Goal: Book appointment/travel/reservation

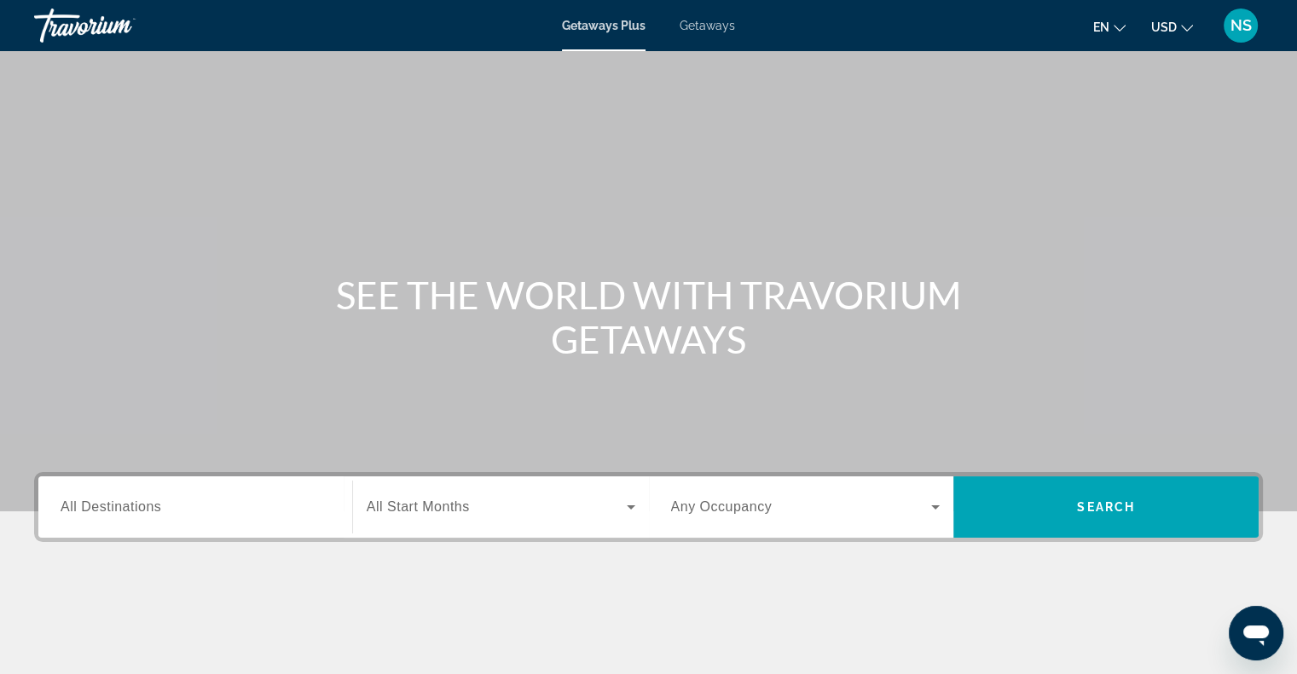
click at [1186, 32] on button "USD USD ($) MXN (Mex$) CAD (Can$) GBP (£) EUR (€) AUD (A$) NZD (NZ$) CNY (CN¥)" at bounding box center [1172, 26] width 42 height 25
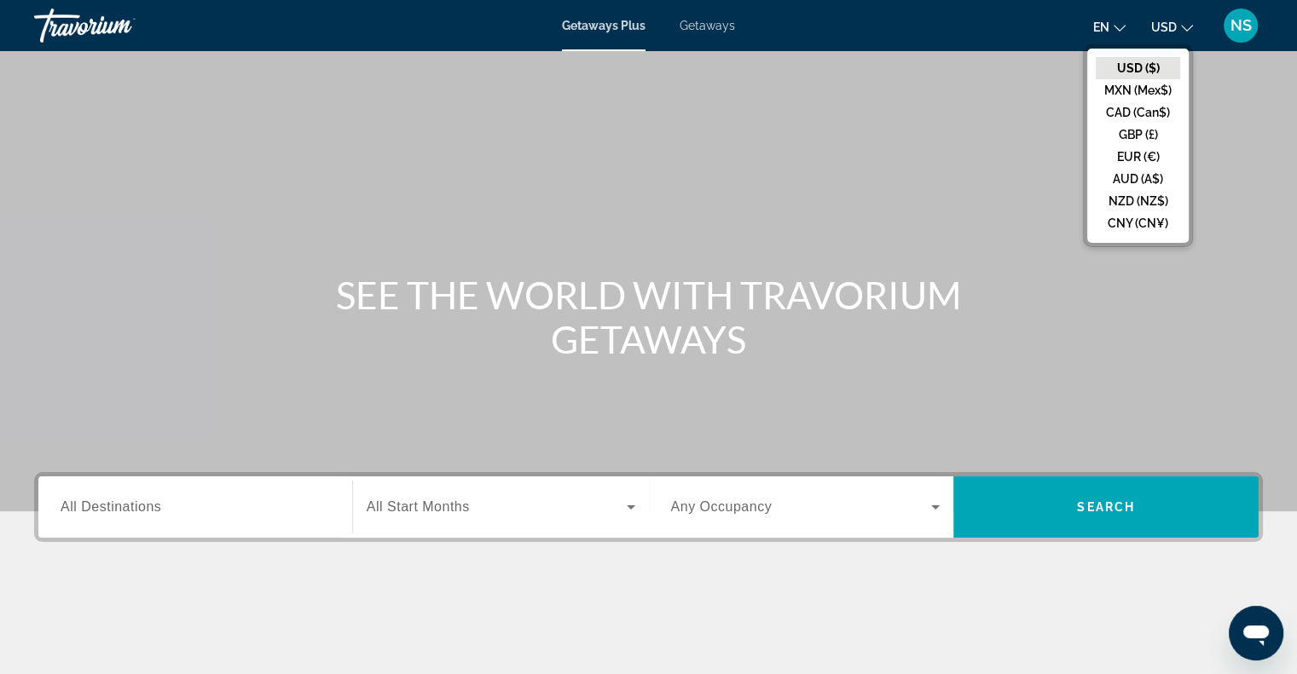
click at [1243, 21] on span "NS" at bounding box center [1240, 25] width 21 height 17
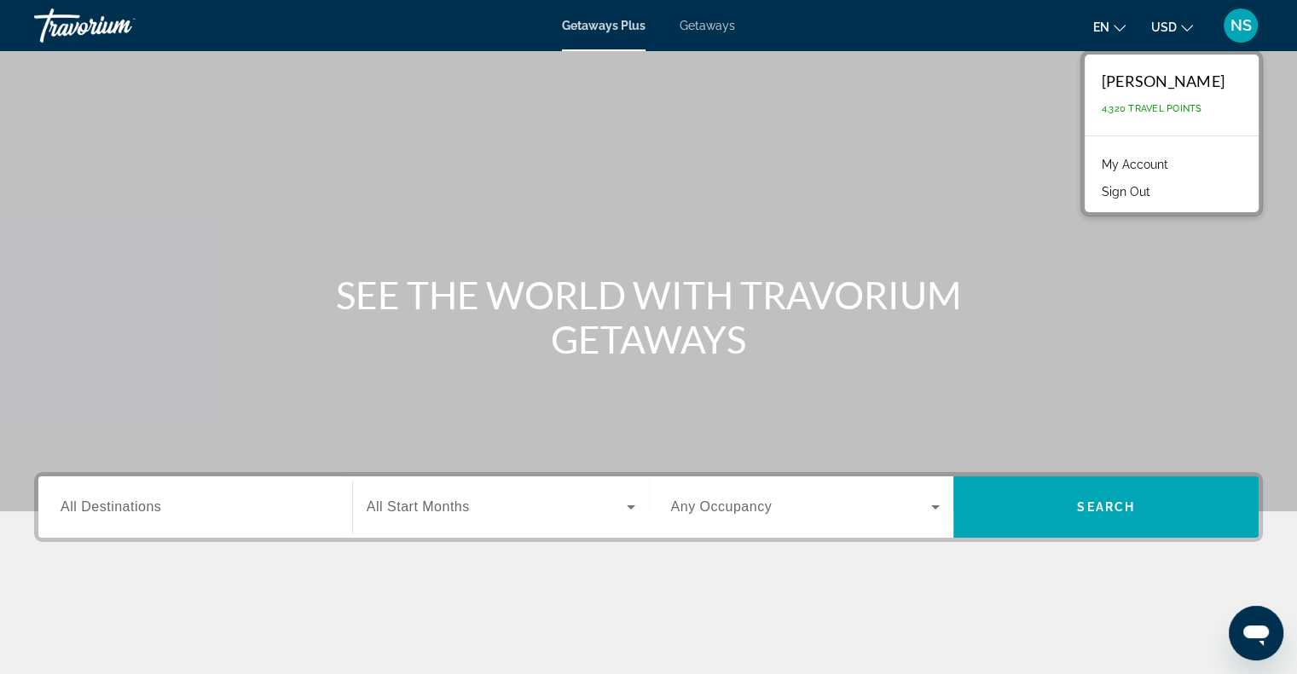
click at [1243, 21] on span "NS" at bounding box center [1240, 25] width 21 height 17
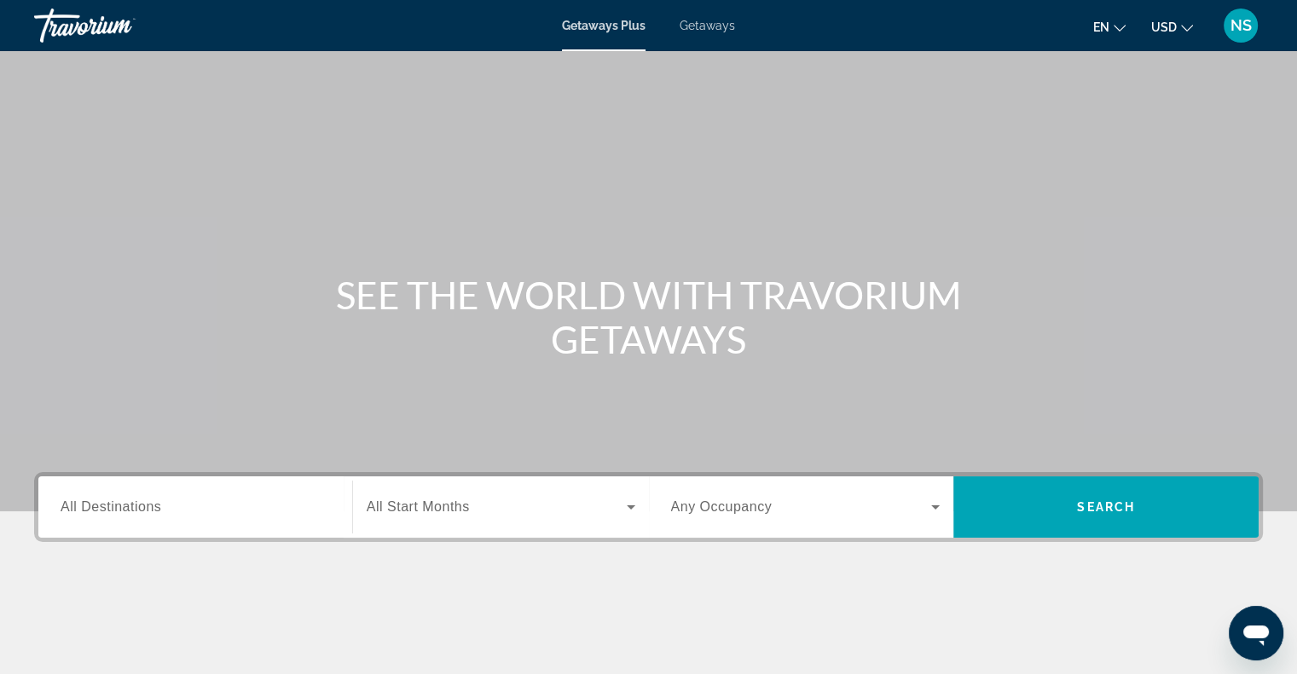
click at [1243, 21] on span "NS" at bounding box center [1240, 25] width 21 height 17
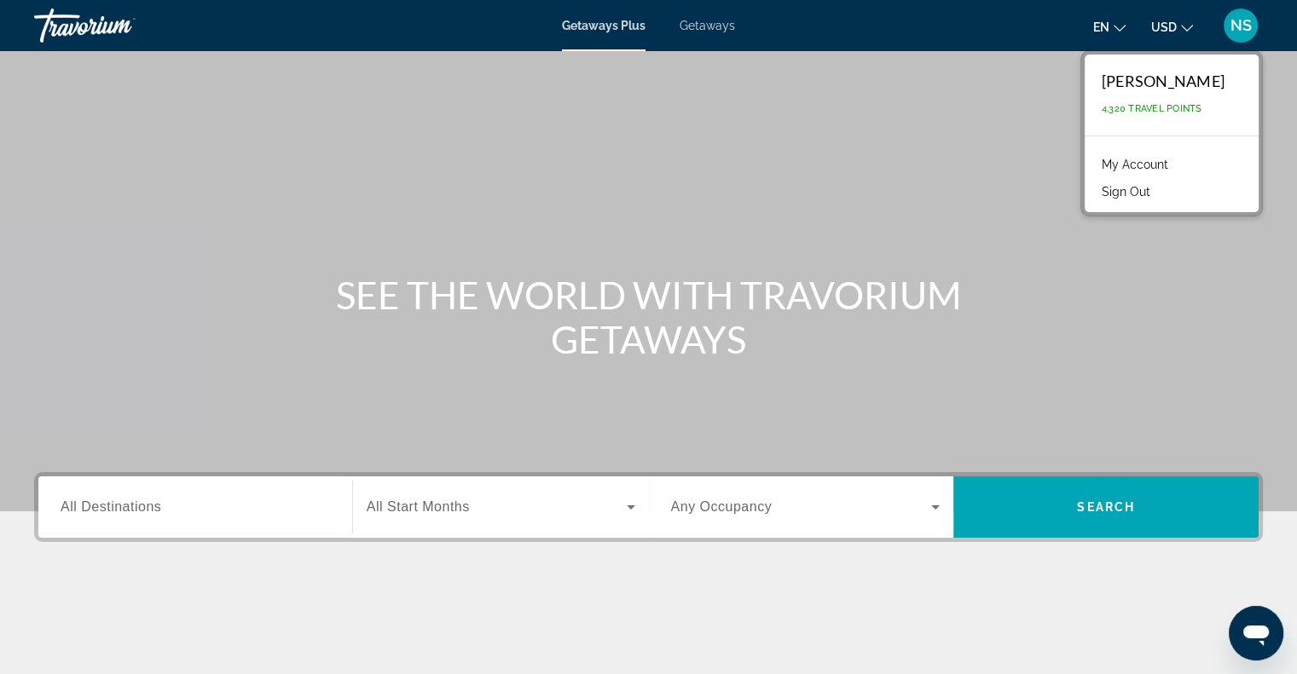
click at [1149, 163] on link "My Account" at bounding box center [1135, 164] width 84 height 22
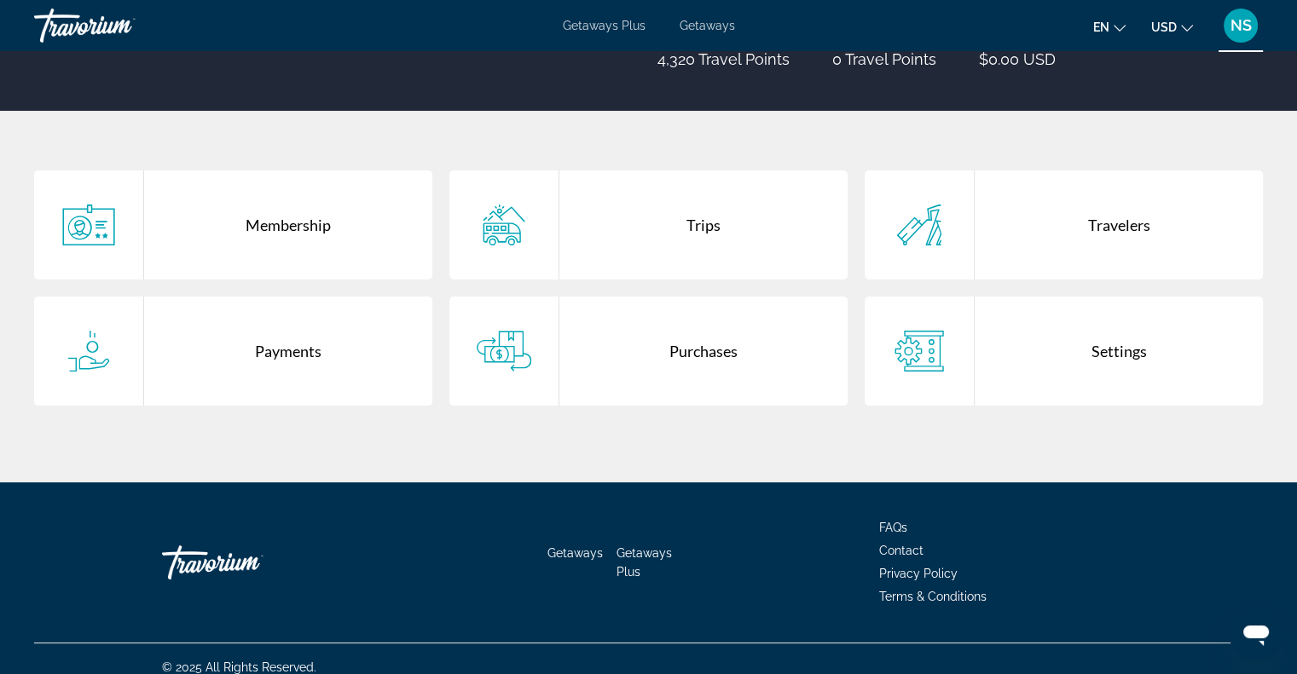
scroll to position [286, 0]
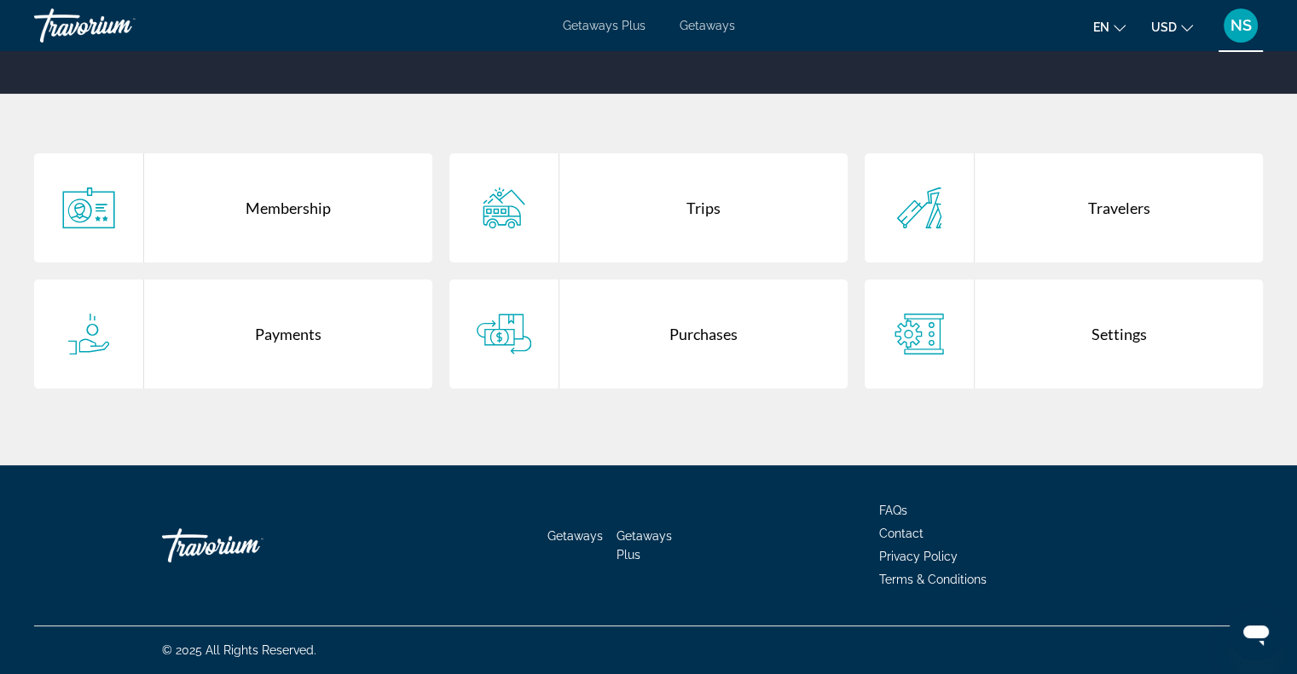
click at [1070, 332] on div "Settings" at bounding box center [1119, 334] width 288 height 109
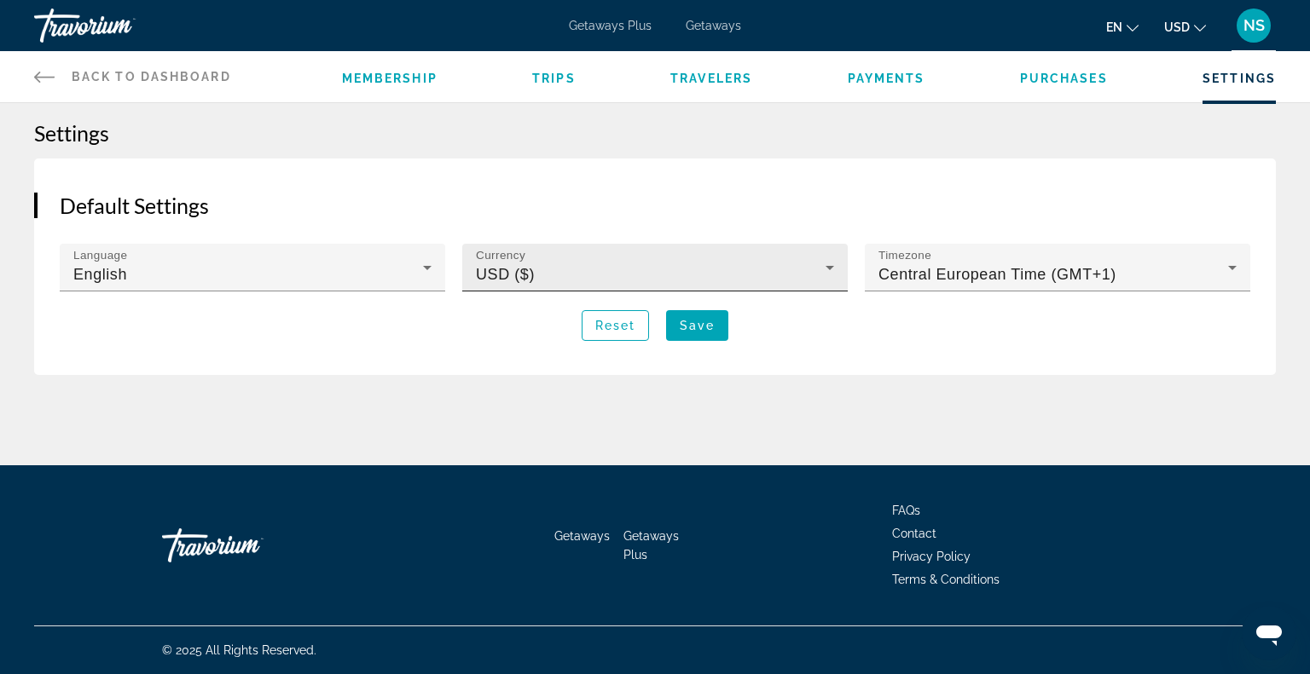
click at [813, 262] on div "Currency USD ($)" at bounding box center [655, 268] width 358 height 48
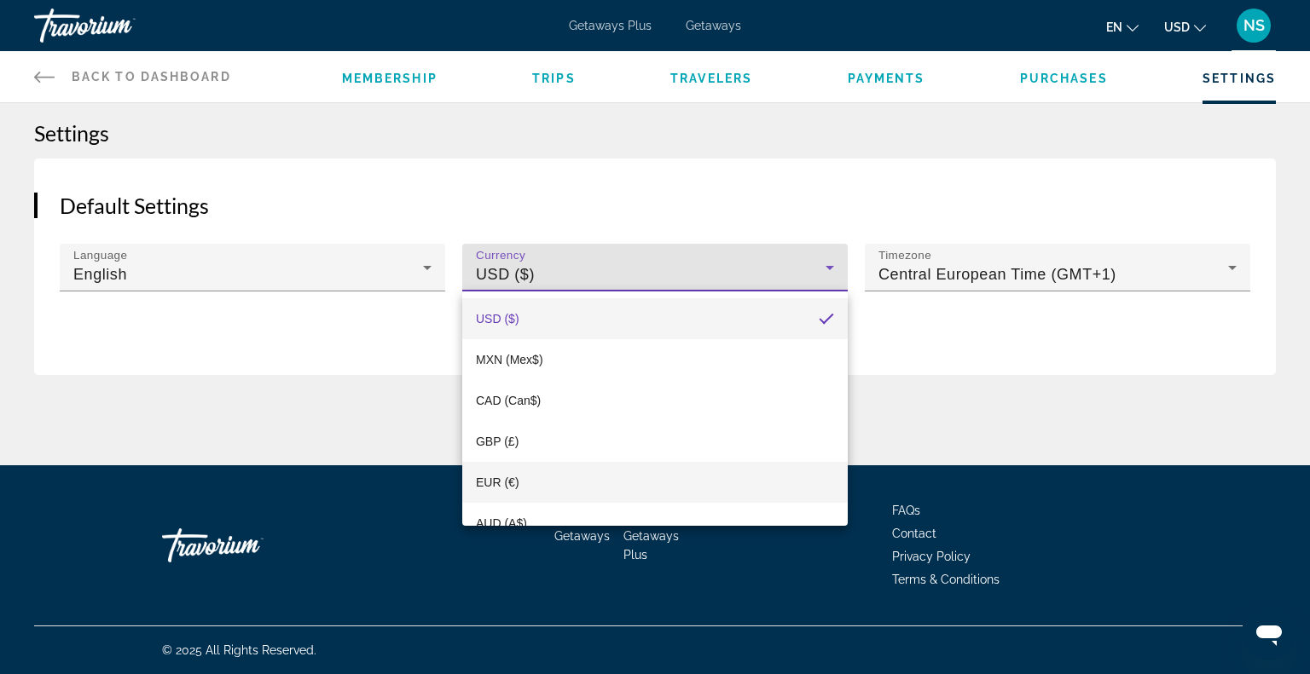
click at [674, 465] on mat-option "EUR (€)" at bounding box center [654, 482] width 385 height 41
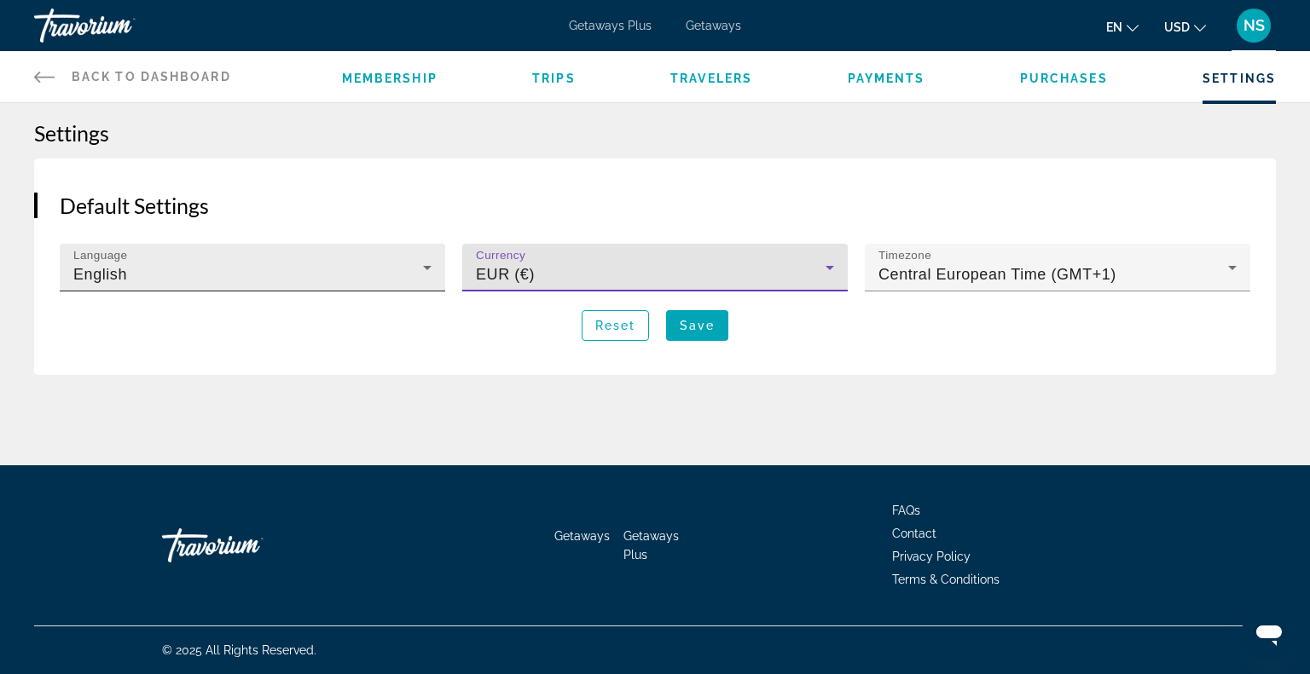
click at [426, 258] on icon "Main content" at bounding box center [427, 267] width 20 height 20
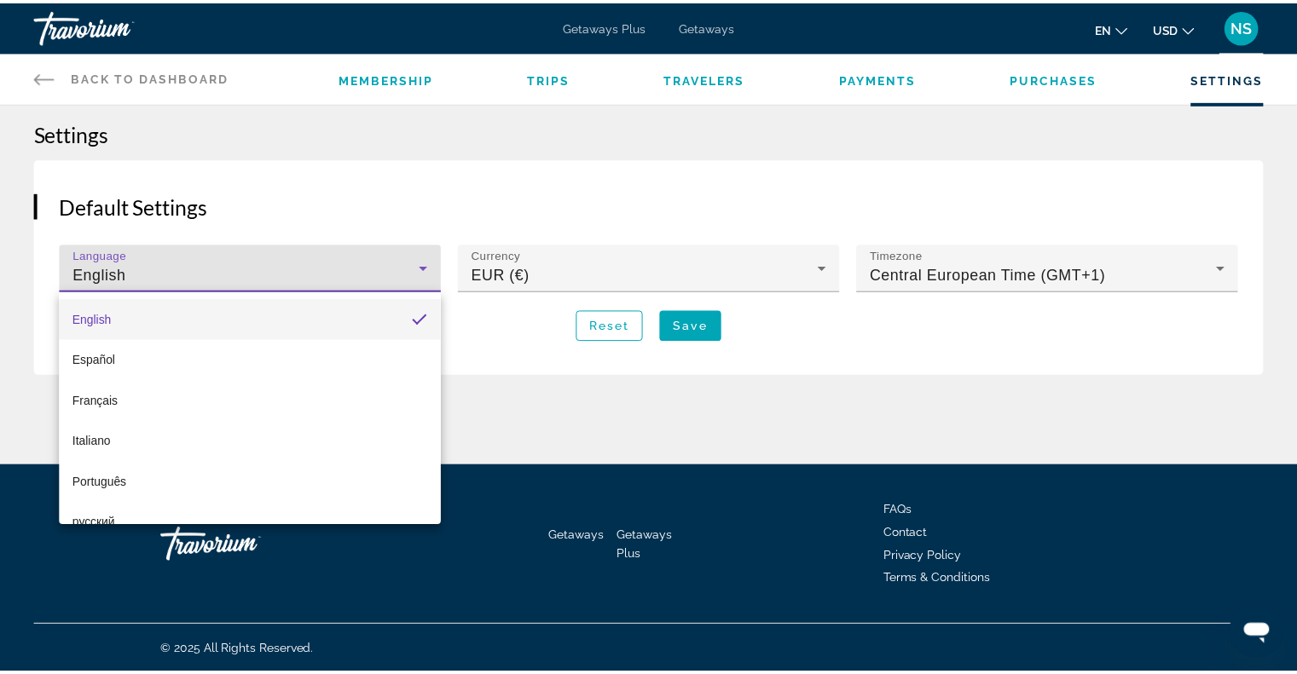
scroll to position [24, 0]
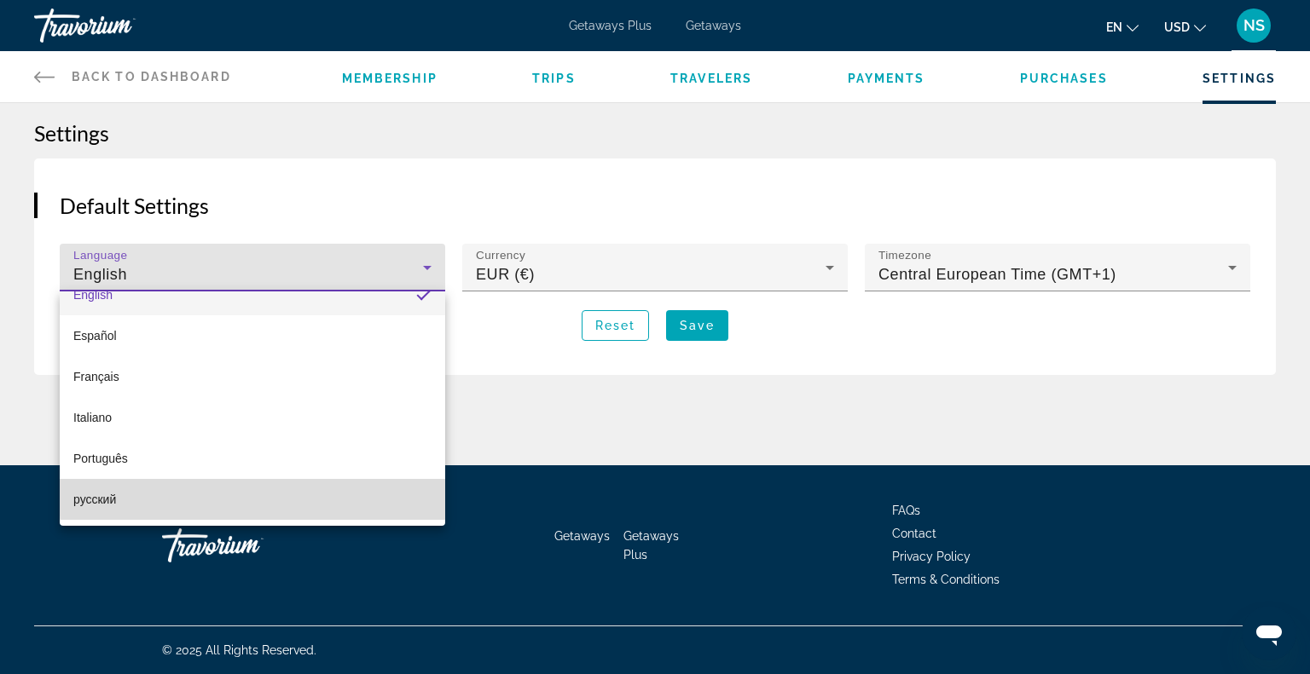
click at [358, 494] on mat-option "русский" at bounding box center [252, 499] width 385 height 41
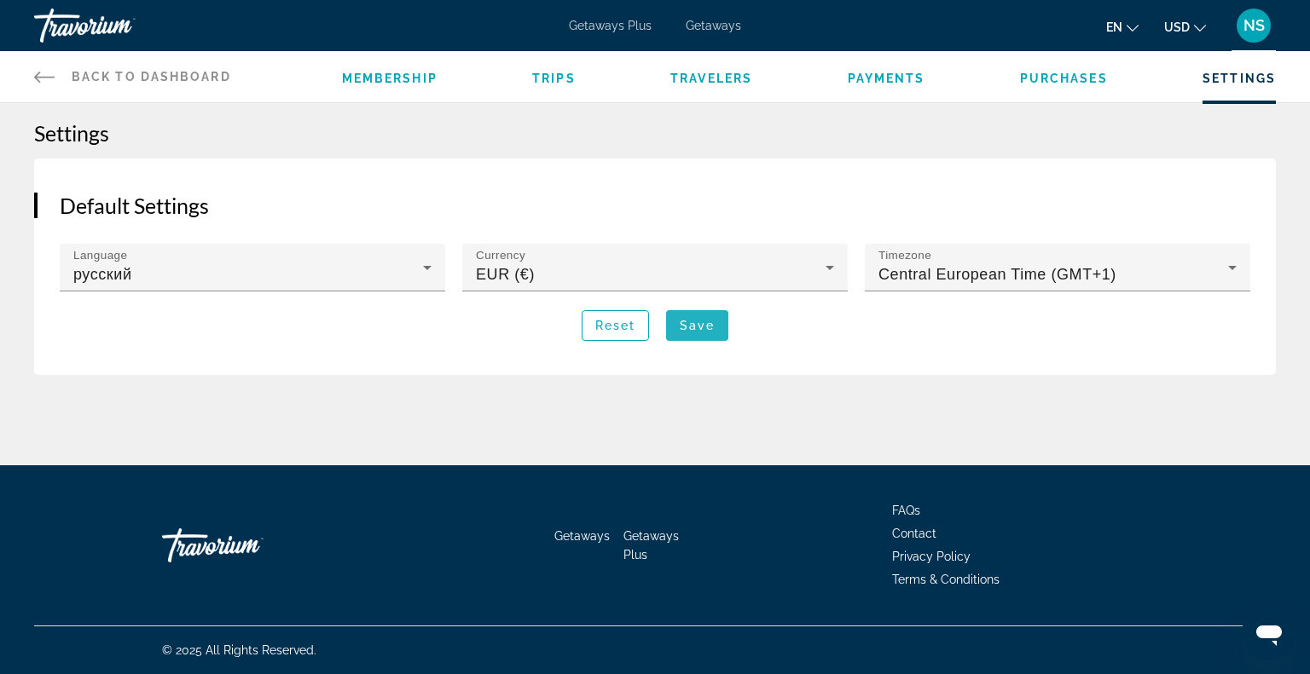
click at [709, 336] on span "Main content" at bounding box center [697, 325] width 62 height 41
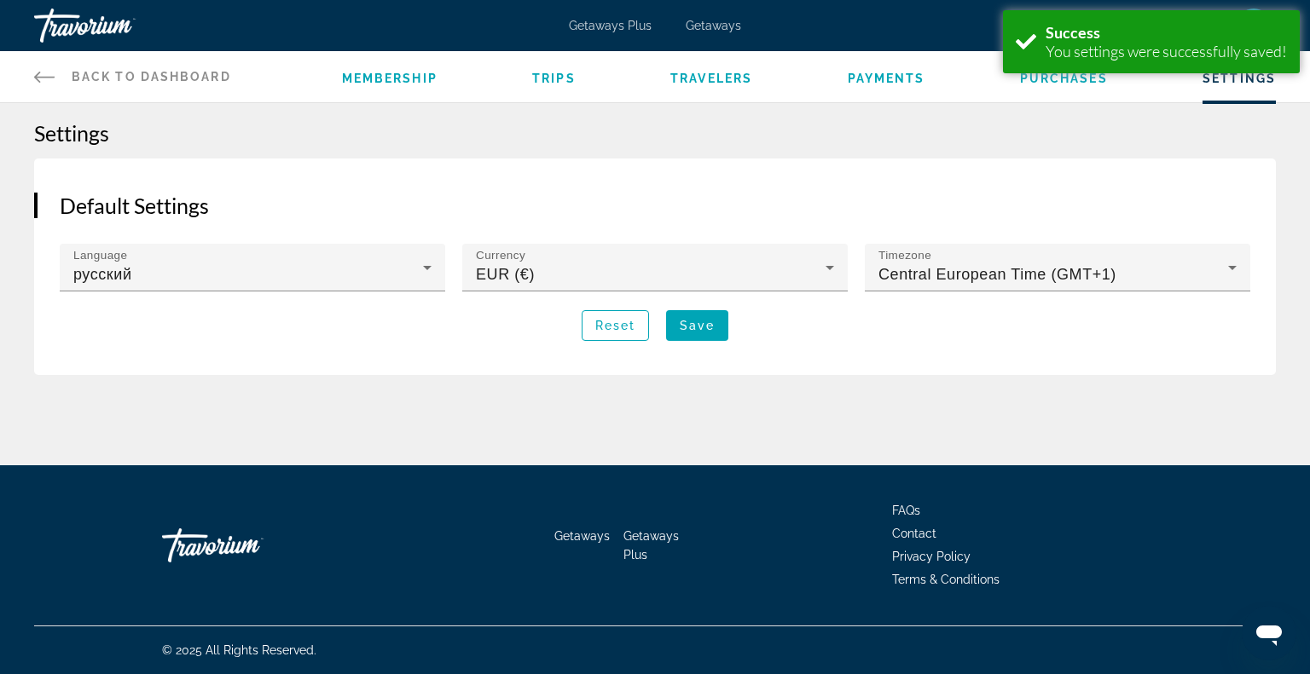
click at [699, 24] on span "Getaways" at bounding box center [713, 26] width 55 height 14
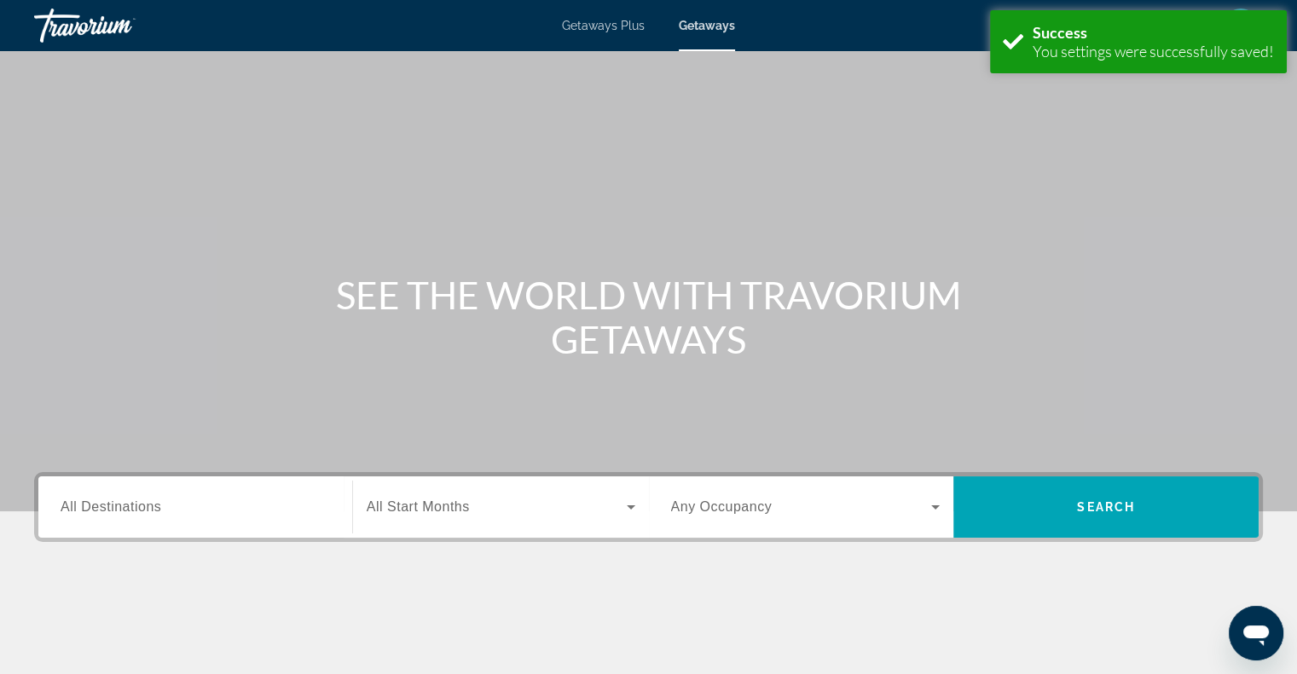
click at [153, 518] on div "Search widget" at bounding box center [195, 507] width 269 height 49
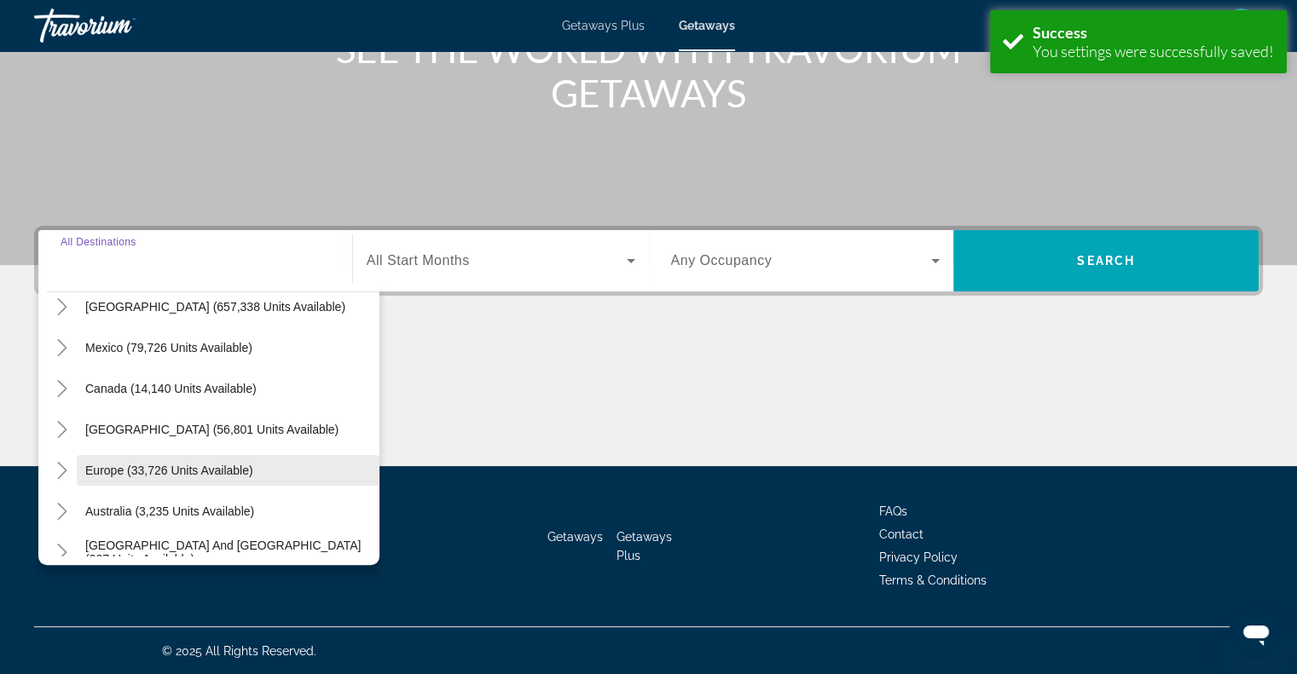
scroll to position [85, 0]
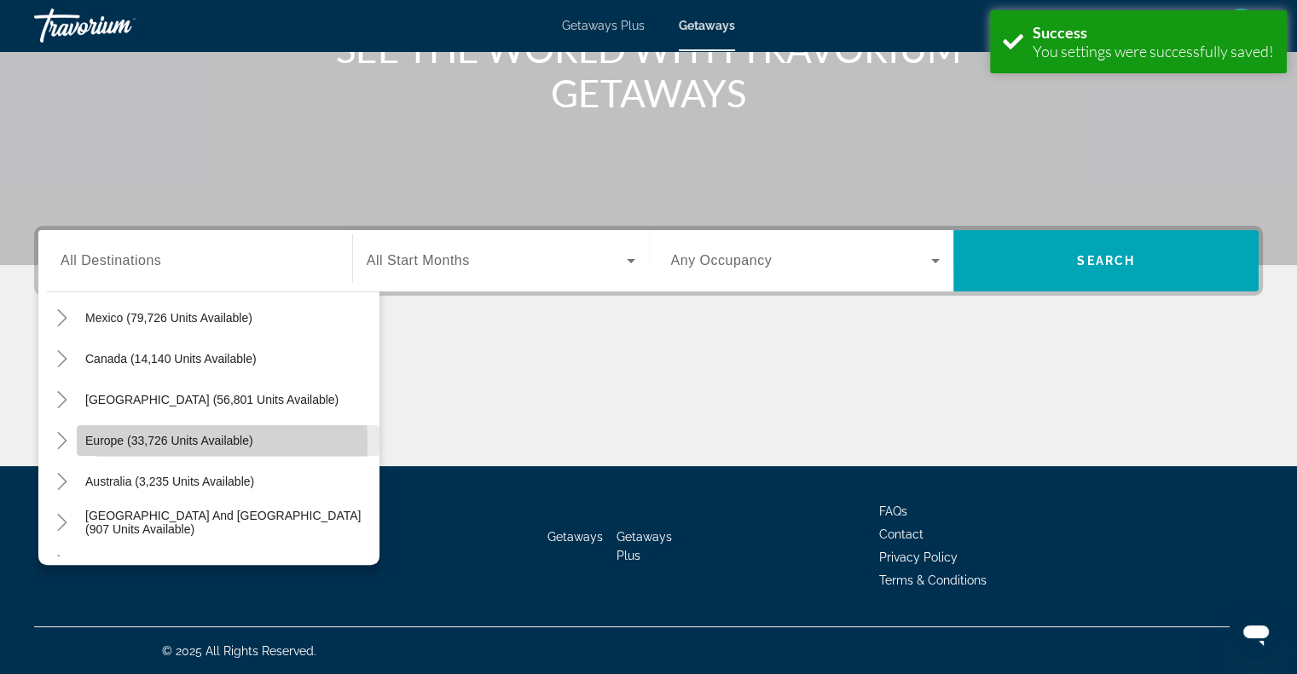
click at [123, 443] on span "Europe (33,726 units available)" at bounding box center [169, 441] width 168 height 14
type input "**********"
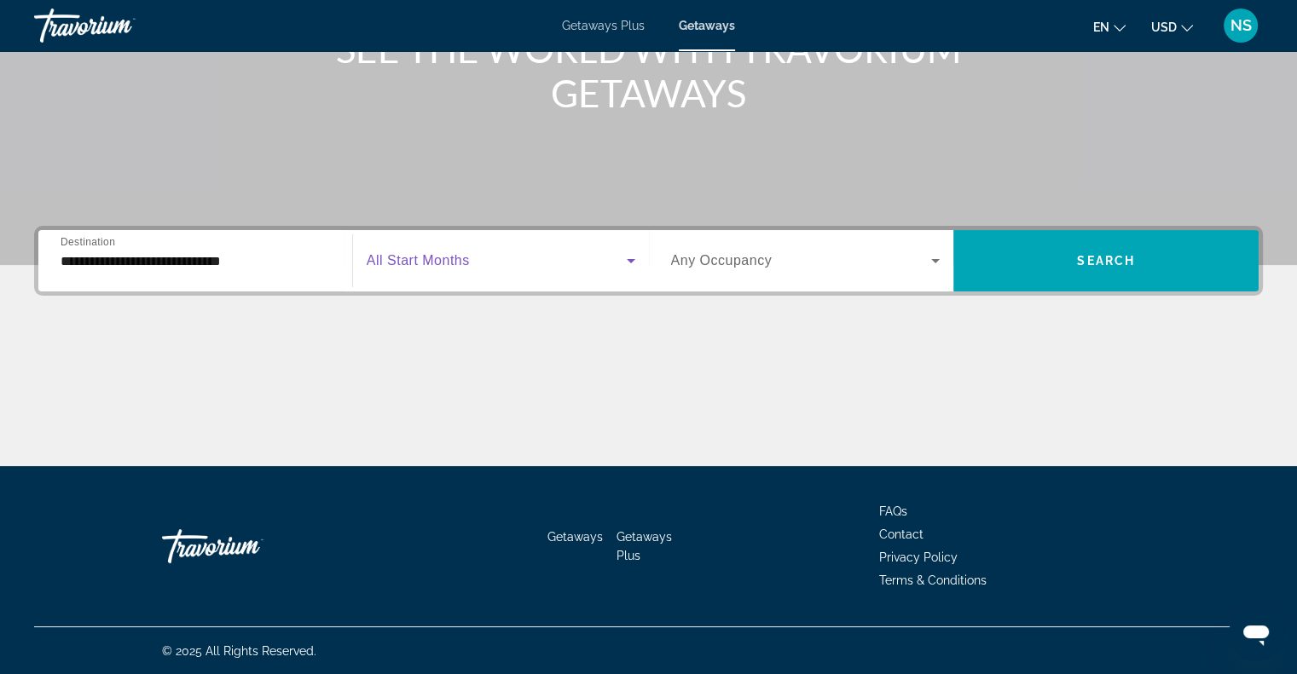
click at [622, 251] on icon "Search widget" at bounding box center [631, 261] width 20 height 20
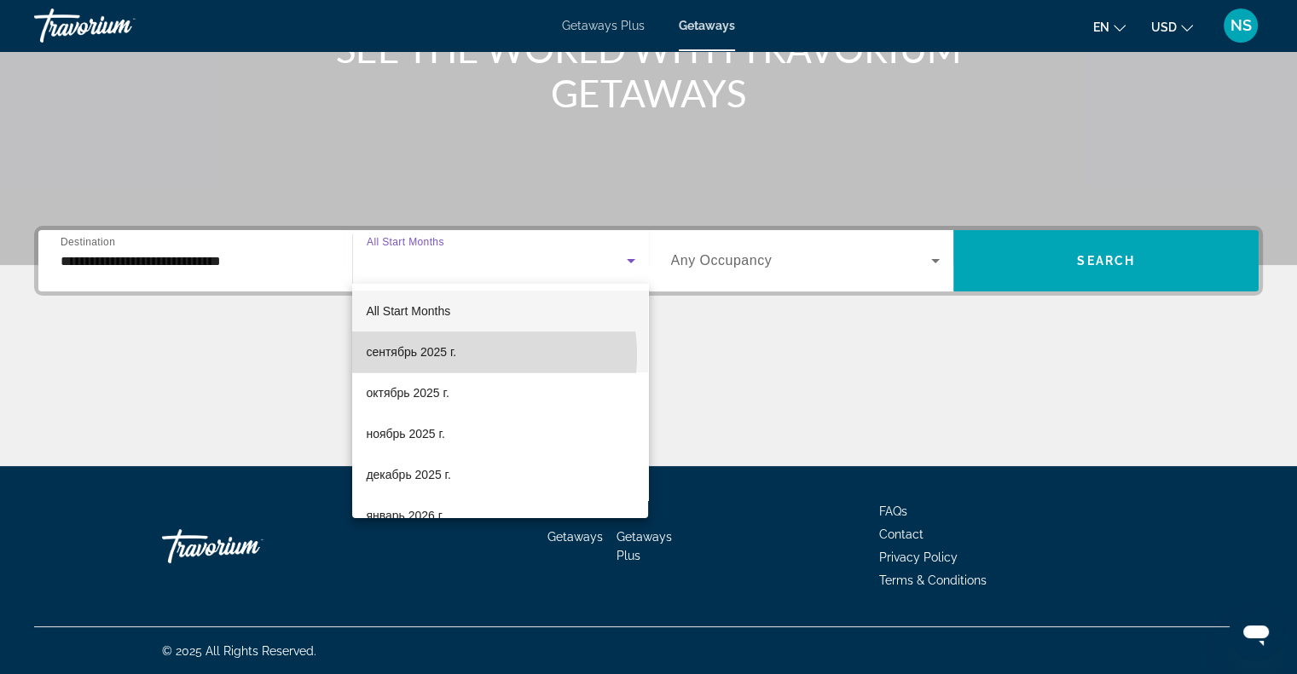
click at [448, 356] on span "сентябрь 2025 г." at bounding box center [411, 352] width 90 height 20
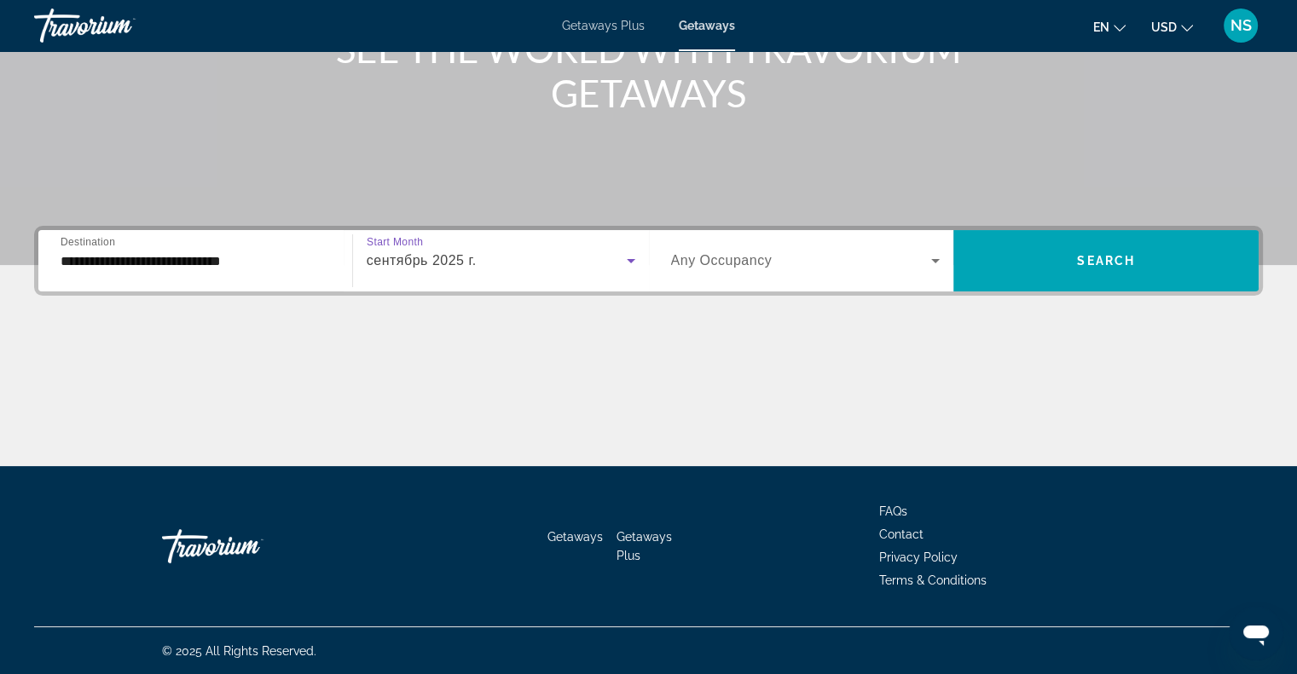
click at [929, 265] on icon "Search widget" at bounding box center [935, 261] width 20 height 20
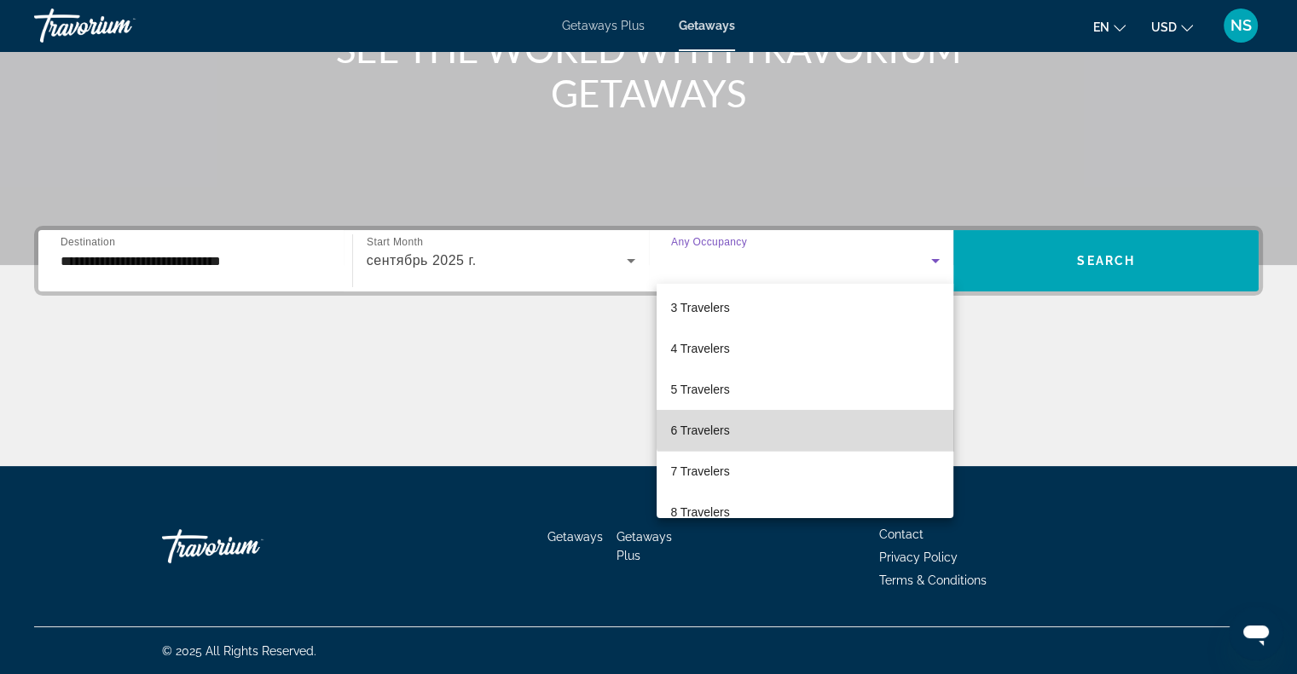
click at [807, 413] on mat-option "6 Travelers" at bounding box center [805, 430] width 297 height 41
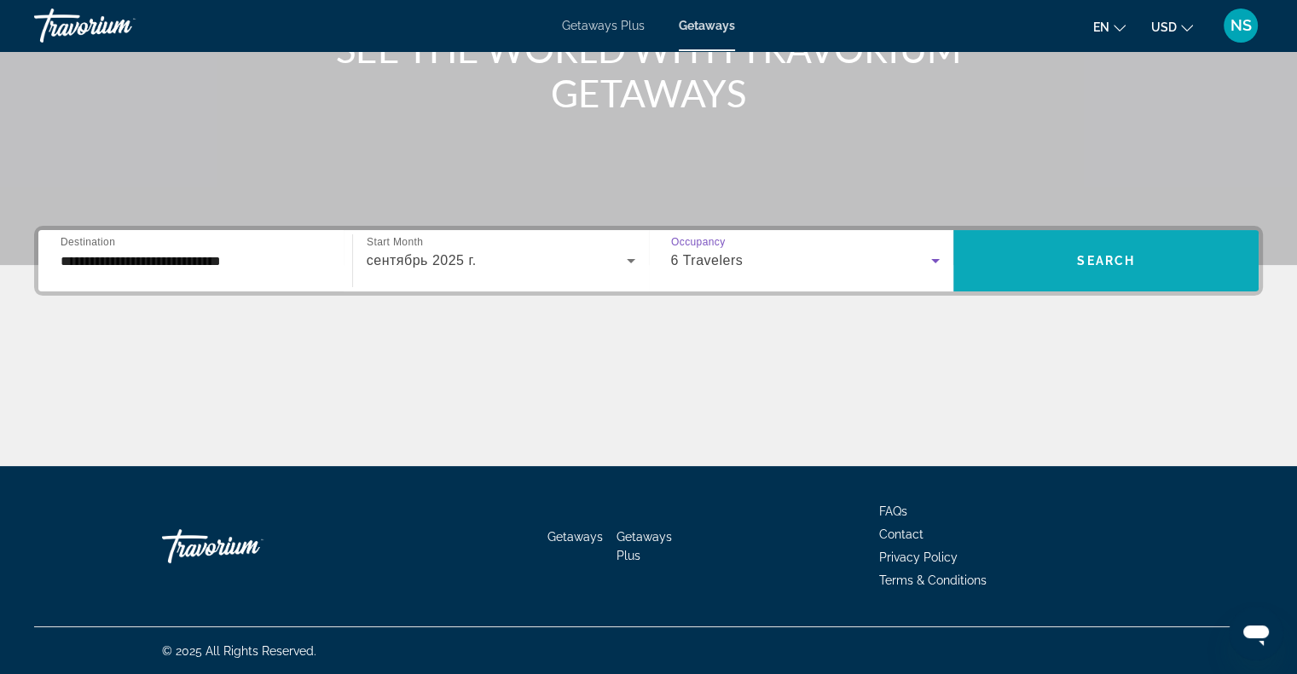
click at [1172, 258] on span "Search widget" at bounding box center [1105, 260] width 305 height 41
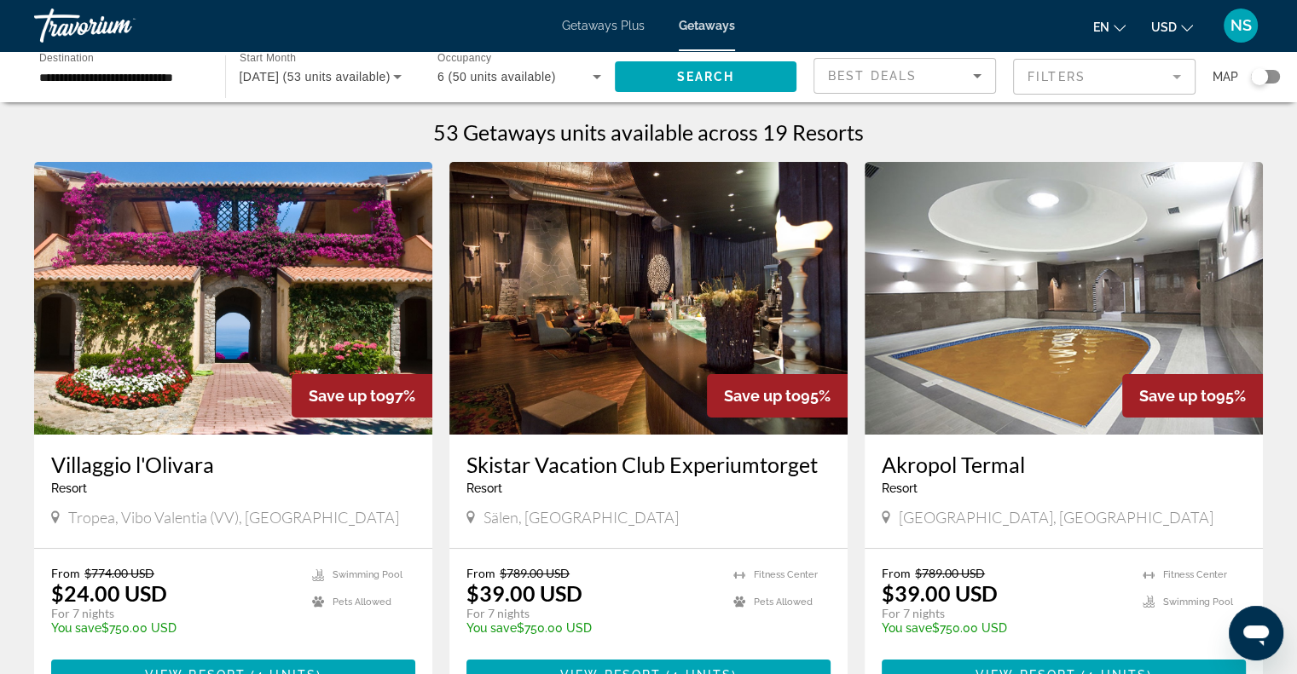
click at [1265, 80] on div "Search widget" at bounding box center [1259, 76] width 17 height 17
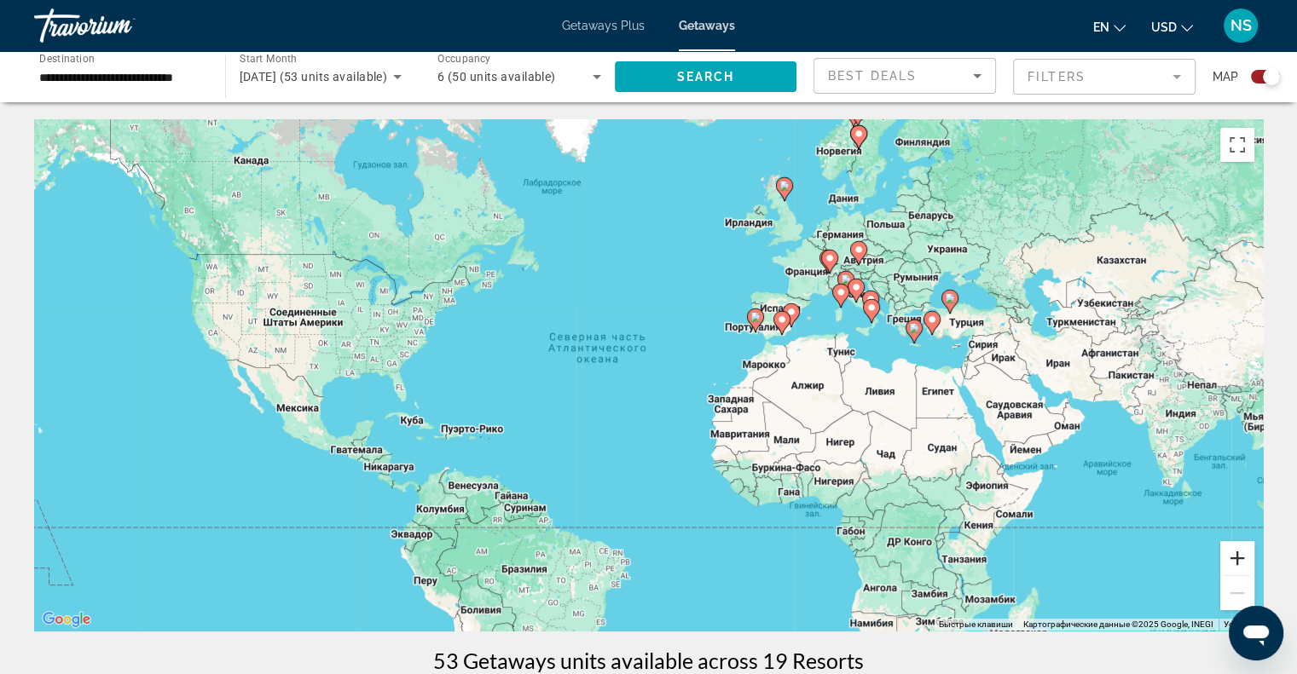
click at [1238, 554] on button "Увеличить" at bounding box center [1237, 558] width 34 height 34
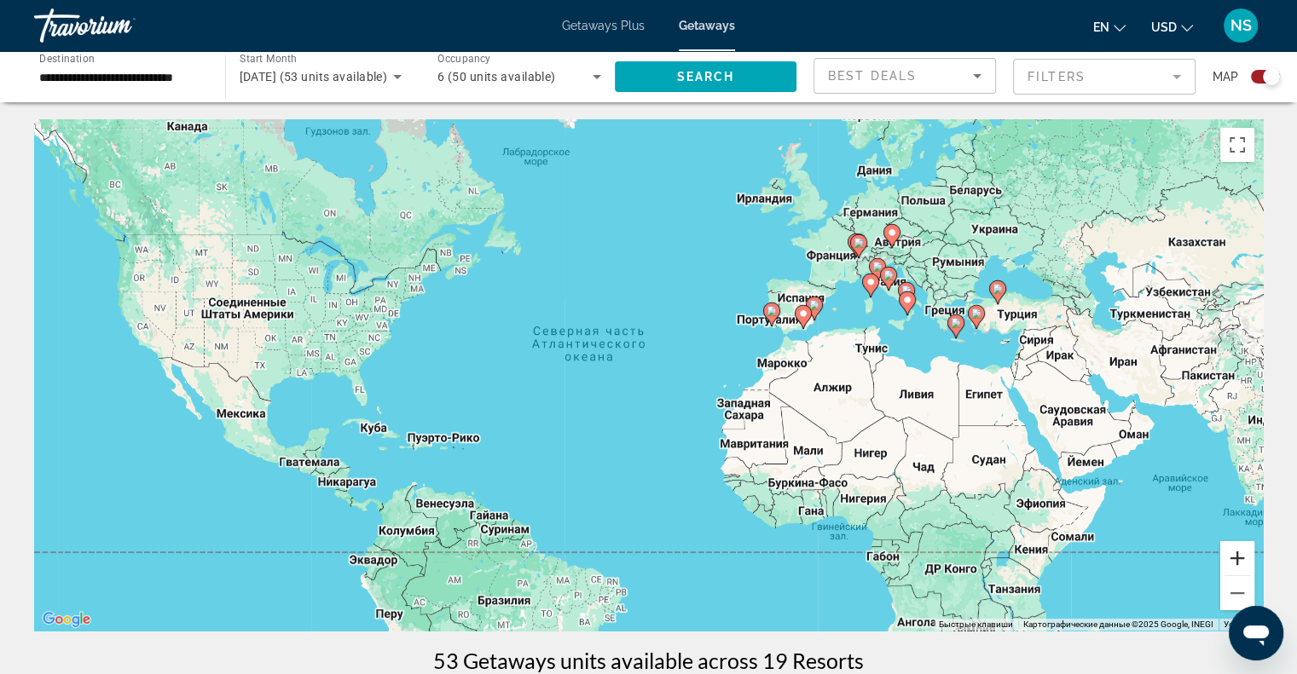
click at [1238, 554] on button "Увеличить" at bounding box center [1237, 558] width 34 height 34
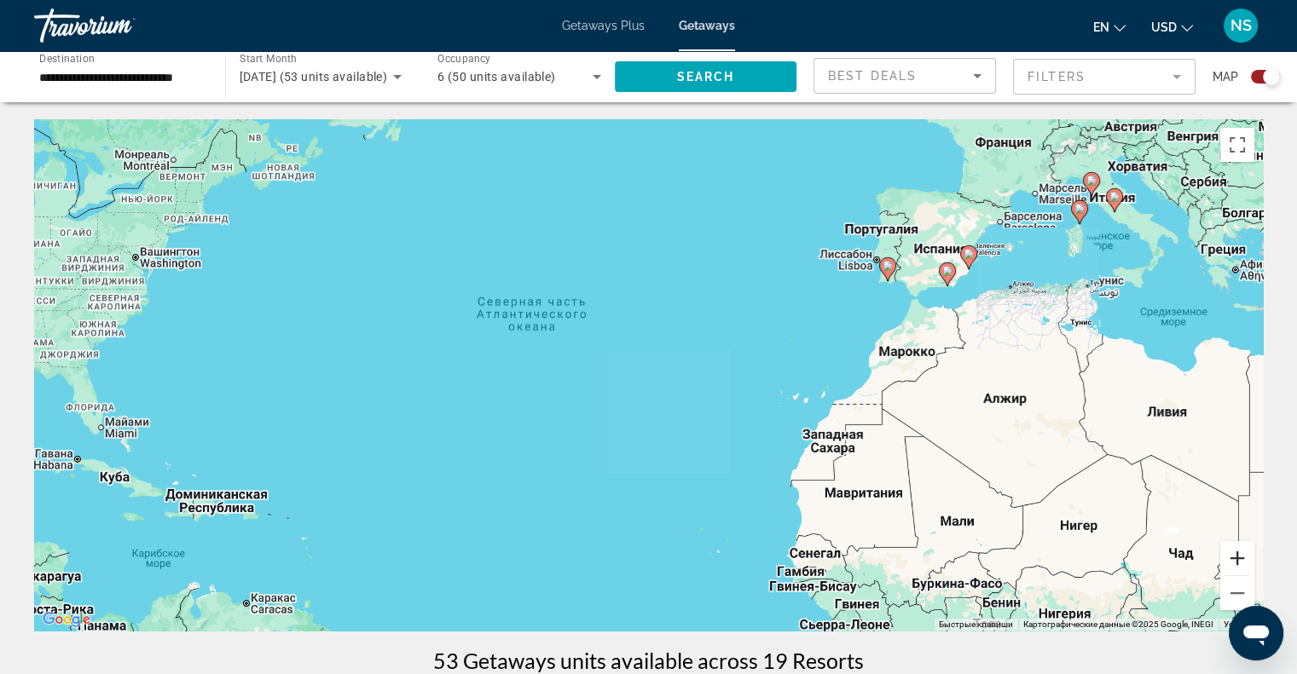
click at [1238, 554] on button "Увеличить" at bounding box center [1237, 558] width 34 height 34
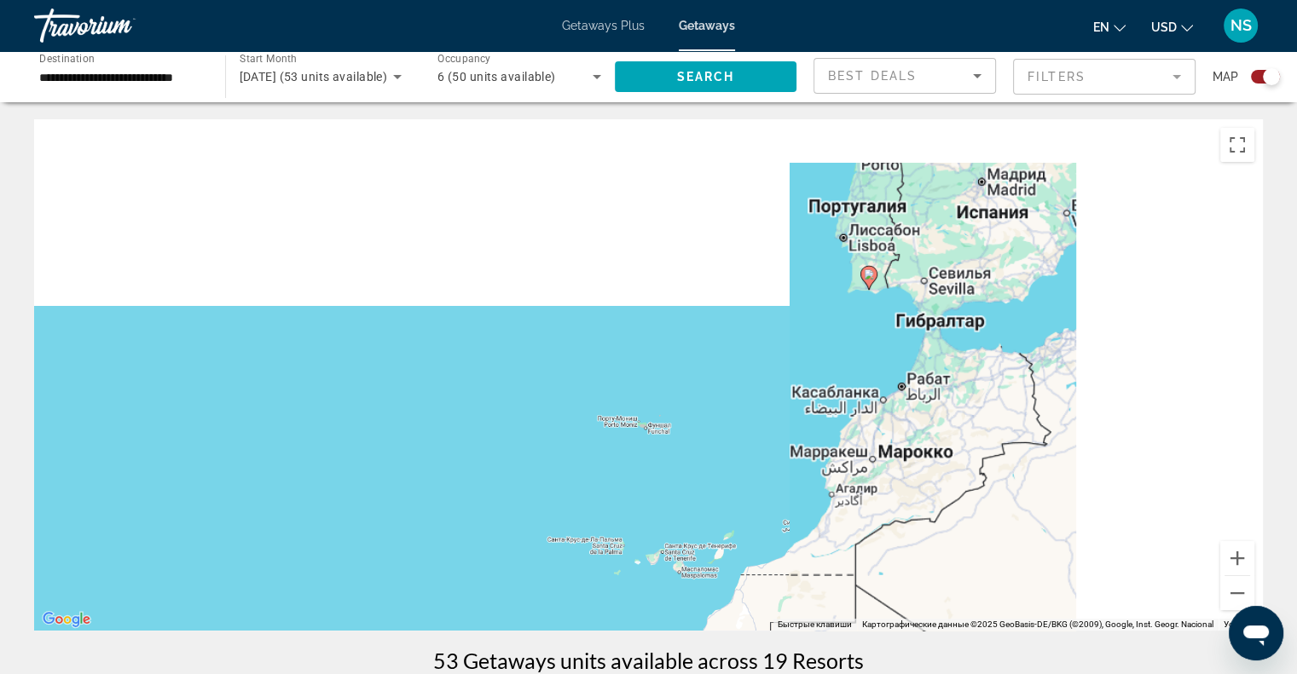
drag, startPoint x: 1110, startPoint y: 380, endPoint x: 613, endPoint y: 521, distance: 516.6
click at [599, 535] on div "Чтобы активировать перетаскивание с помощью клавиатуры, нажмите Alt + Ввод. Пос…" at bounding box center [648, 375] width 1229 height 512
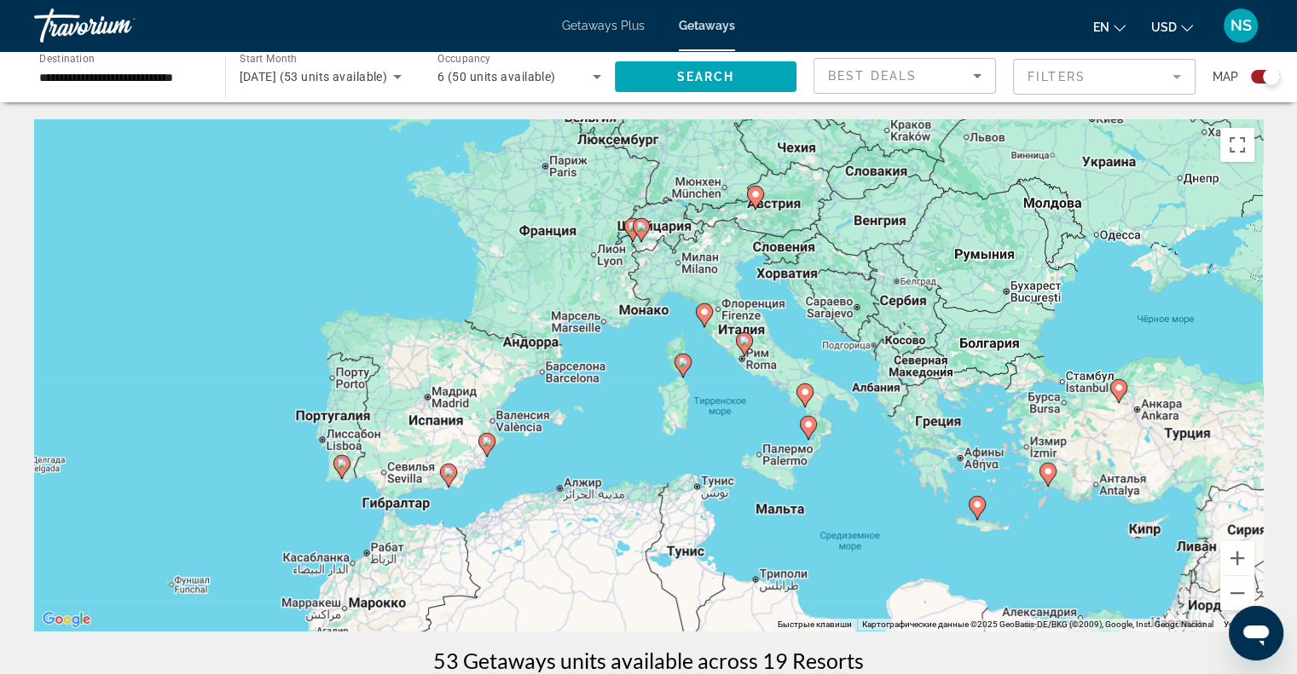
drag, startPoint x: 863, startPoint y: 342, endPoint x: 639, endPoint y: 496, distance: 271.5
click at [639, 496] on div "Чтобы активировать перетаскивание с помощью клавиатуры, нажмите Alt + Ввод. Пос…" at bounding box center [648, 375] width 1229 height 512
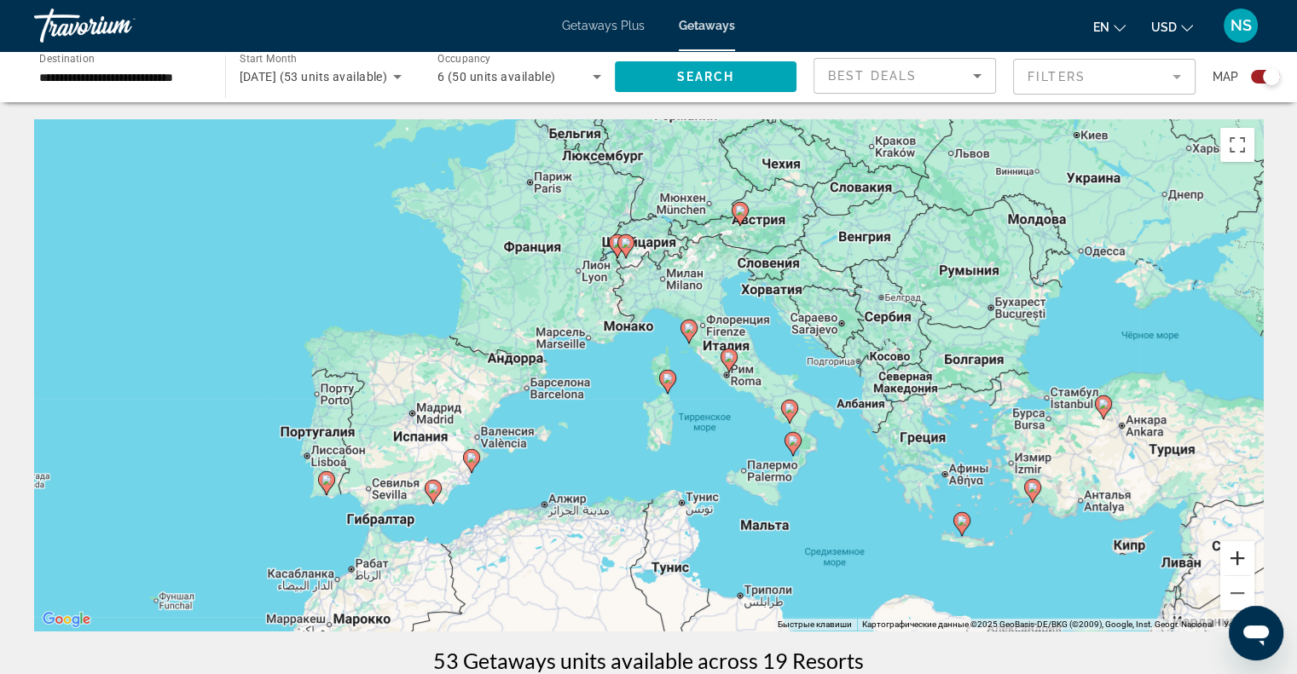
click at [1231, 565] on button "Увеличить" at bounding box center [1237, 558] width 34 height 34
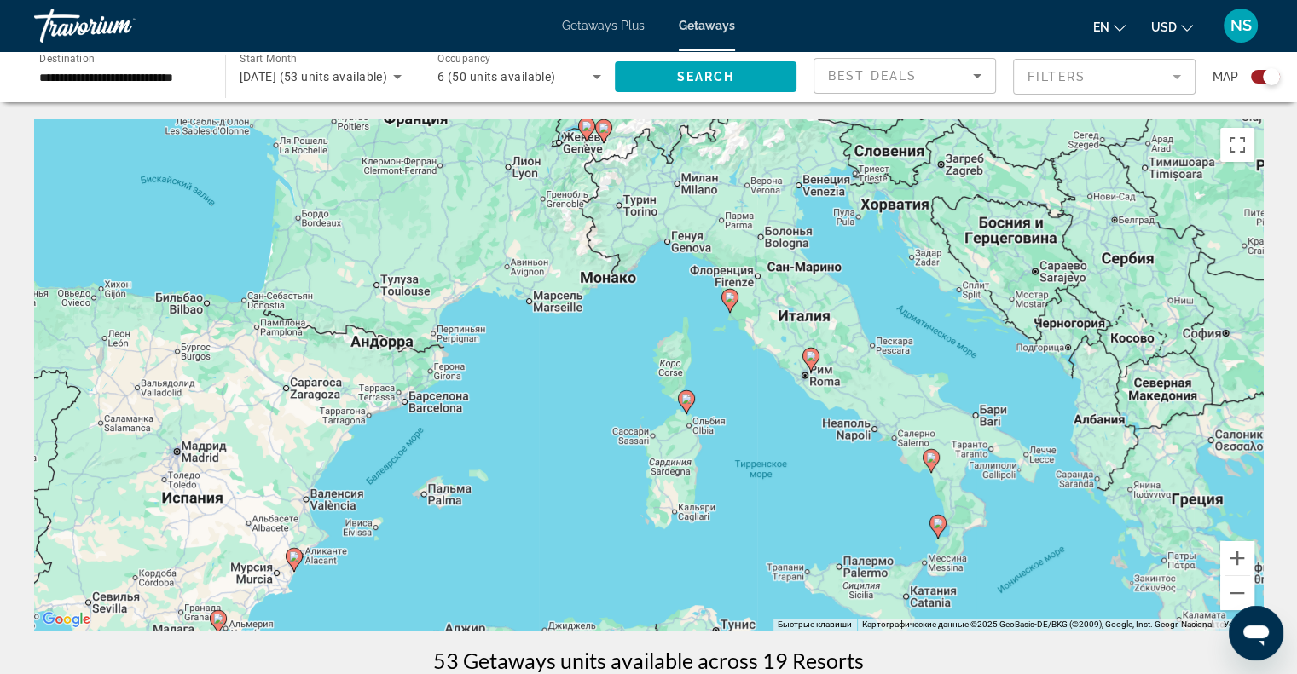
click at [726, 296] on image "Main content" at bounding box center [730, 297] width 10 height 10
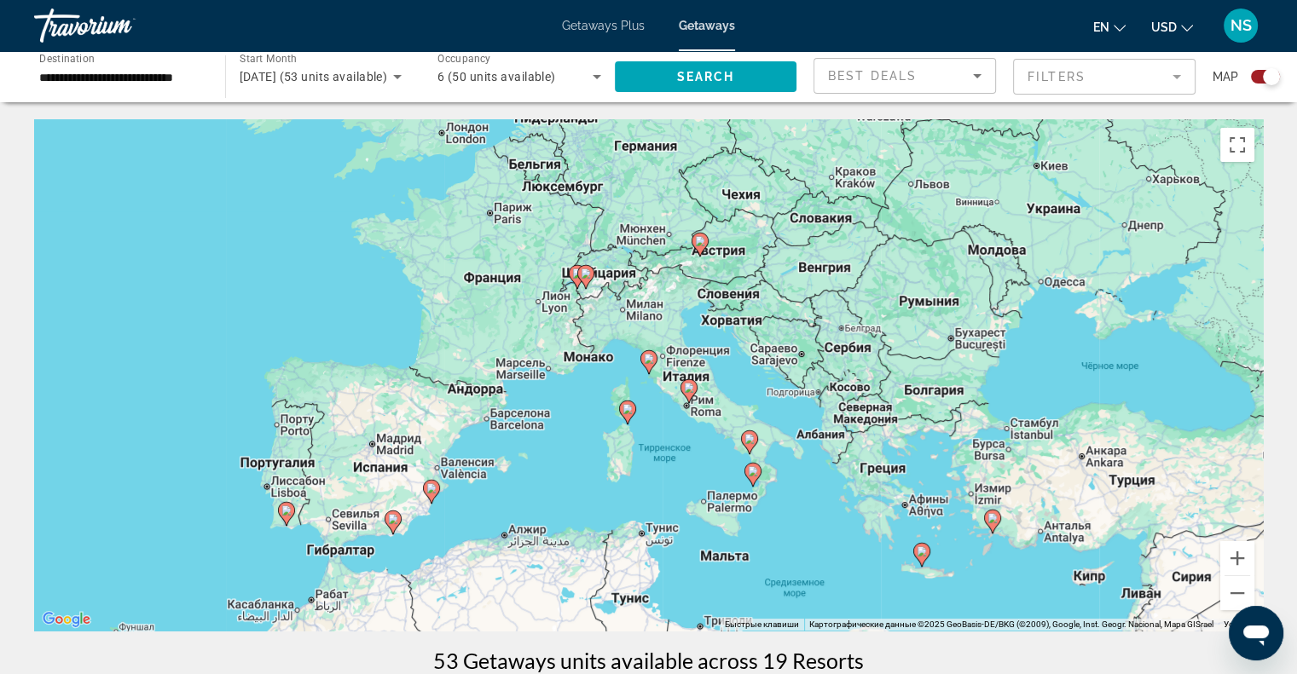
click at [641, 360] on icon "Main content" at bounding box center [647, 362] width 15 height 22
type input "**********"
click at [641, 360] on icon "Main content" at bounding box center [647, 362] width 15 height 22
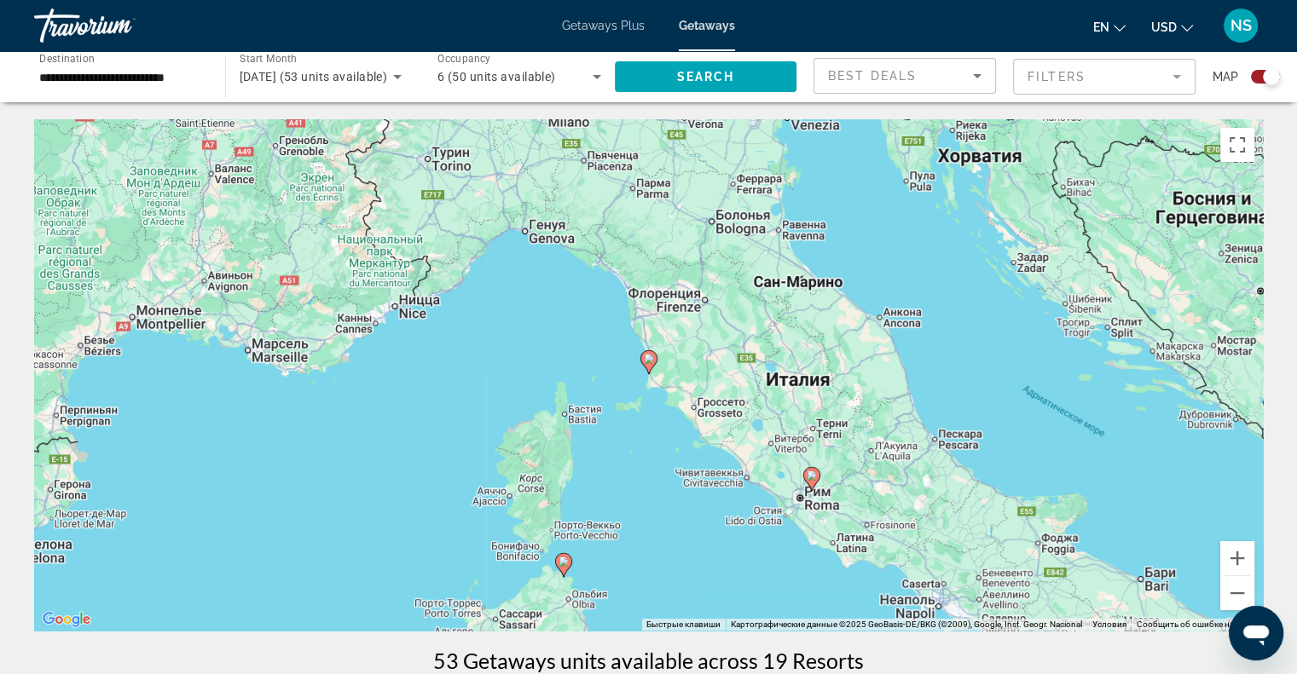
click at [641, 360] on icon "Main content" at bounding box center [647, 362] width 15 height 22
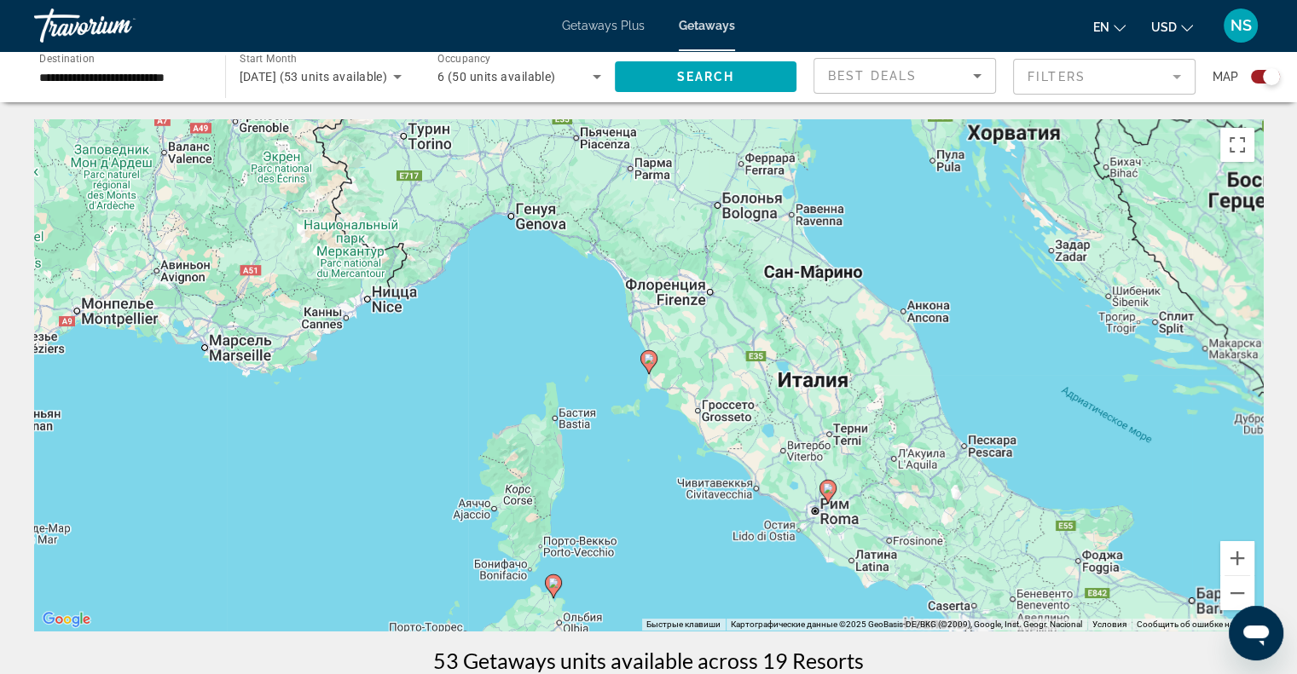
click at [641, 360] on icon "Main content" at bounding box center [647, 362] width 15 height 22
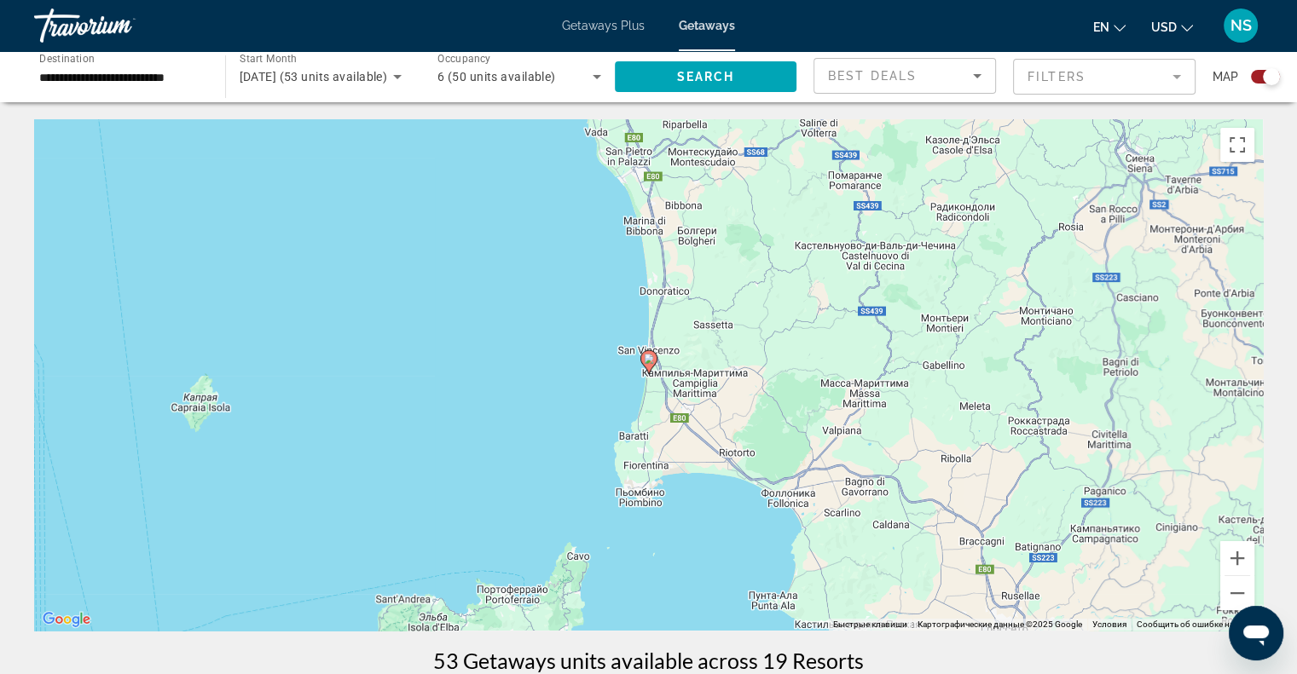
click at [646, 357] on image "Main content" at bounding box center [649, 359] width 10 height 10
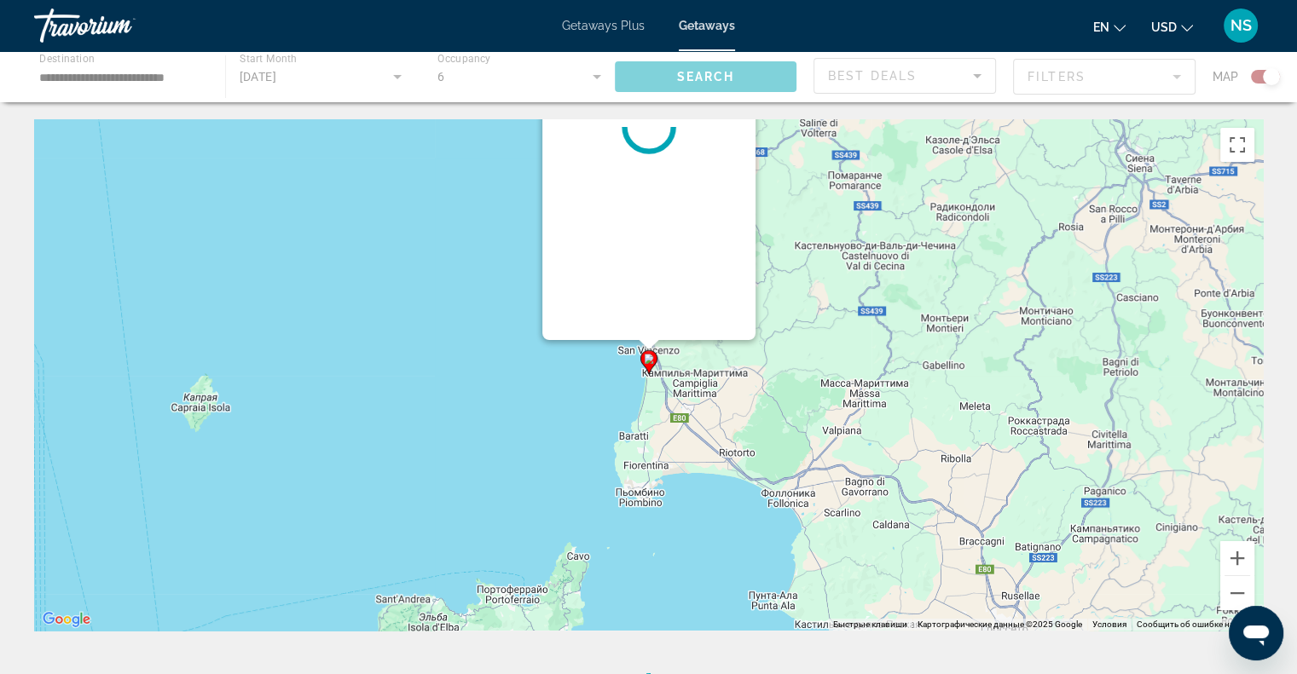
click at [646, 357] on image "Main content" at bounding box center [649, 359] width 10 height 10
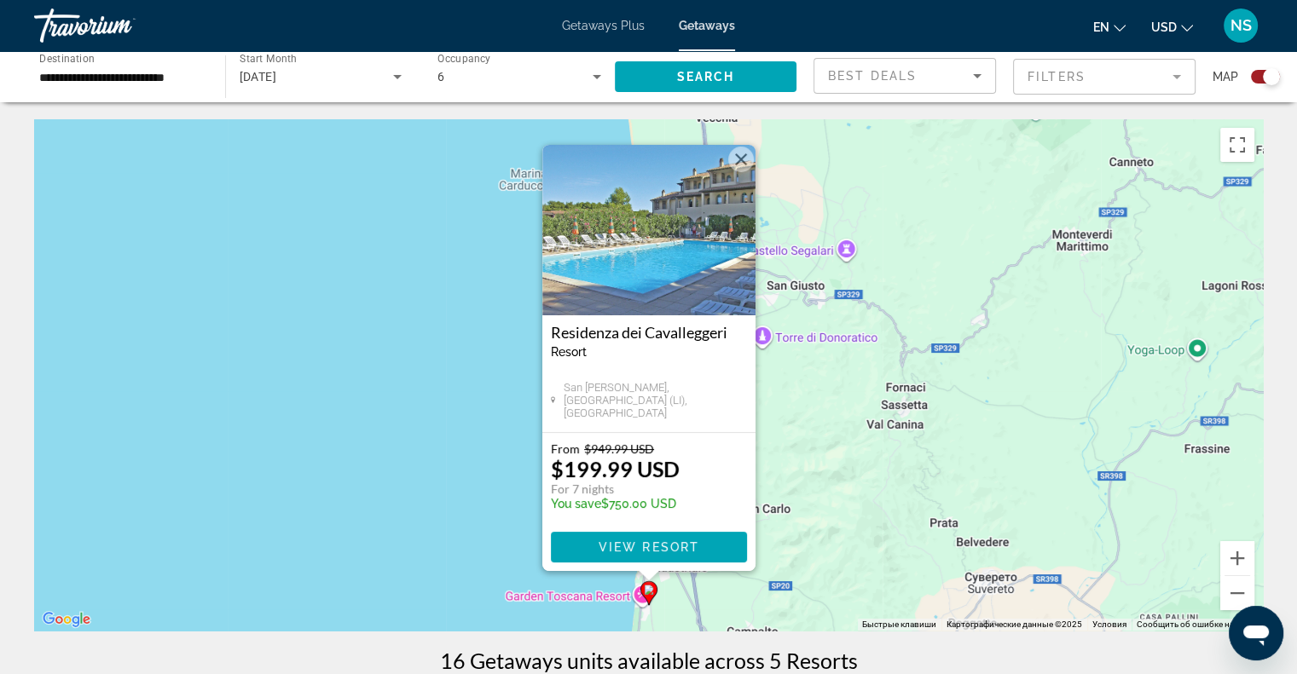
click at [495, 396] on div "Чтобы активировать перетаскивание с помощью клавиатуры, нажмите Alt + Ввод. Пос…" at bounding box center [648, 375] width 1229 height 512
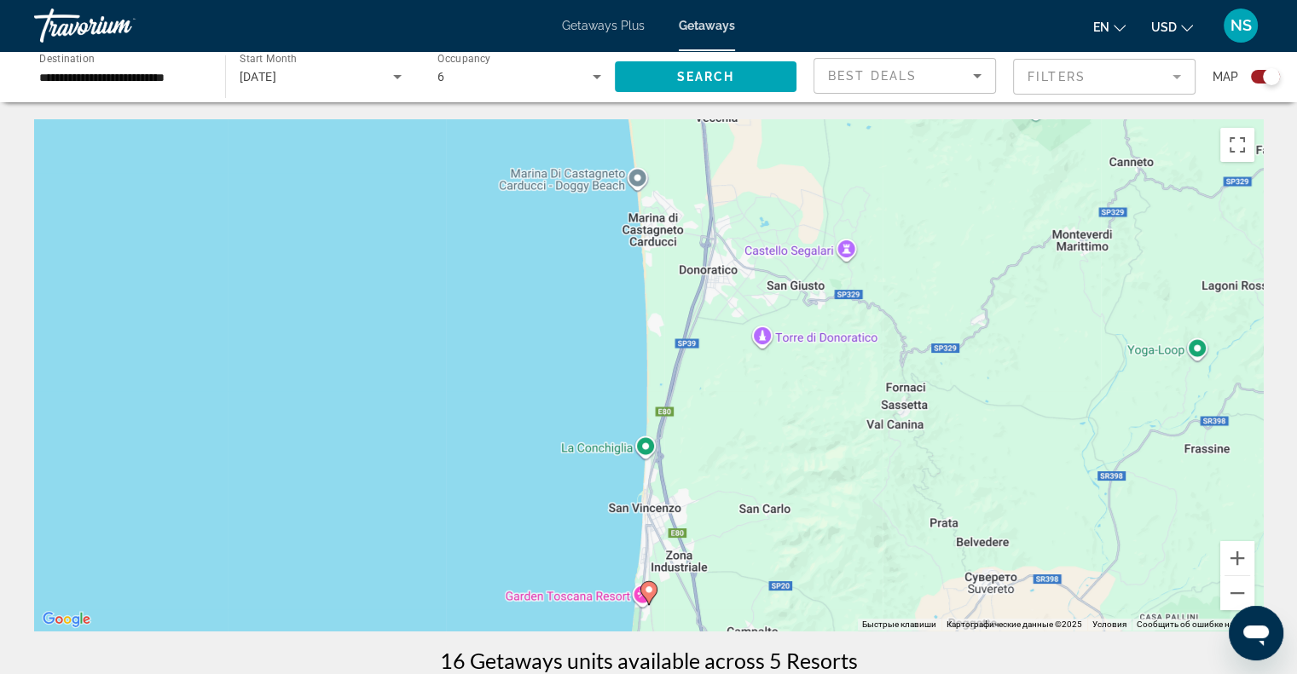
scroll to position [171, 0]
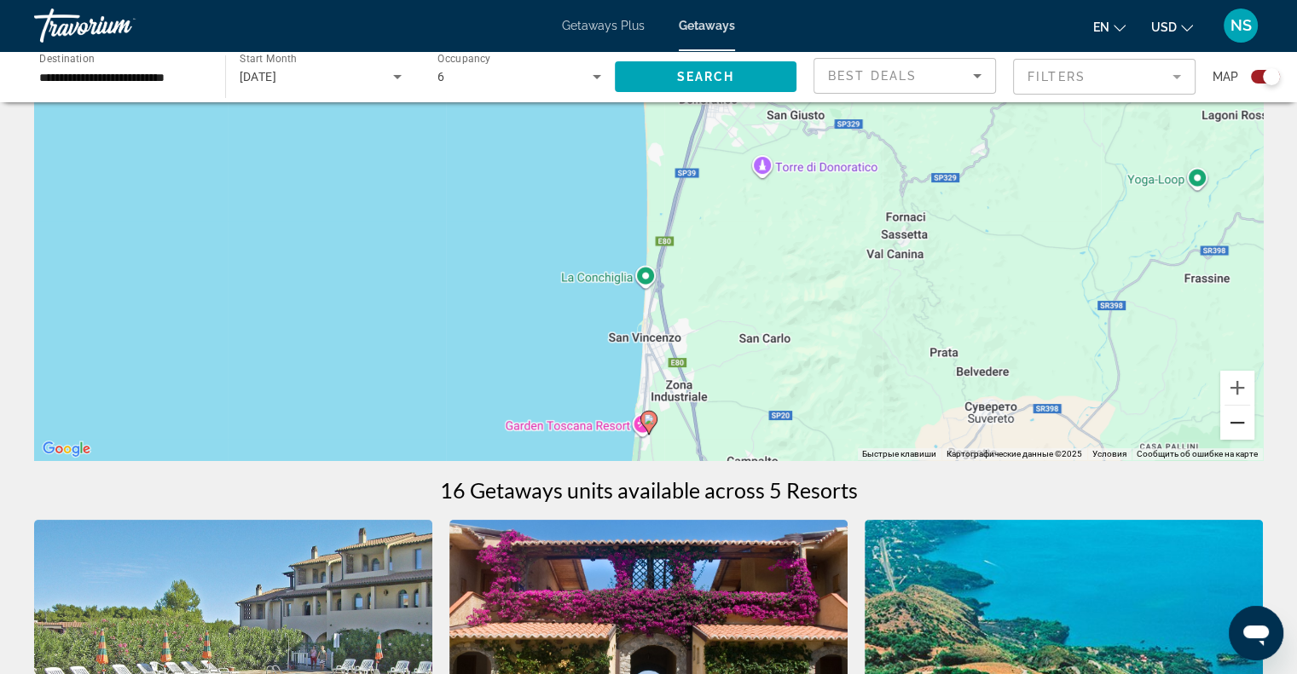
click at [1231, 419] on button "Уменьшить" at bounding box center [1237, 423] width 34 height 34
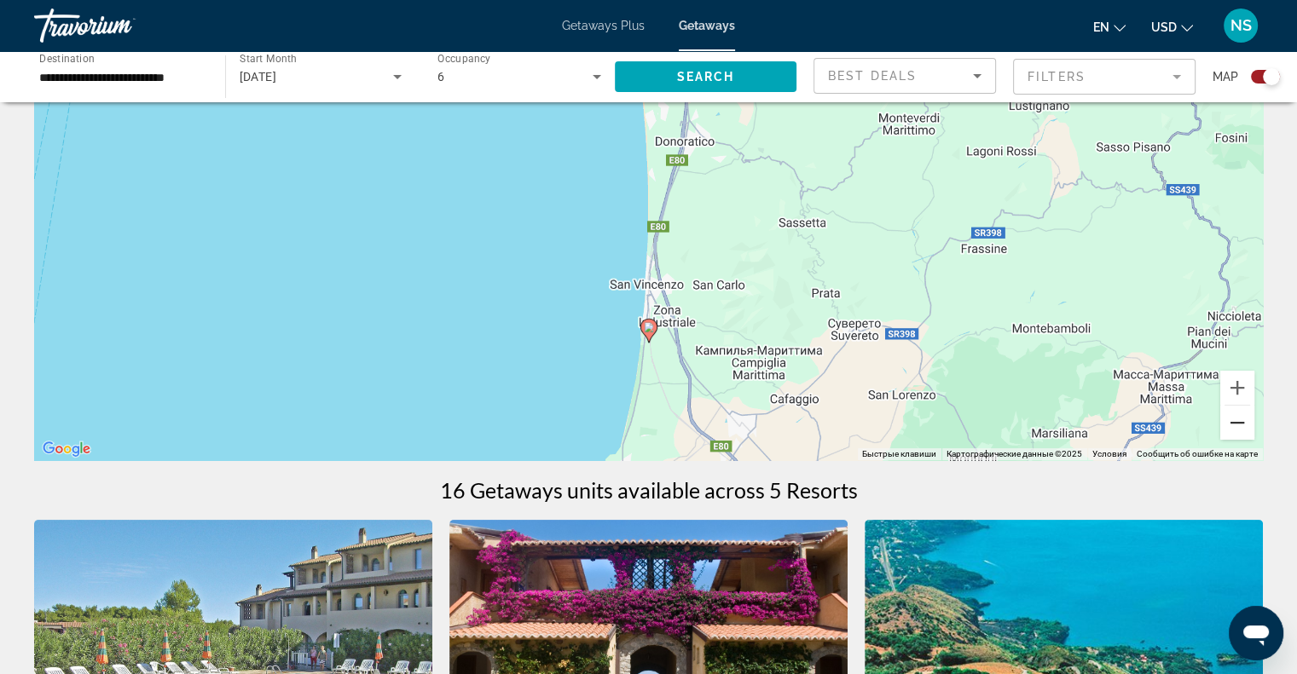
click at [1231, 419] on button "Уменьшить" at bounding box center [1237, 423] width 34 height 34
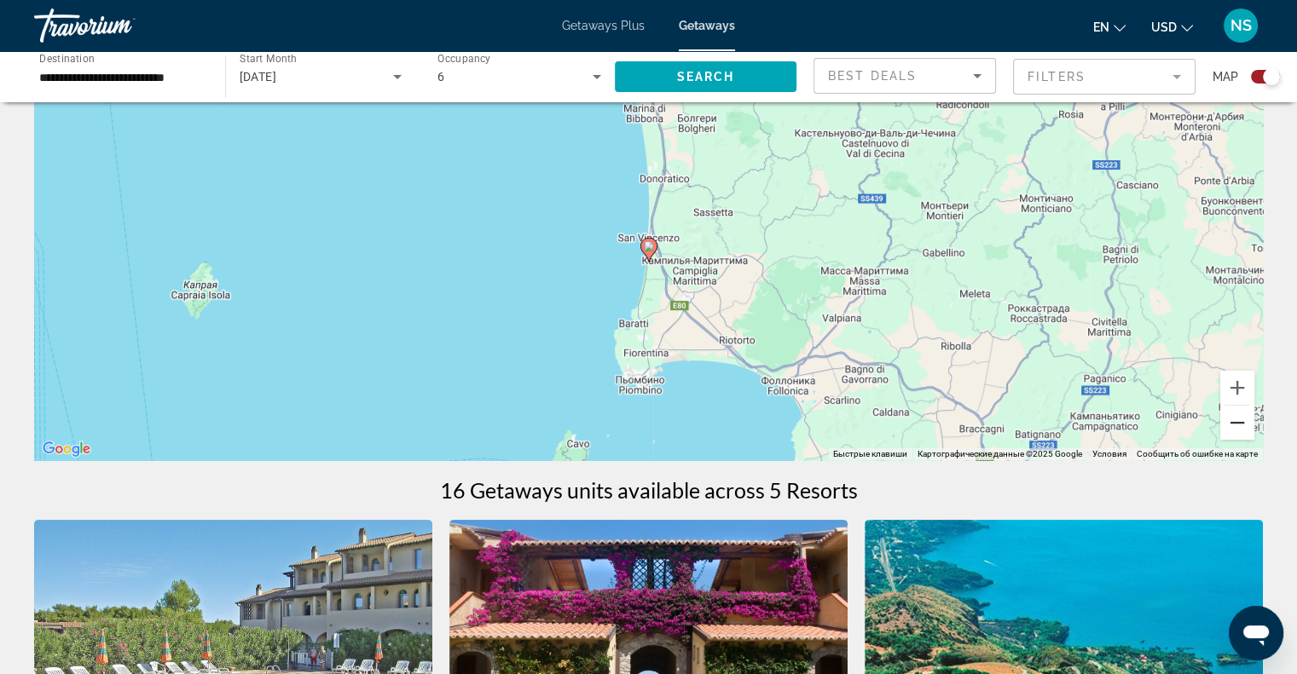
click at [1231, 419] on button "Уменьшить" at bounding box center [1237, 423] width 34 height 34
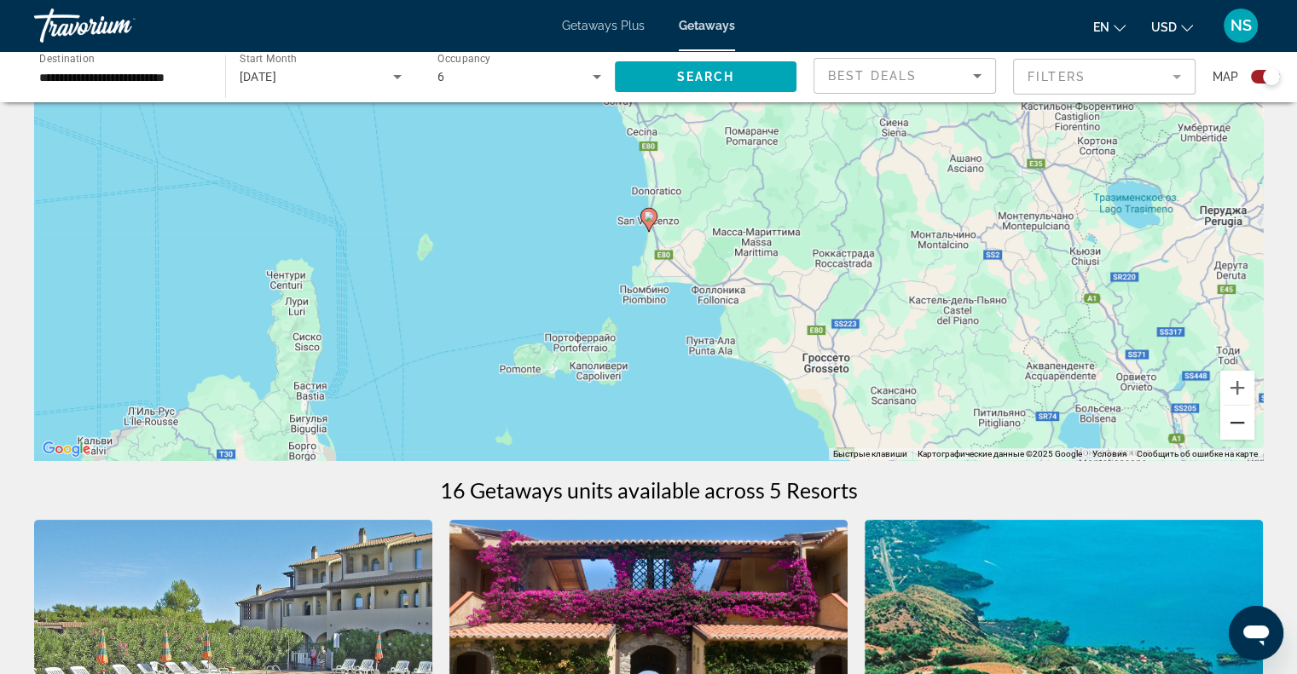
click at [1231, 419] on button "Уменьшить" at bounding box center [1237, 423] width 34 height 34
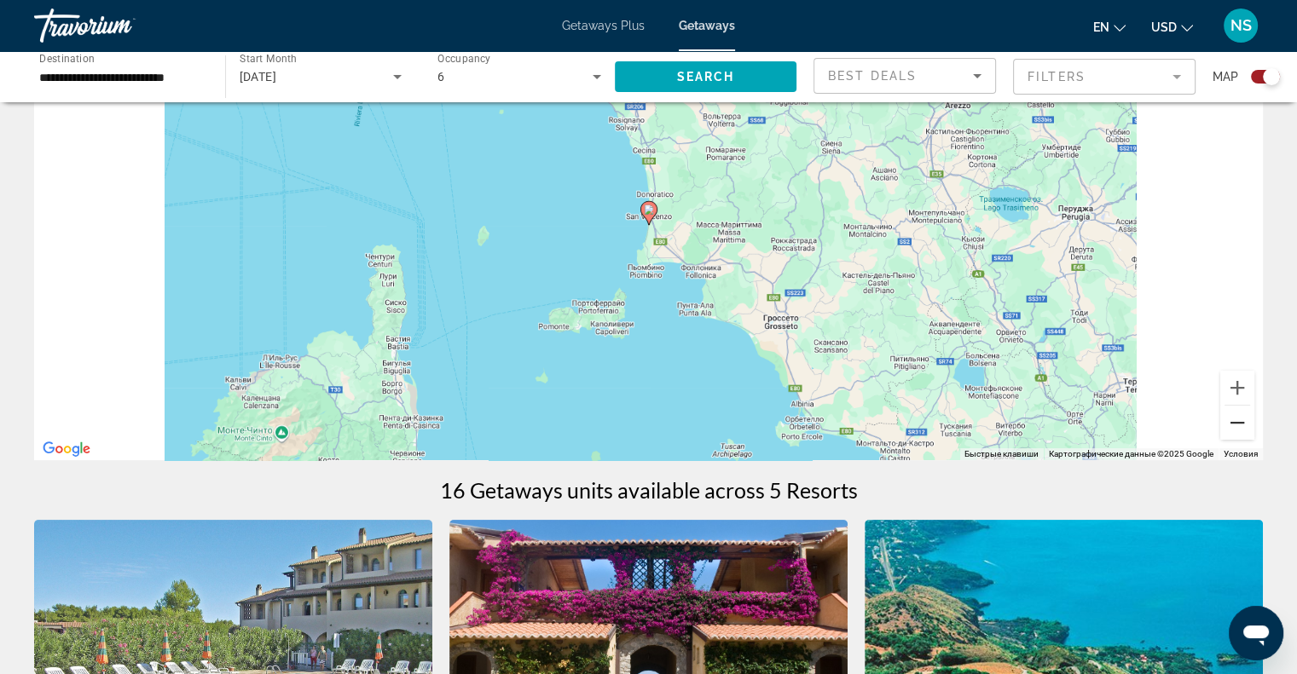
click at [1231, 419] on button "Уменьшить" at bounding box center [1237, 423] width 34 height 34
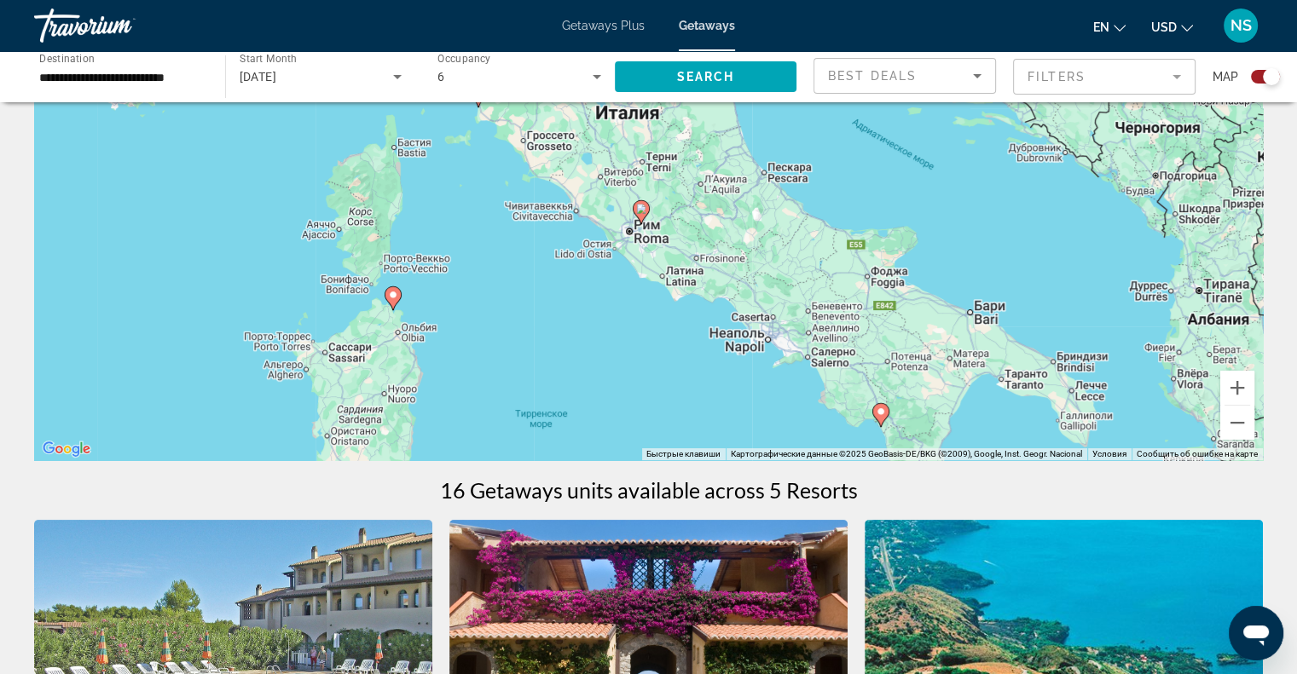
drag, startPoint x: 836, startPoint y: 331, endPoint x: 675, endPoint y: 251, distance: 179.2
click at [675, 251] on div "Чтобы активировать перетаскивание с помощью клавиатуры, нажмите Alt + Ввод. Пос…" at bounding box center [648, 205] width 1229 height 512
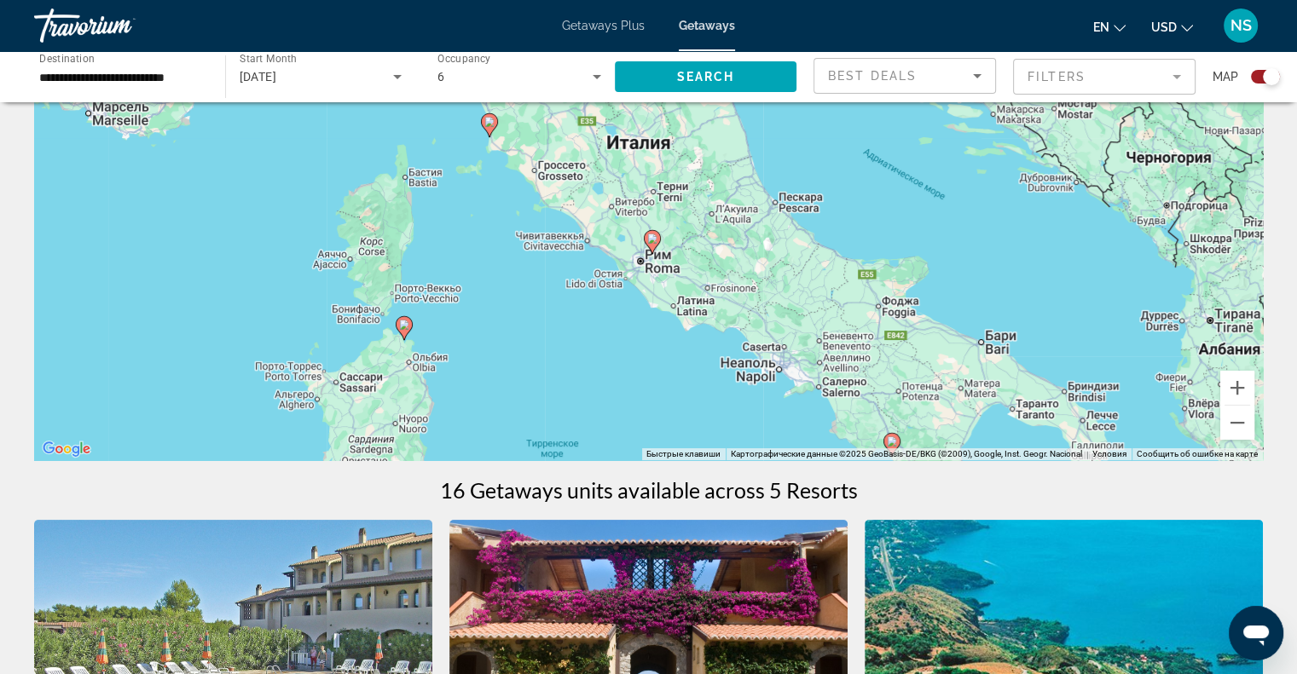
click at [656, 245] on icon "Main content" at bounding box center [651, 242] width 15 height 22
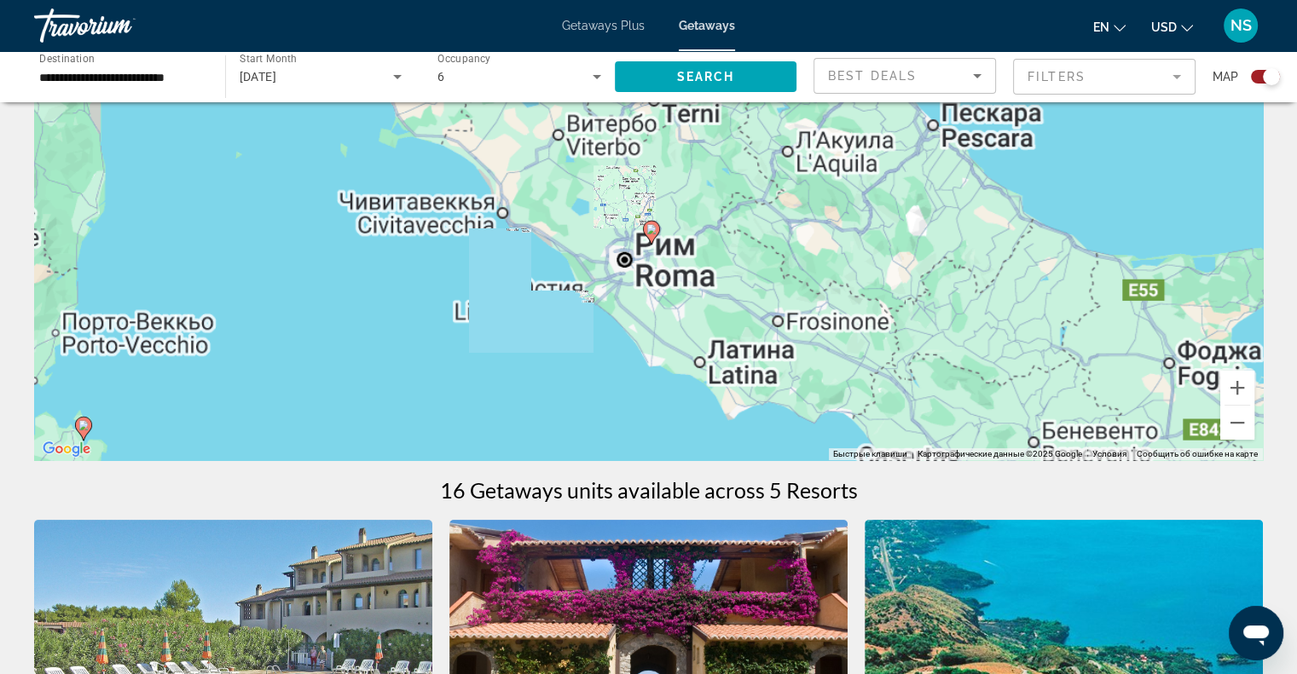
click at [656, 245] on div "Для навигации используйте клавиши со стрелками. Чтобы активировать перетаскиван…" at bounding box center [648, 205] width 1229 height 512
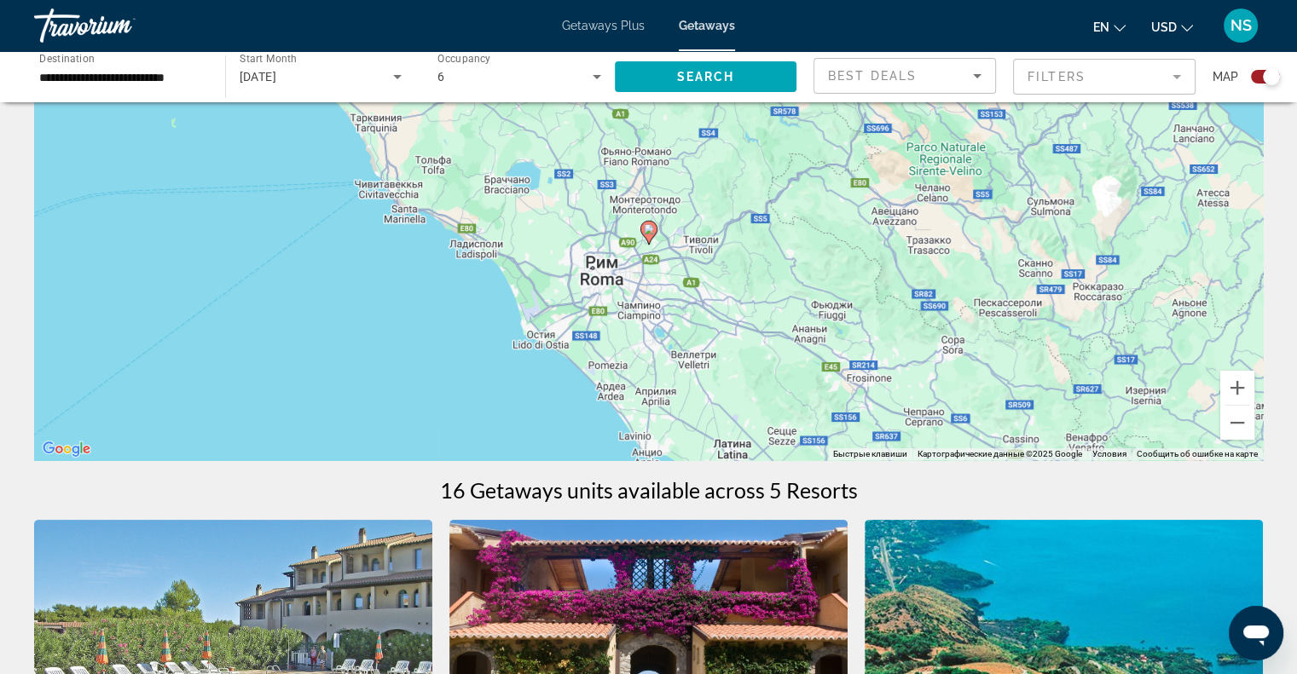
click at [648, 228] on image "Main content" at bounding box center [649, 229] width 10 height 10
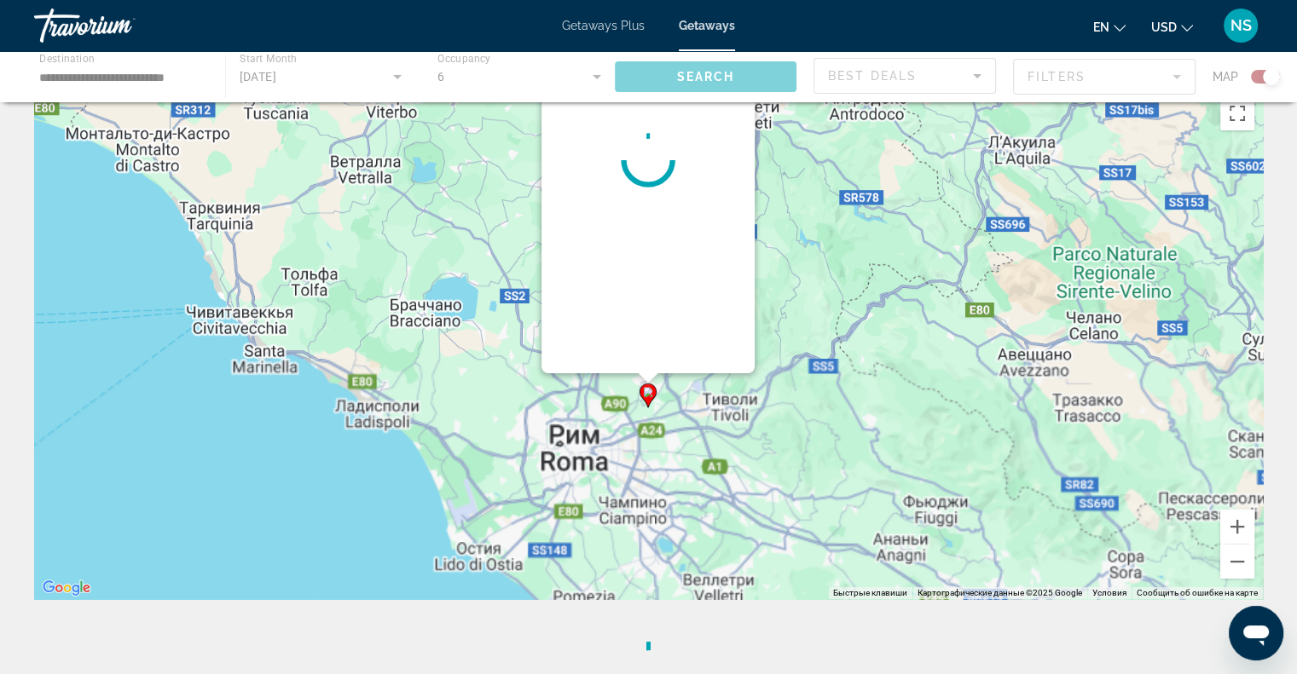
scroll to position [2, 0]
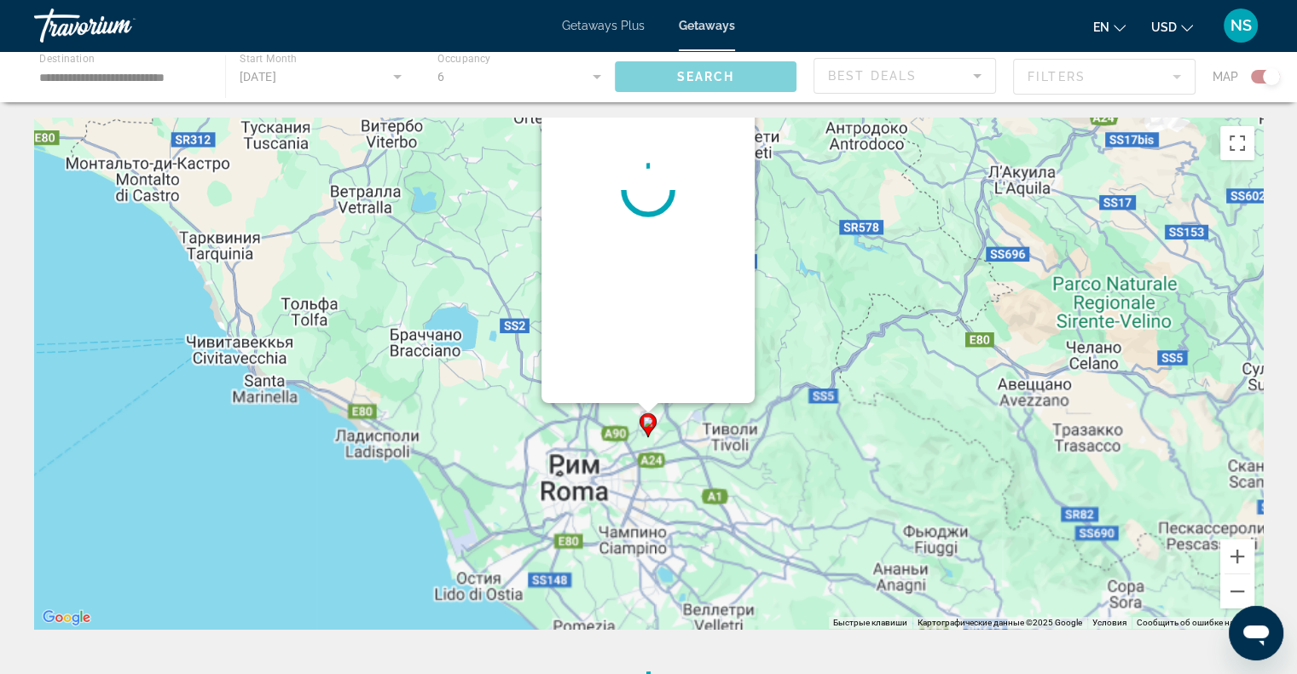
click at [648, 228] on div "Main content" at bounding box center [647, 190] width 213 height 426
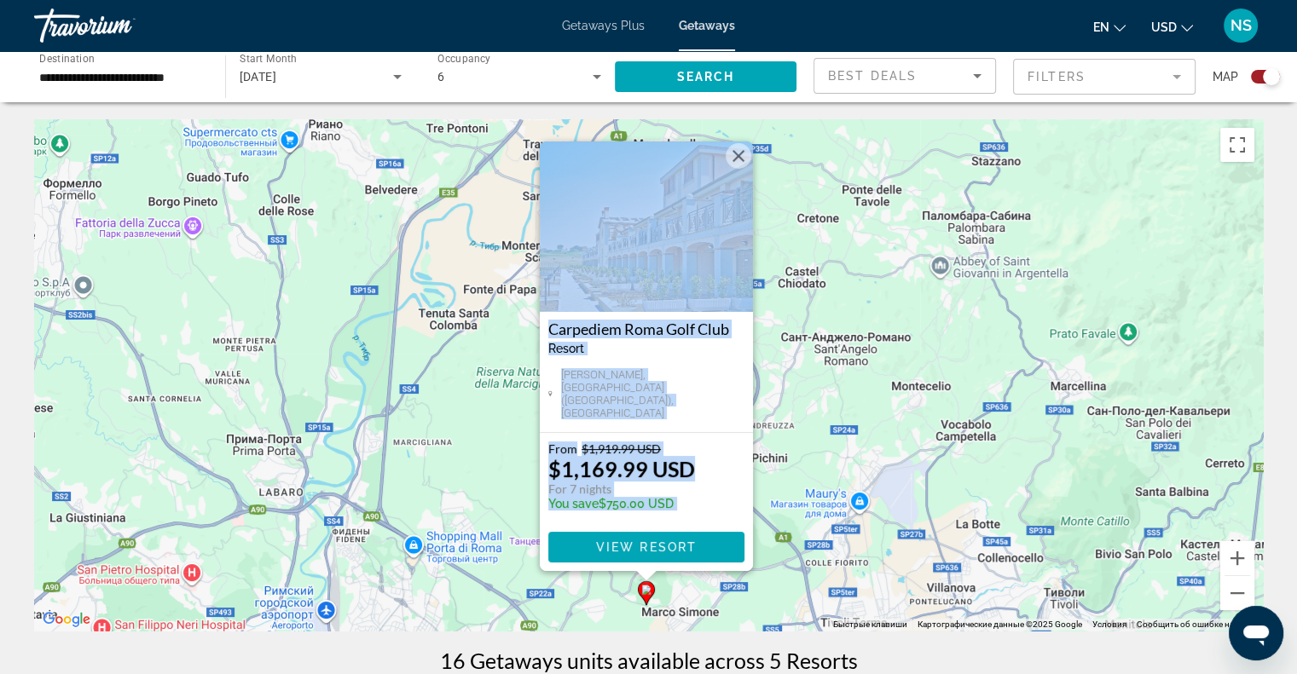
click at [744, 155] on button "Закрыть" at bounding box center [739, 156] width 26 height 26
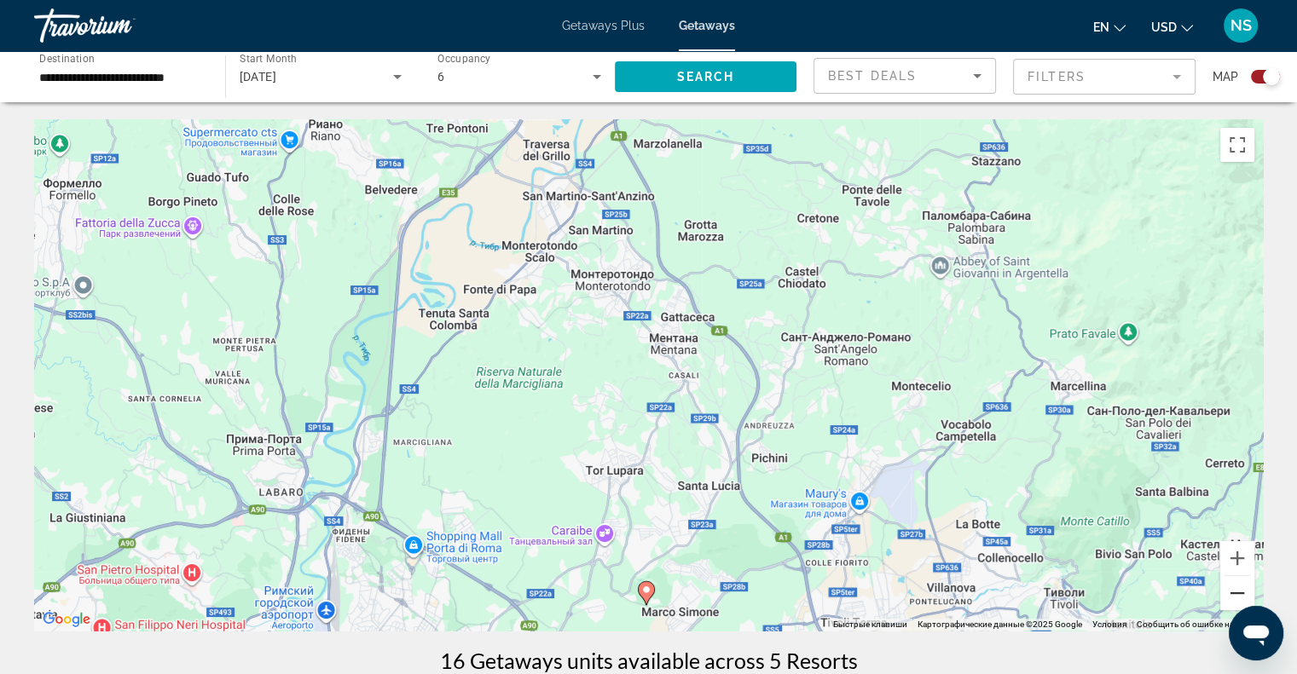
click at [1228, 588] on button "Уменьшить" at bounding box center [1237, 593] width 34 height 34
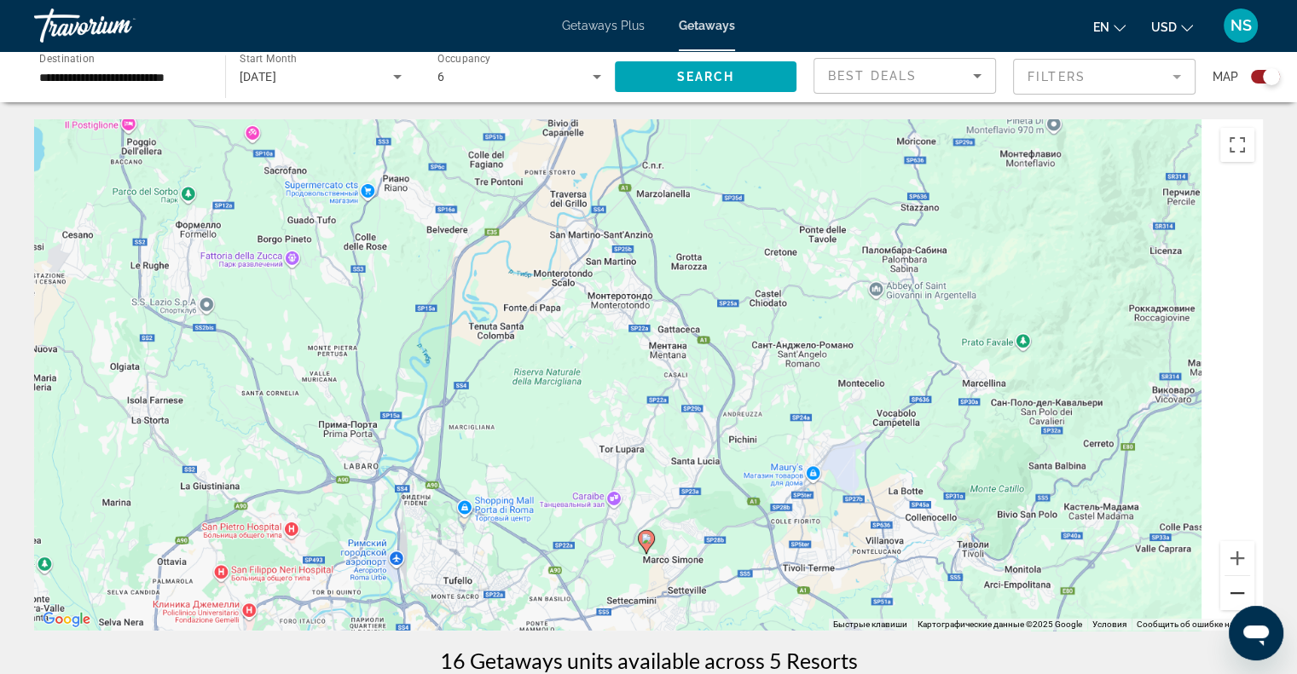
click at [1228, 588] on button "Уменьшить" at bounding box center [1237, 593] width 34 height 34
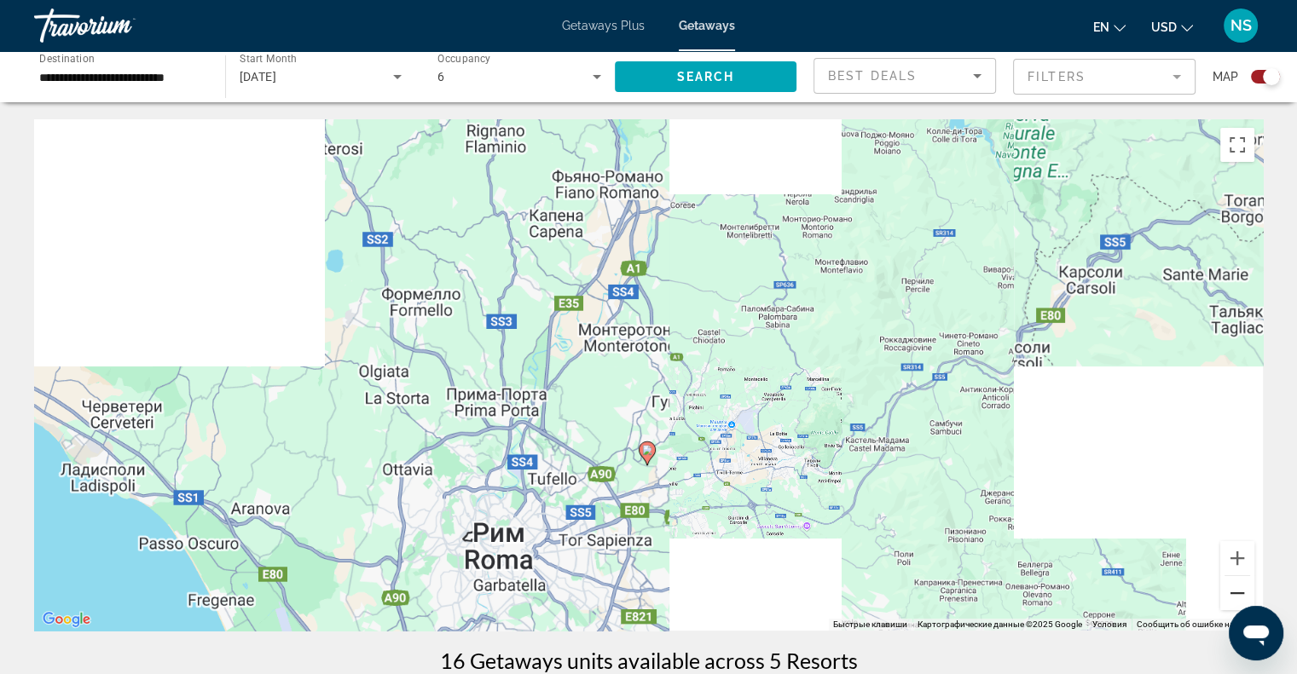
click at [1228, 588] on button "Уменьшить" at bounding box center [1237, 593] width 34 height 34
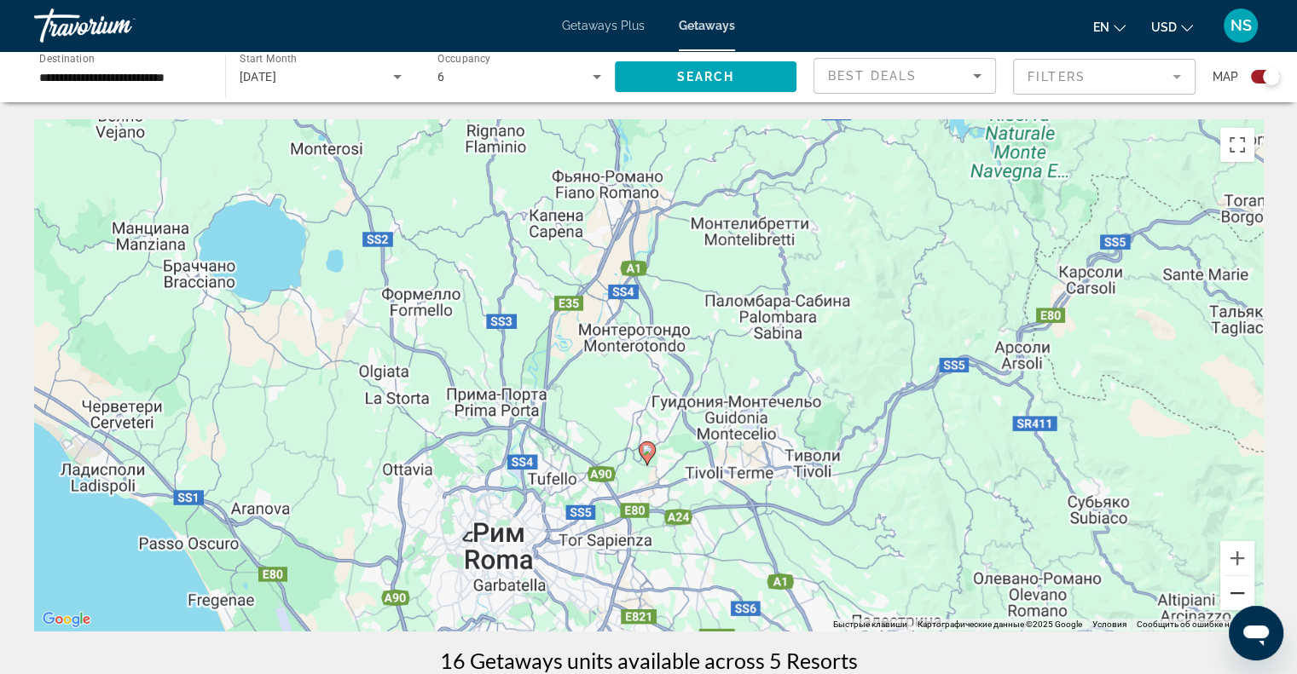
click at [1228, 588] on button "Уменьшить" at bounding box center [1237, 593] width 34 height 34
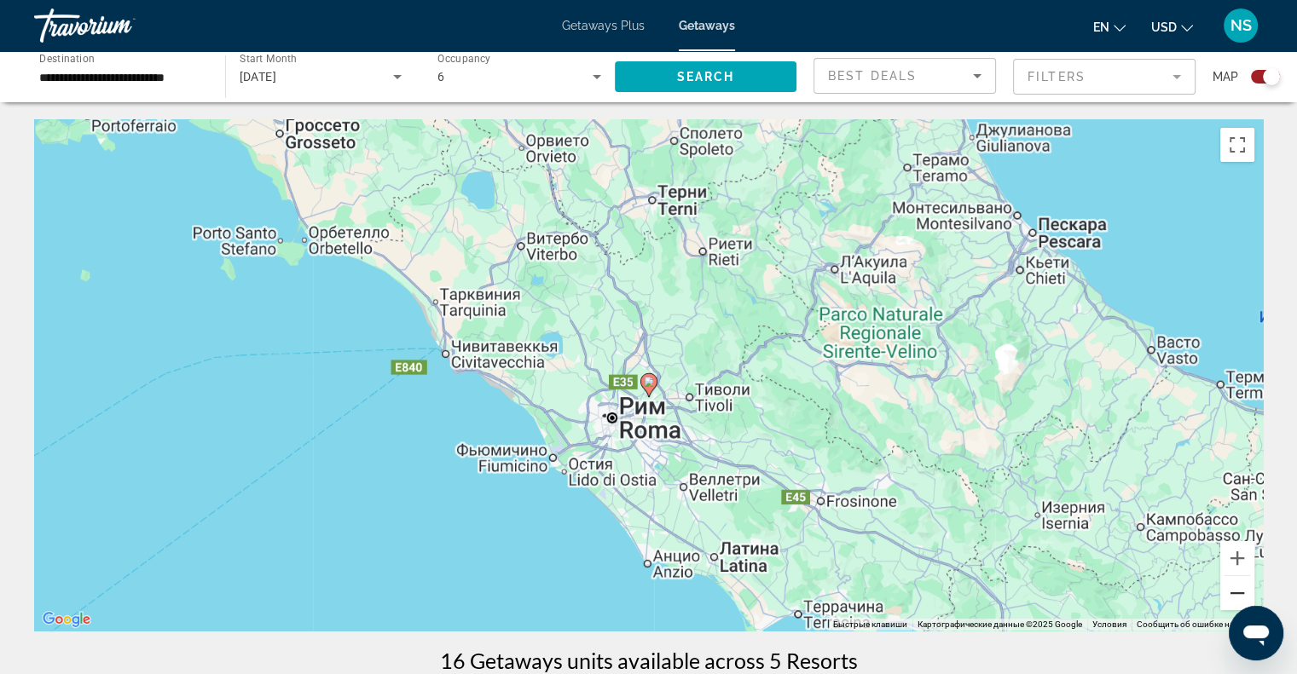
click at [1228, 588] on button "Уменьшить" at bounding box center [1237, 593] width 34 height 34
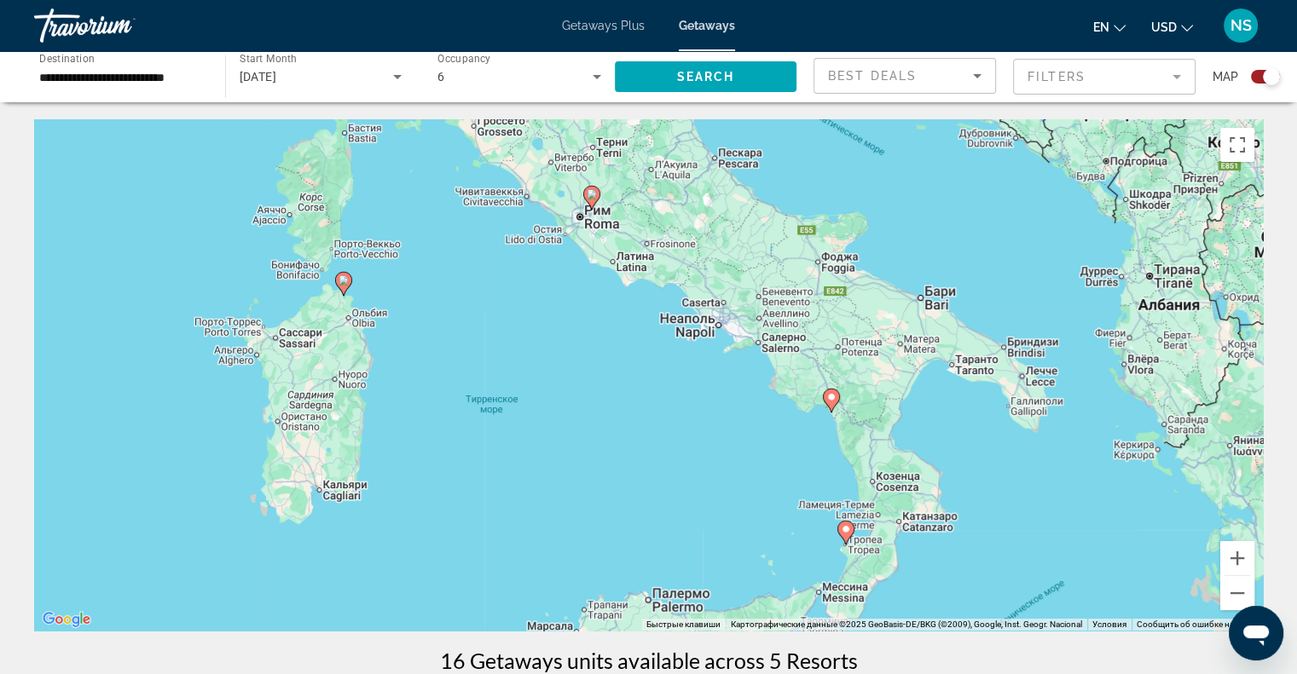
drag, startPoint x: 942, startPoint y: 538, endPoint x: 885, endPoint y: 380, distance: 167.8
click at [885, 380] on div "Чтобы активировать перетаскивание с помощью клавиатуры, нажмите Alt + Ввод. Пос…" at bounding box center [648, 375] width 1229 height 512
click at [833, 395] on image "Main content" at bounding box center [831, 397] width 10 height 10
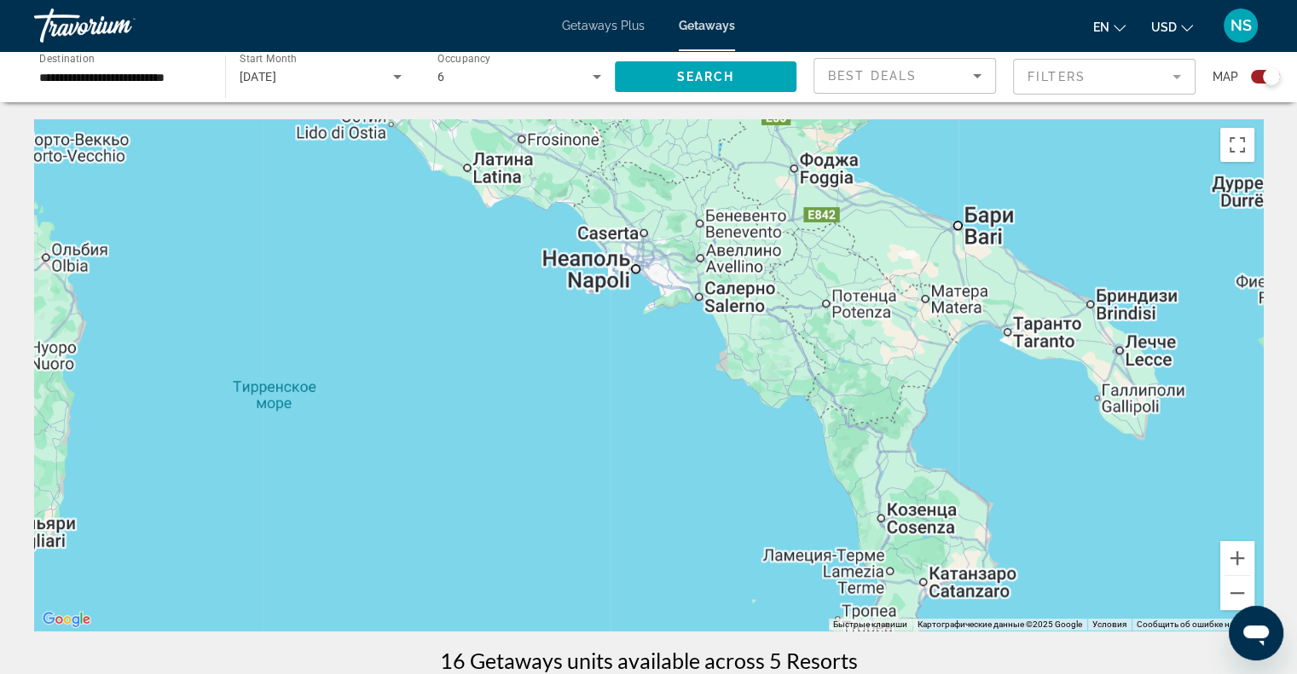
click at [833, 395] on div "Main content" at bounding box center [648, 375] width 1229 height 512
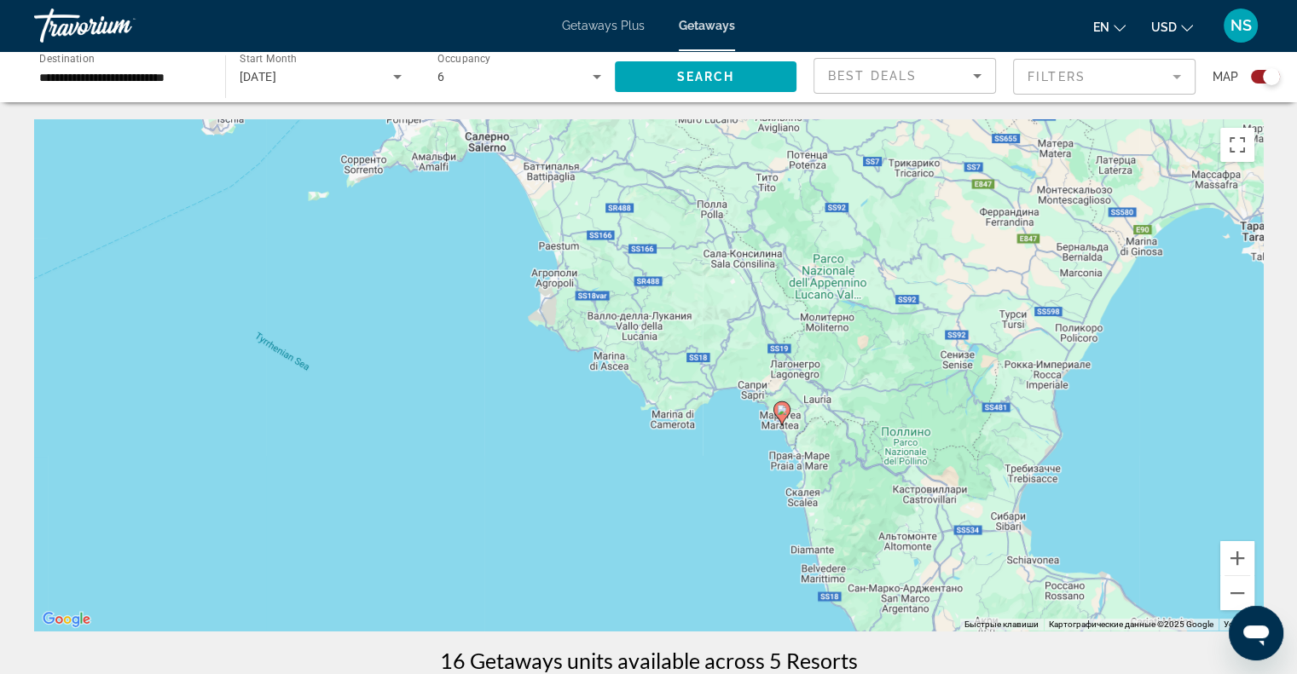
click at [785, 408] on image "Main content" at bounding box center [782, 410] width 10 height 10
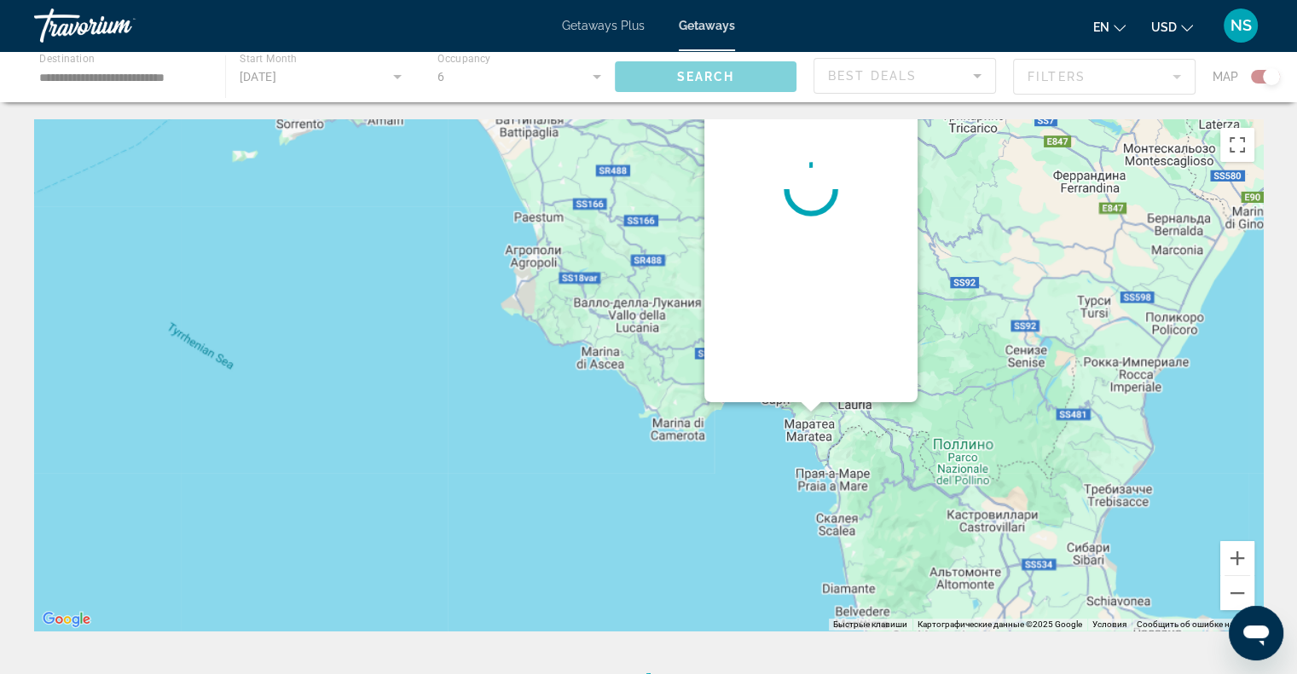
click at [785, 402] on div "Main content" at bounding box center [810, 189] width 213 height 426
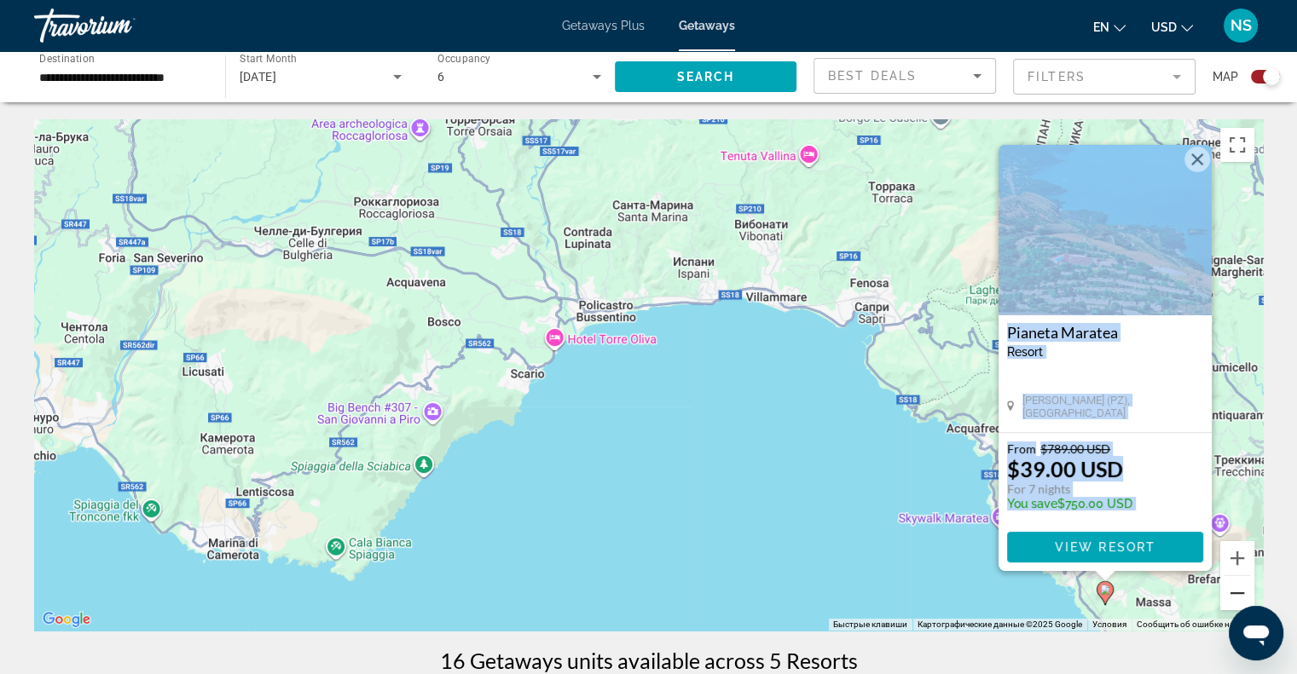
click at [1229, 592] on button "Уменьшить" at bounding box center [1237, 593] width 34 height 34
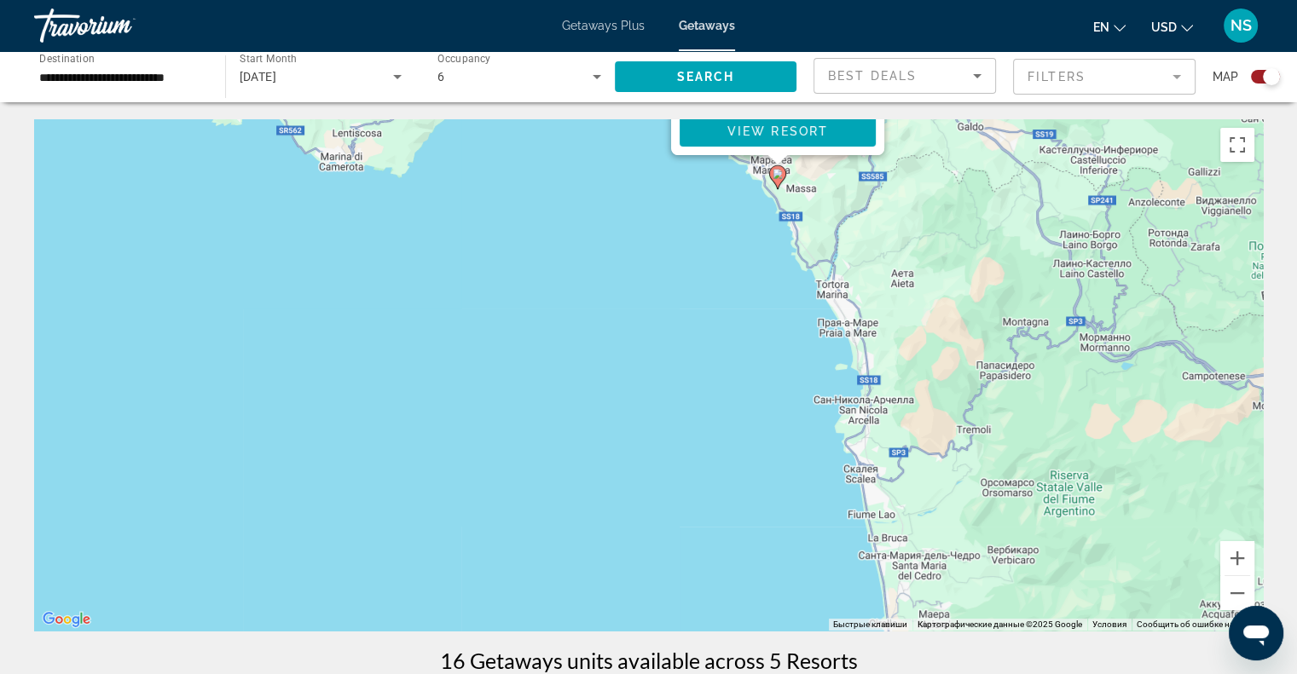
drag, startPoint x: 1098, startPoint y: 510, endPoint x: 998, endPoint y: 167, distance: 357.2
click at [998, 167] on div "Чтобы активировать перетаскивание с помощью клавиатуры, нажмите Alt + Ввод. Пос…" at bounding box center [648, 375] width 1229 height 512
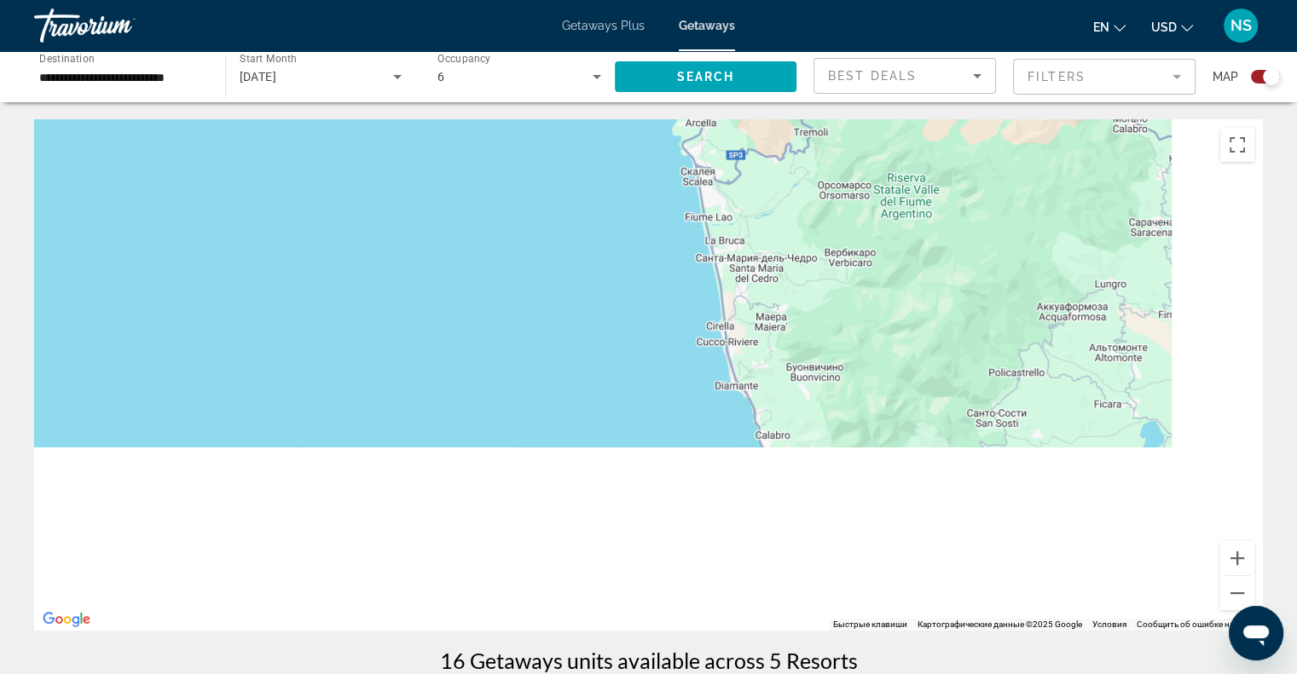
drag, startPoint x: 1102, startPoint y: 420, endPoint x: 1011, endPoint y: 88, distance: 344.6
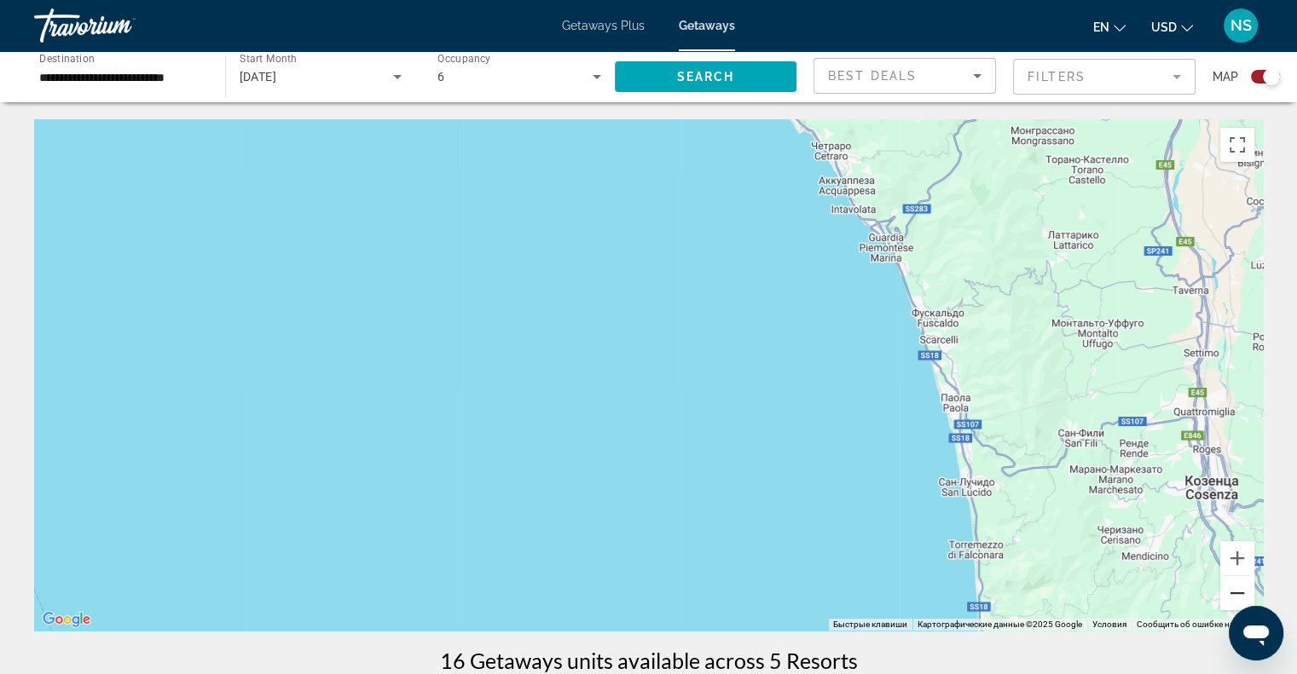
click at [1228, 596] on button "Уменьшить" at bounding box center [1237, 593] width 34 height 34
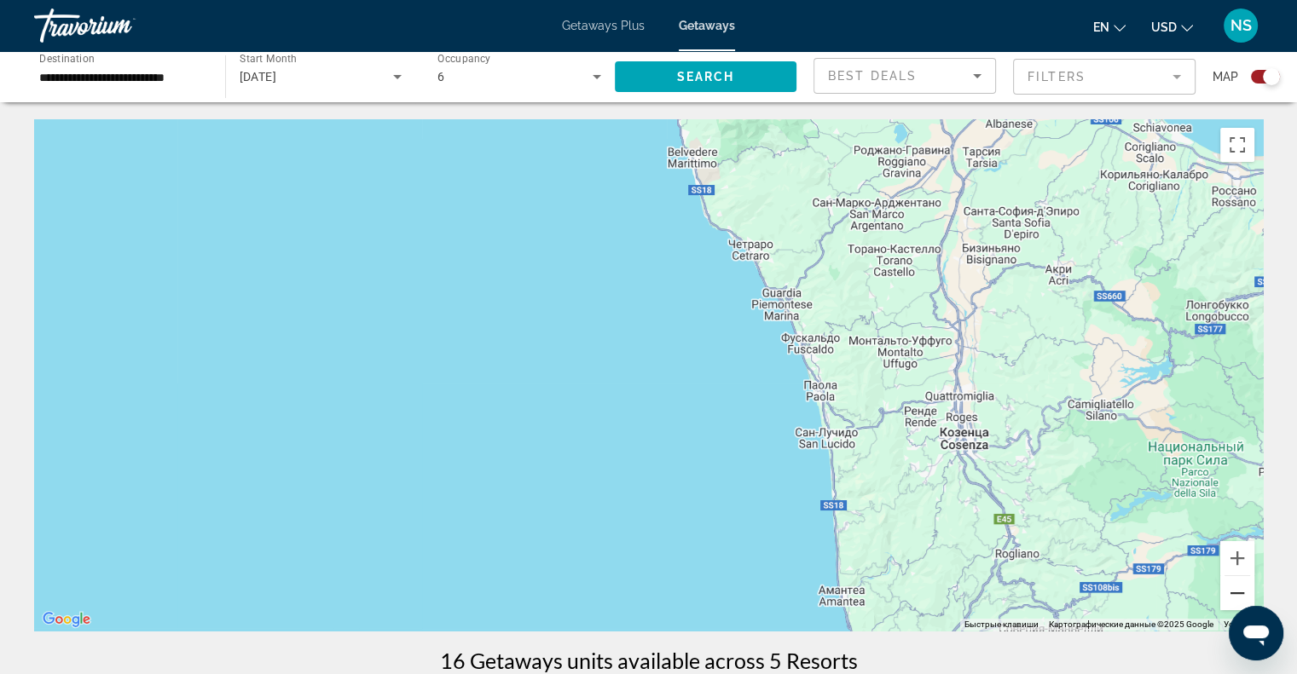
click at [1228, 596] on button "Уменьшить" at bounding box center [1237, 593] width 34 height 34
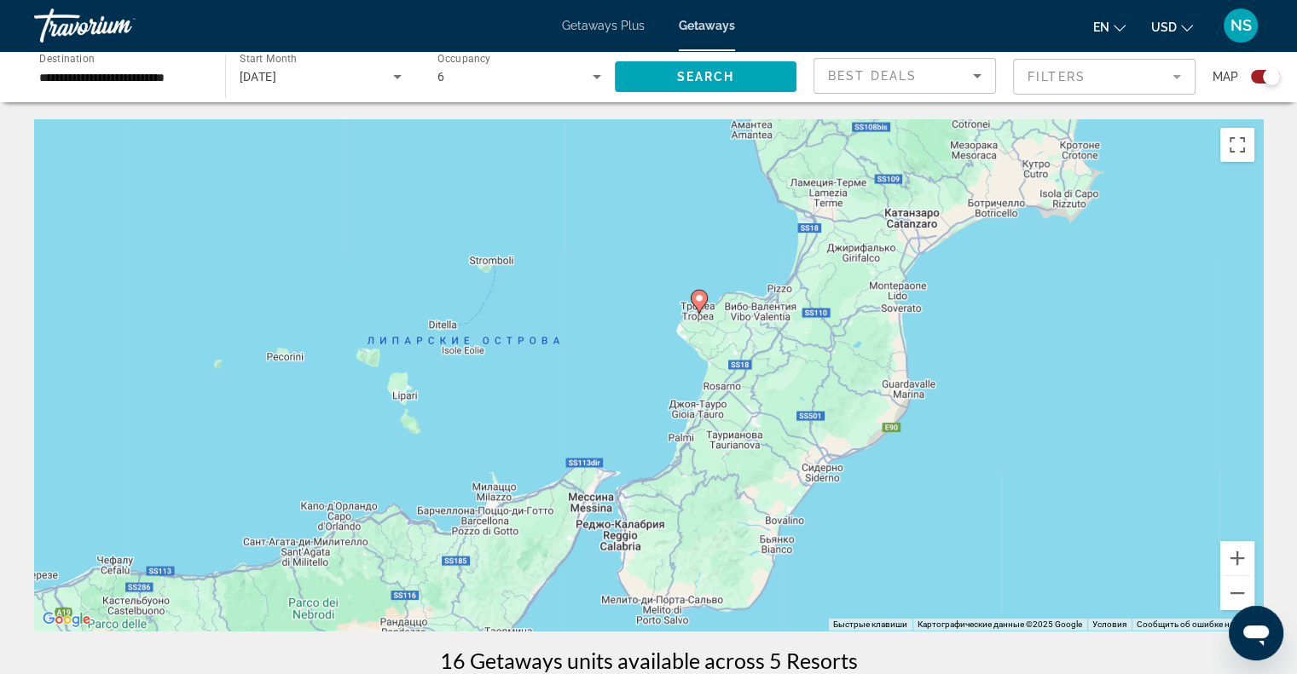
drag, startPoint x: 1102, startPoint y: 451, endPoint x: 1118, endPoint y: 106, distance: 345.7
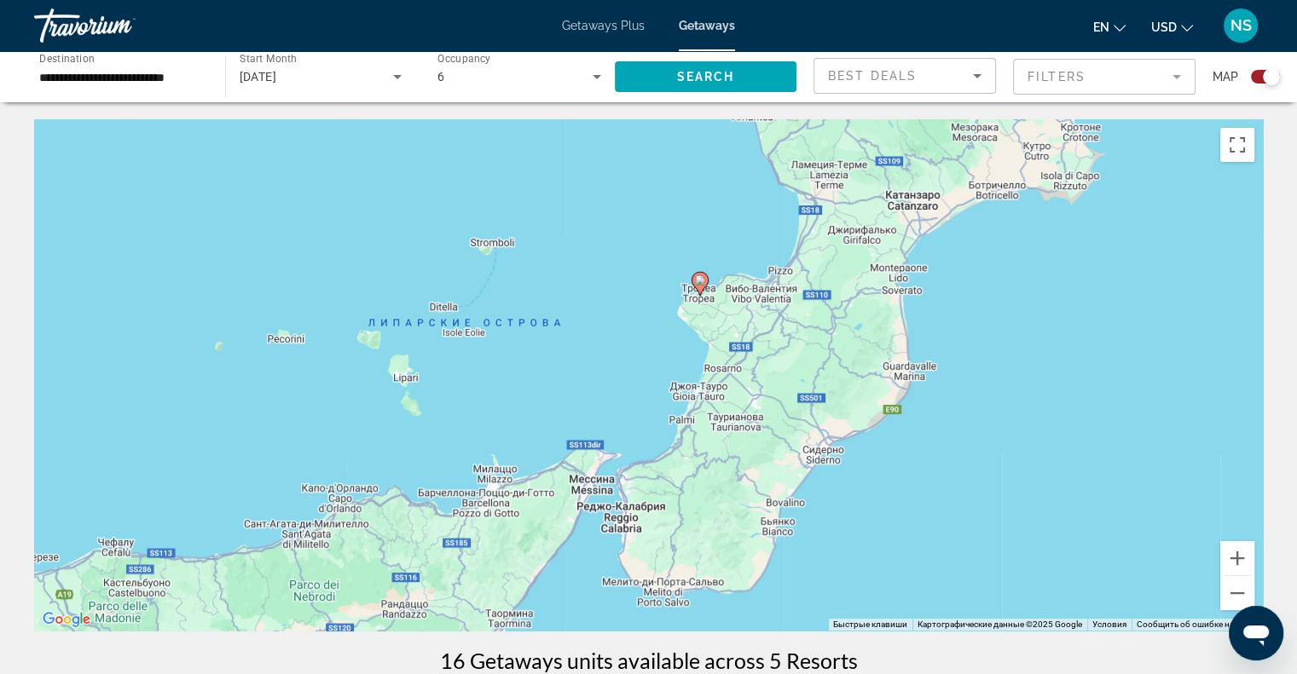
click at [701, 284] on image "Main content" at bounding box center [700, 280] width 10 height 10
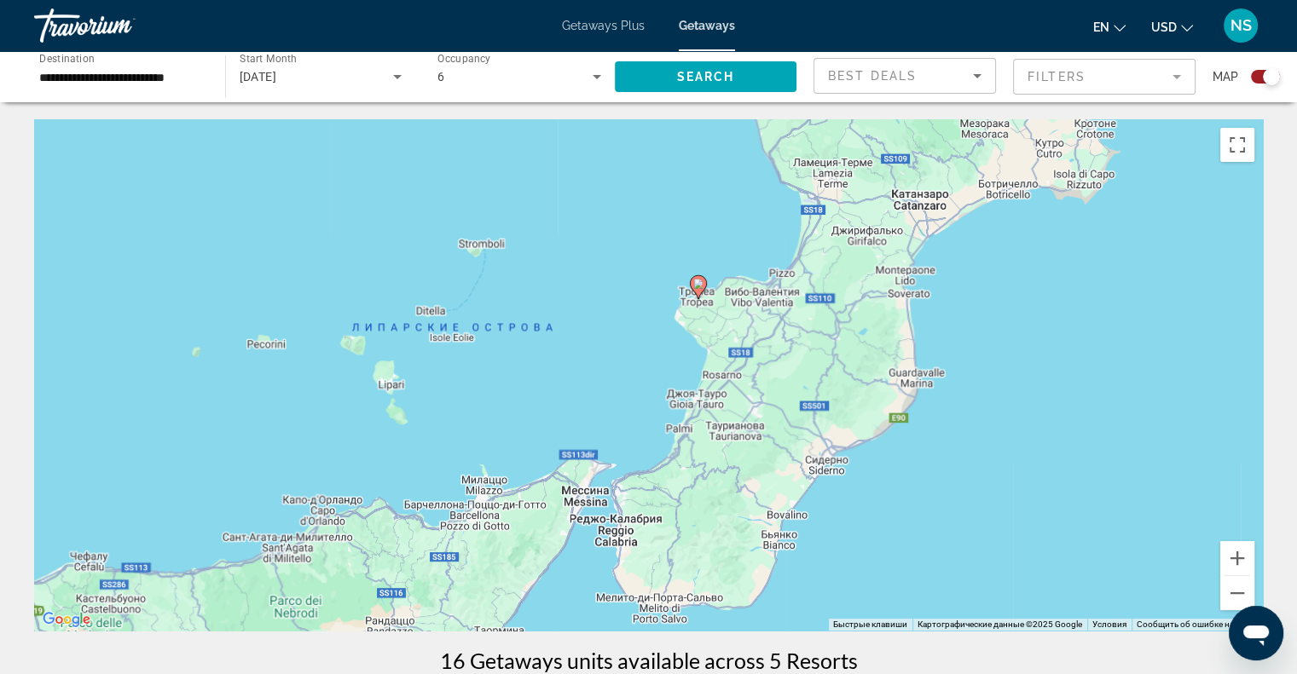
click at [701, 284] on div "Для навигации используйте клавиши со стрелками. Чтобы активировать перетаскиван…" at bounding box center [648, 375] width 1229 height 512
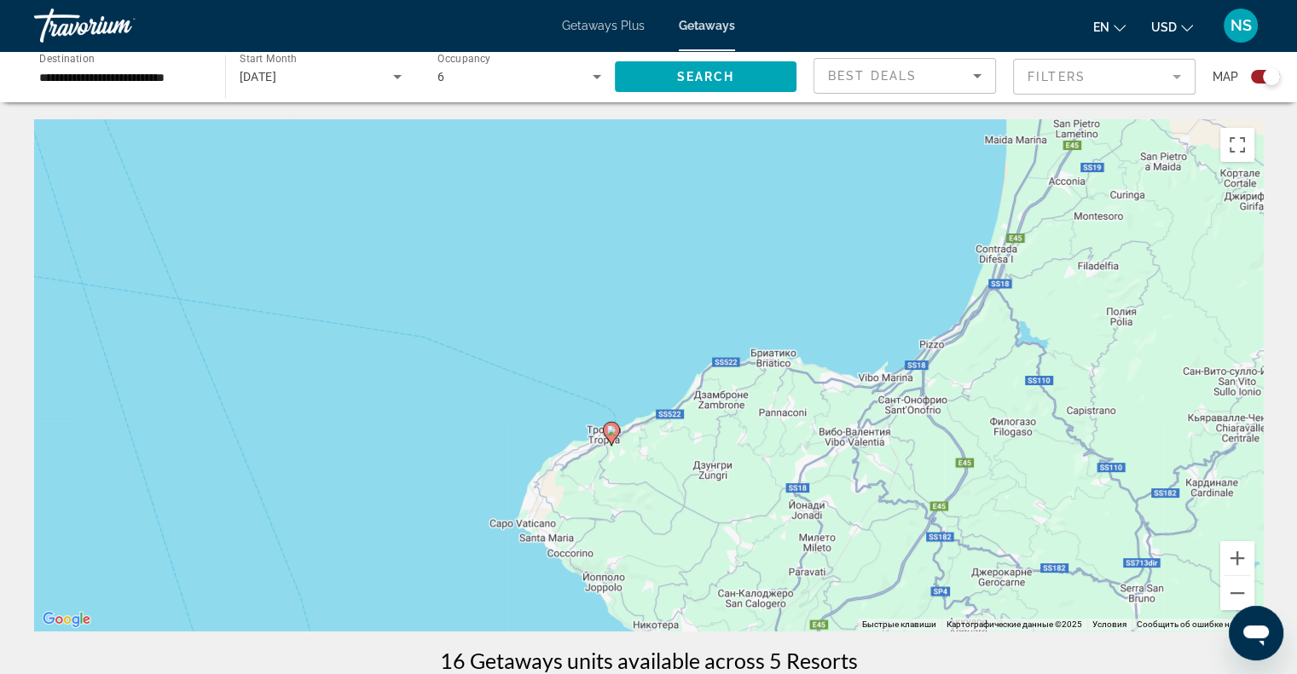
click at [611, 425] on icon "Main content" at bounding box center [610, 434] width 15 height 22
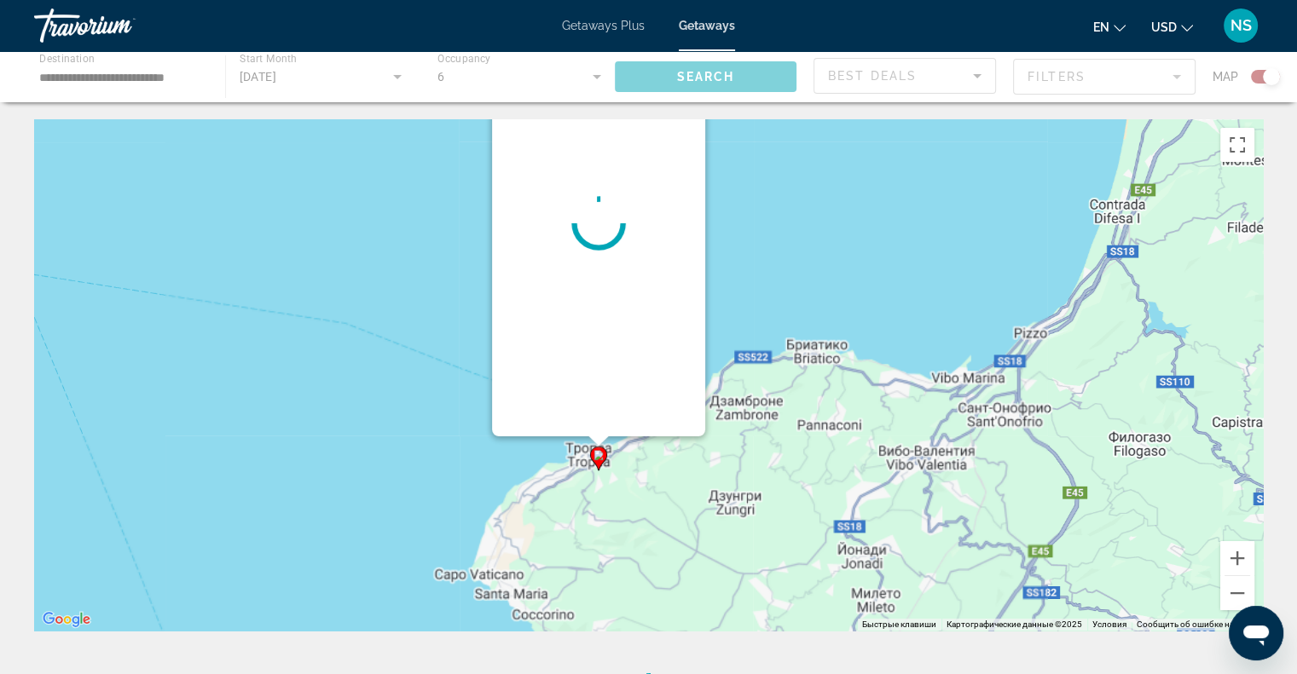
click at [611, 425] on div "Main content" at bounding box center [598, 223] width 213 height 426
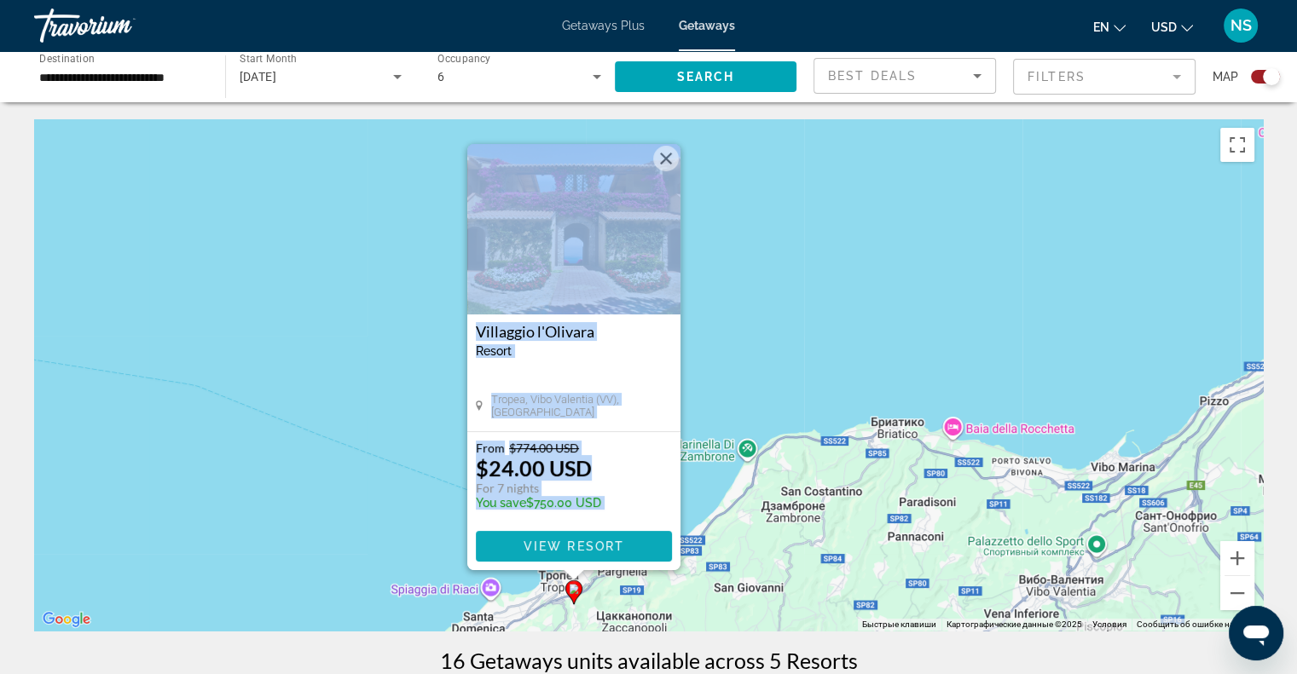
click at [597, 541] on span "View Resort" at bounding box center [573, 547] width 101 height 14
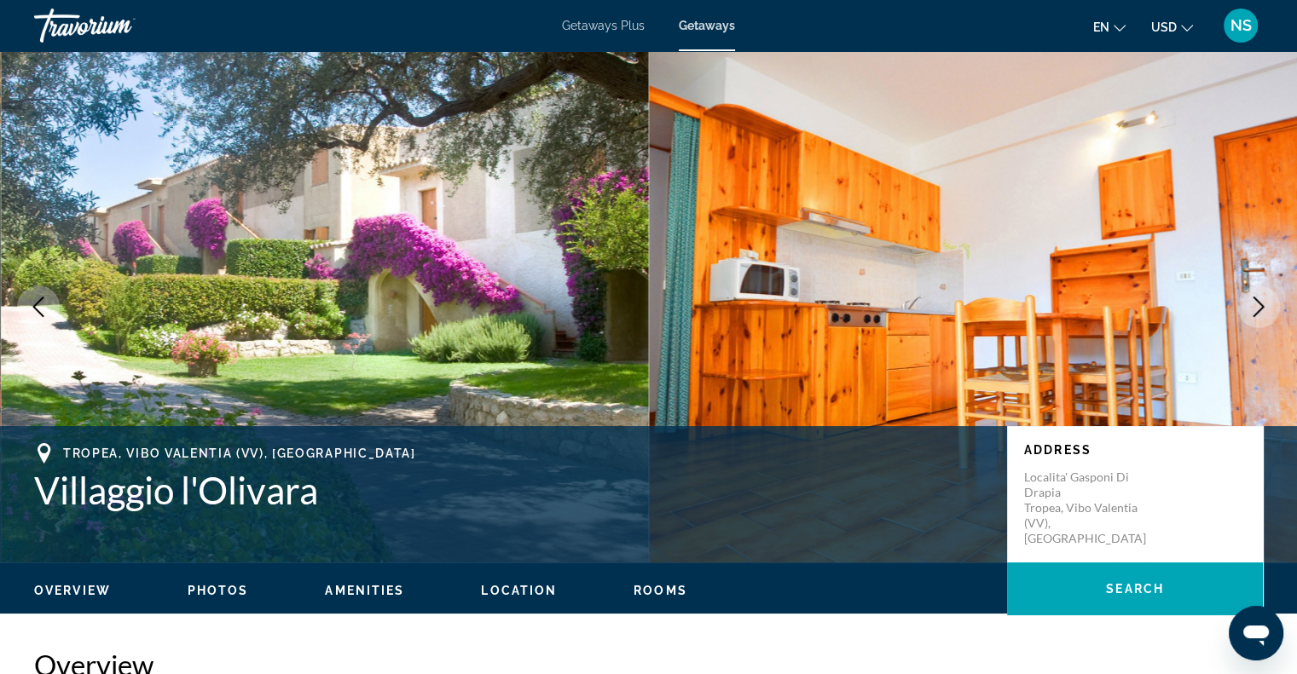
click at [1257, 310] on icon "Next image" at bounding box center [1258, 307] width 20 height 20
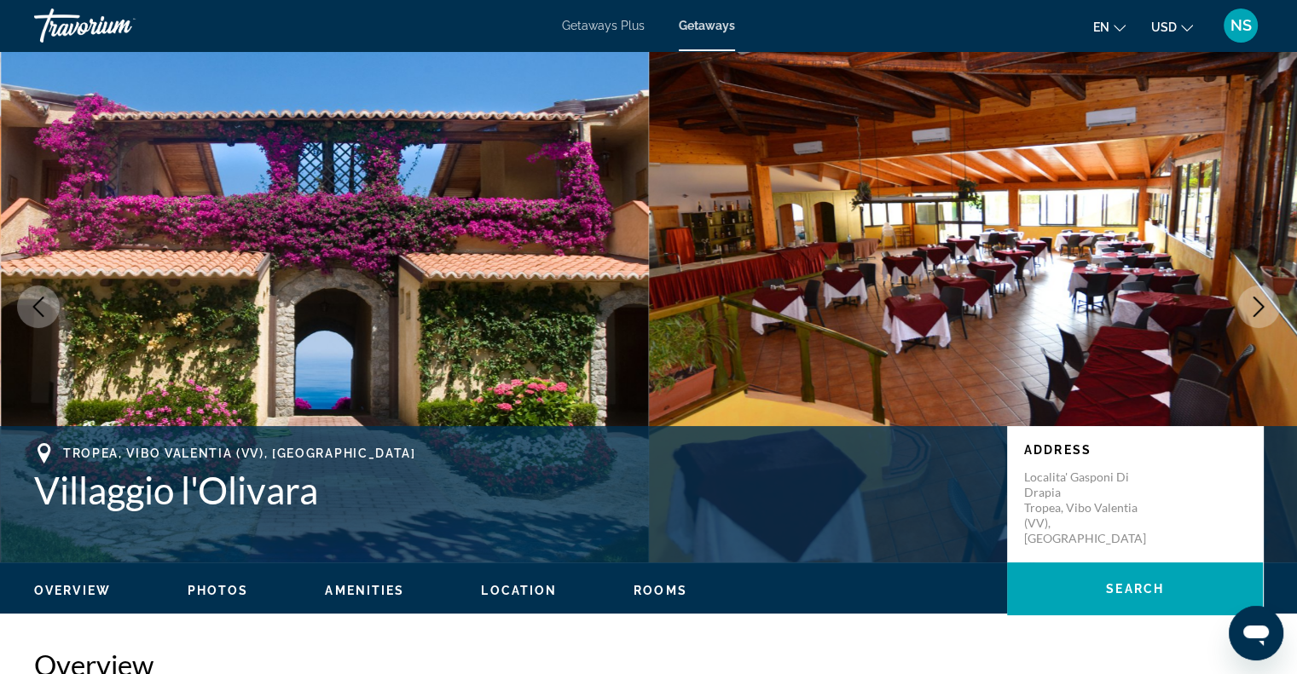
click at [1255, 309] on icon "Next image" at bounding box center [1258, 307] width 20 height 20
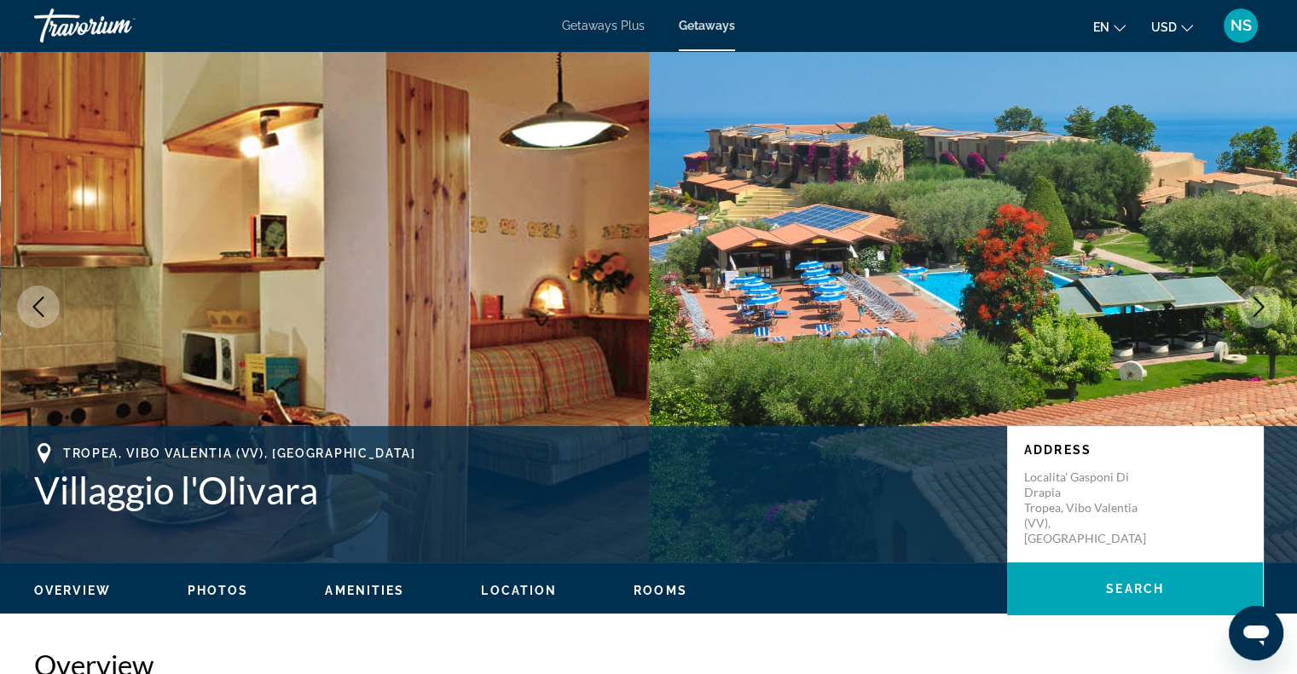
click at [1255, 309] on icon "Next image" at bounding box center [1258, 307] width 20 height 20
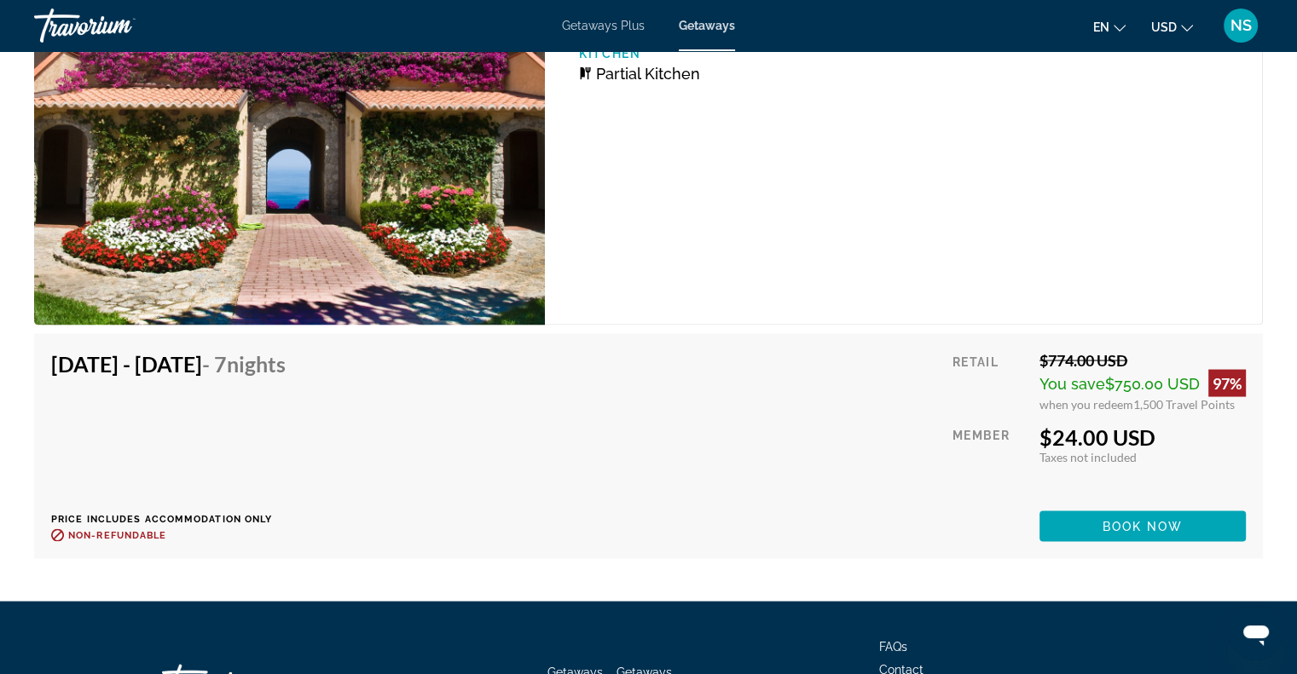
scroll to position [3325, 0]
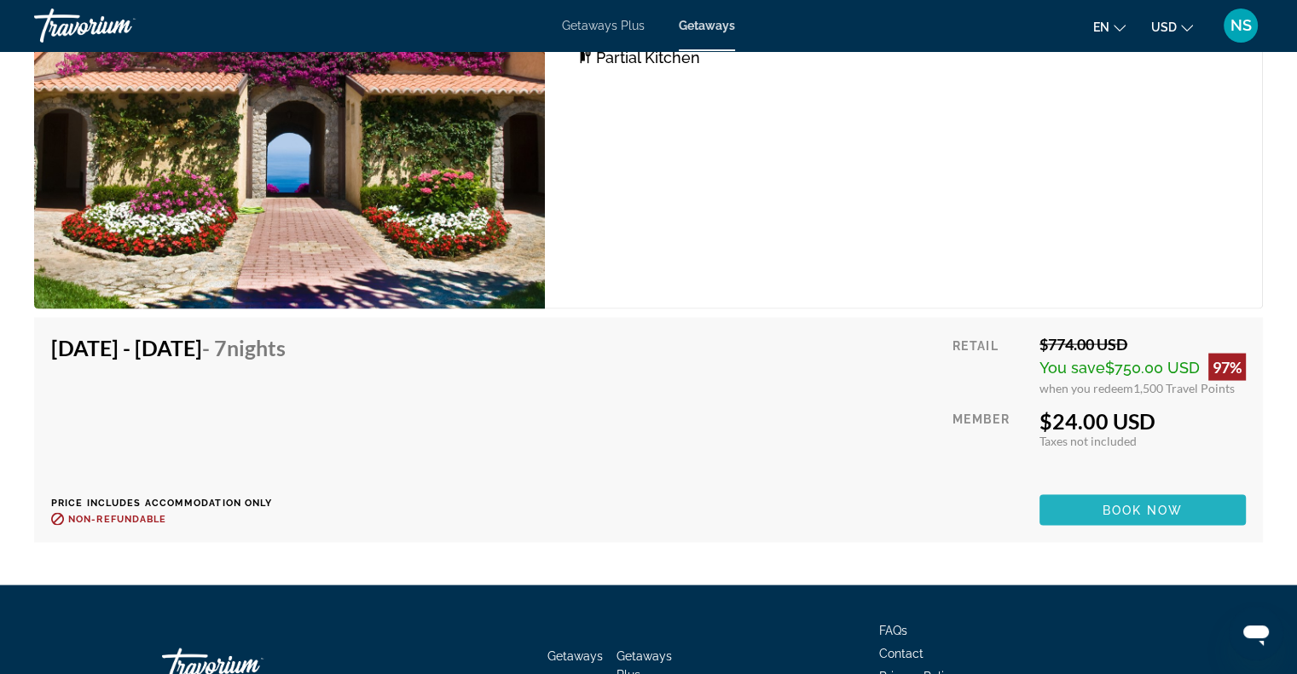
click at [1119, 504] on span "Book now" at bounding box center [1142, 511] width 81 height 14
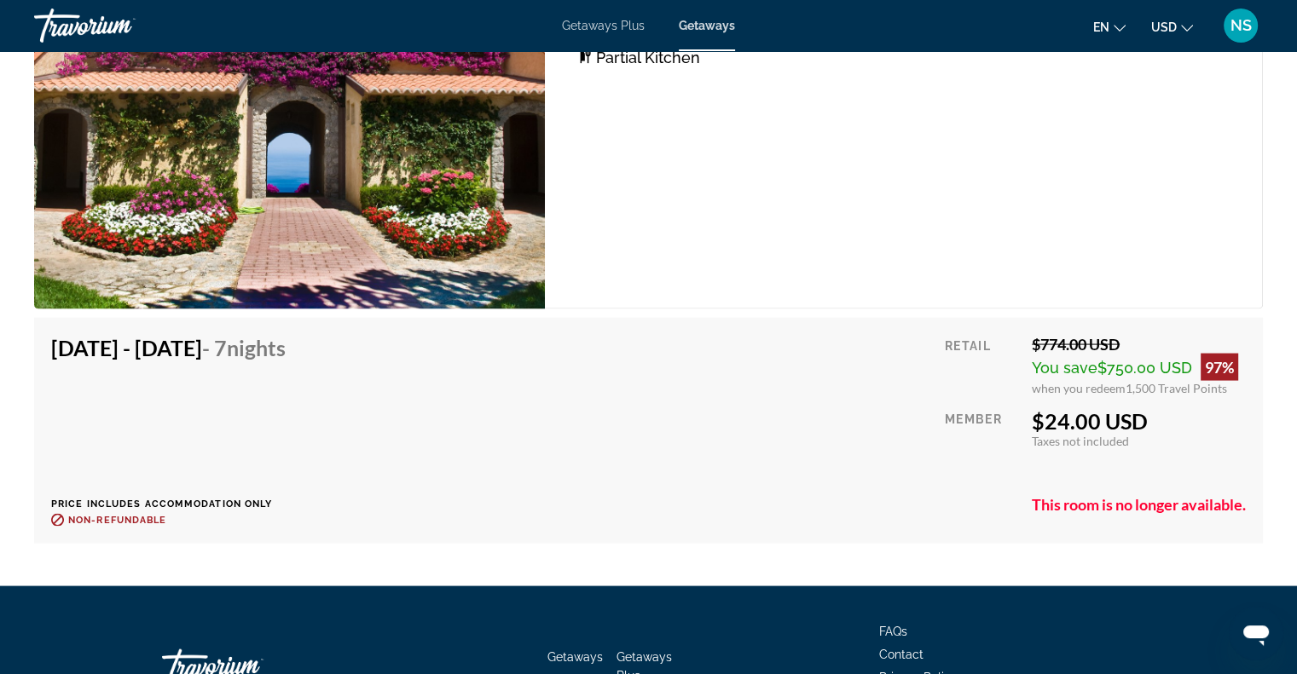
click at [1184, 28] on icon "Change currency" at bounding box center [1187, 28] width 12 height 7
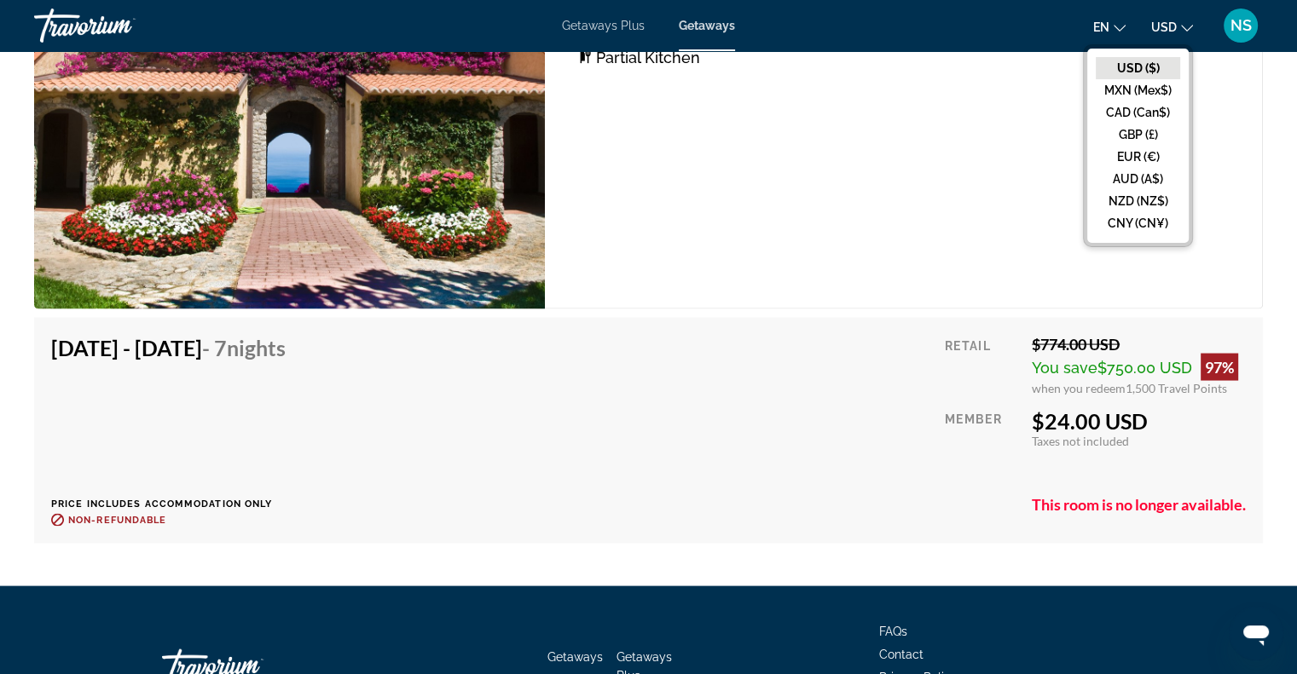
click at [1016, 108] on div "2 Bedroom Unit (Partial Kitchen) Bedrooms 2 Max Occupancy 6 Kitchen Partial Kit…" at bounding box center [904, 115] width 718 height 389
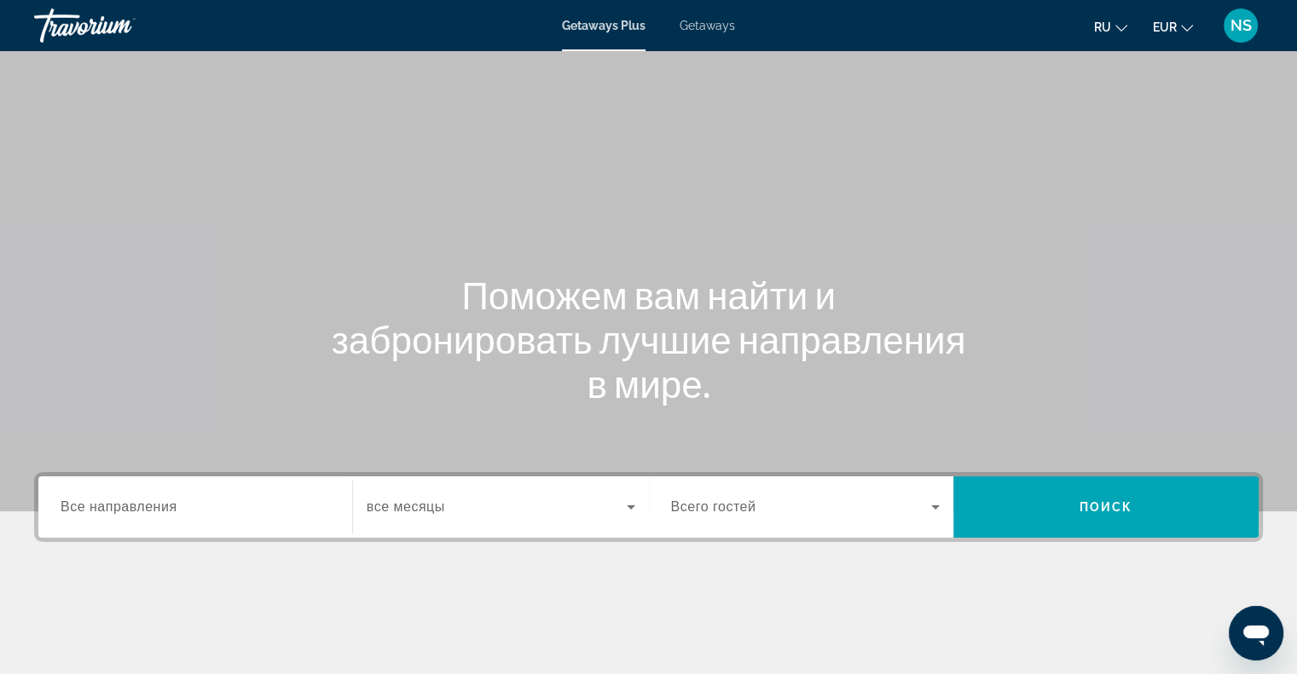
click at [617, 25] on span "Getaways Plus" at bounding box center [604, 26] width 84 height 14
click at [171, 502] on span "Все направления" at bounding box center [119, 507] width 117 height 14
click at [171, 502] on input "Destination Все направления" at bounding box center [195, 508] width 269 height 20
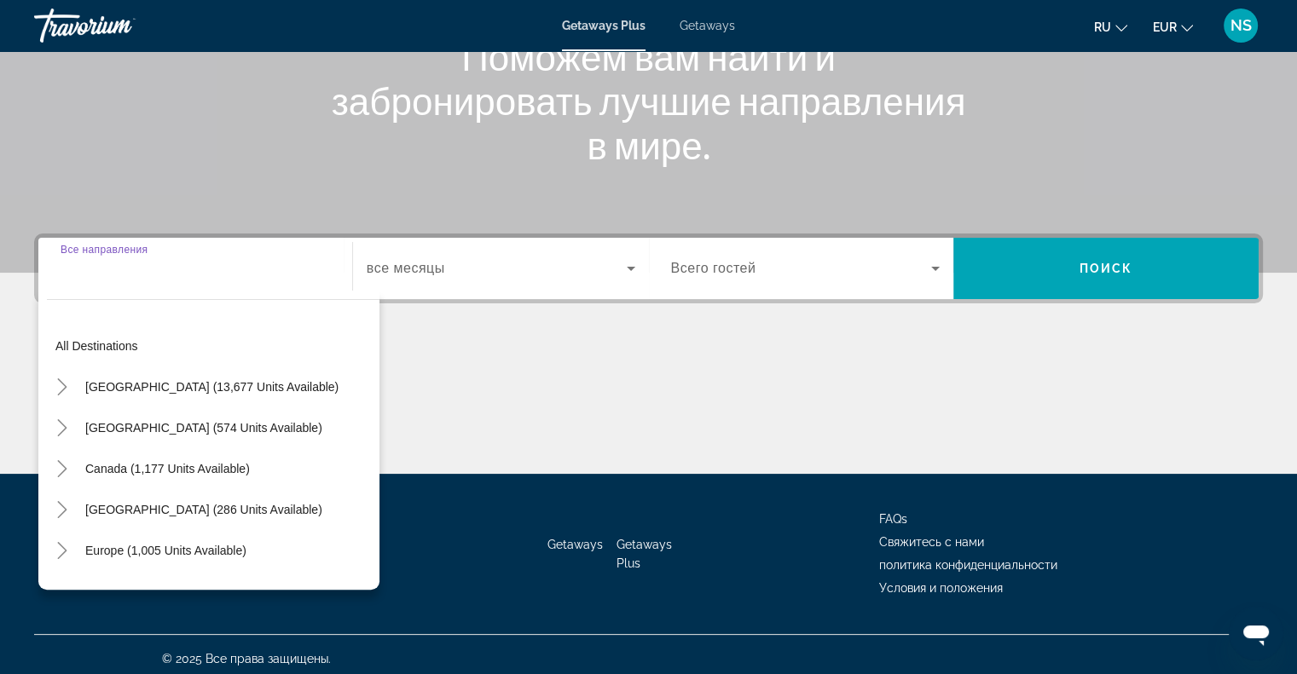
scroll to position [246, 0]
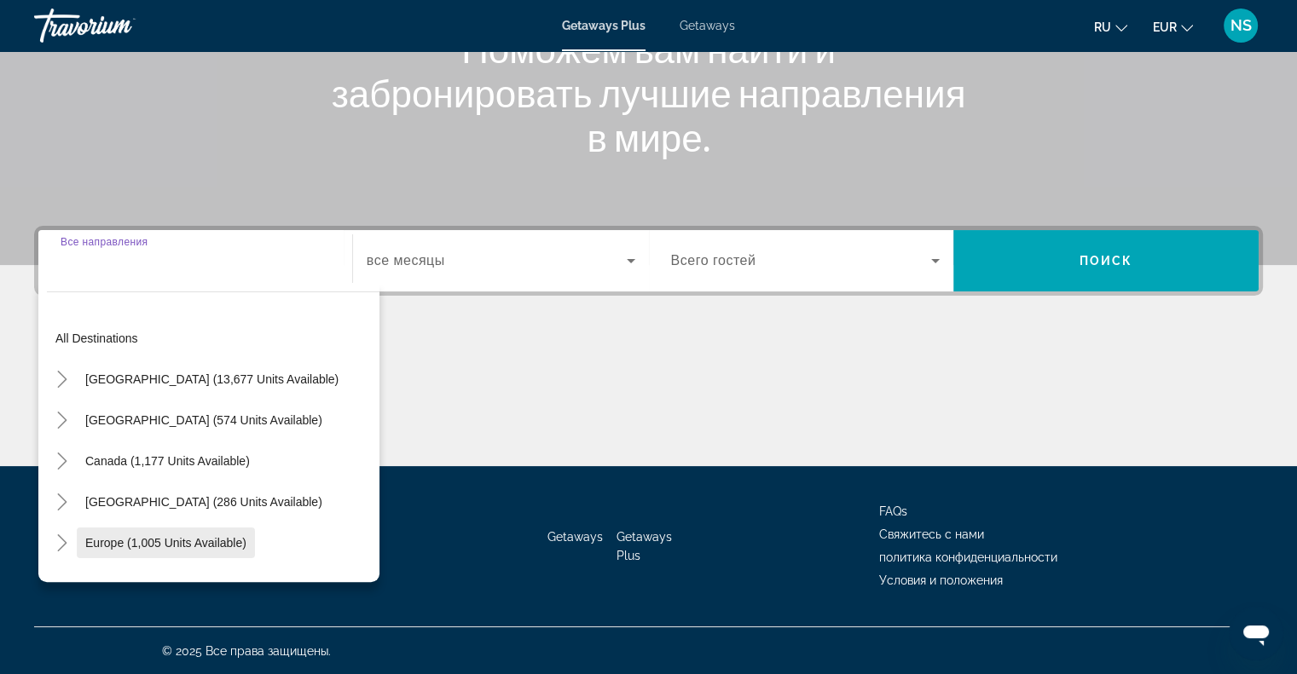
click at [102, 538] on span "Europe (1,005 units available)" at bounding box center [165, 543] width 161 height 14
type input "**********"
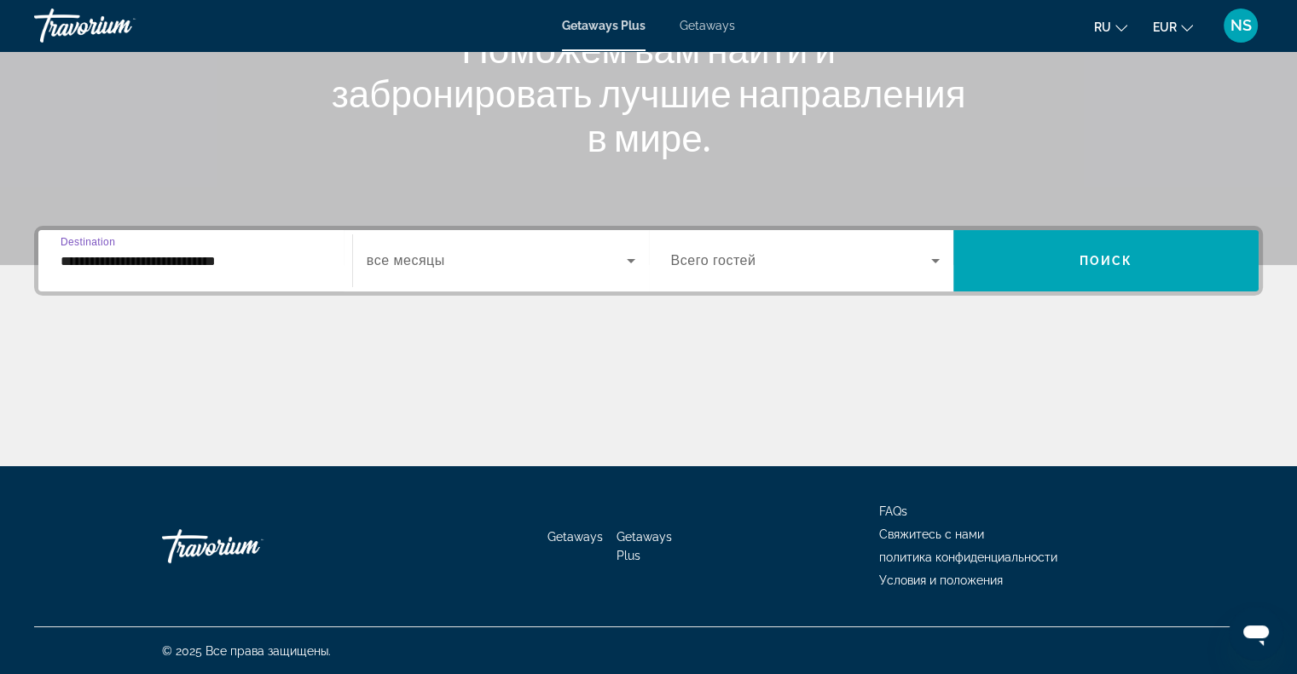
click at [644, 264] on div "Start Month все месяцы" at bounding box center [501, 261] width 296 height 48
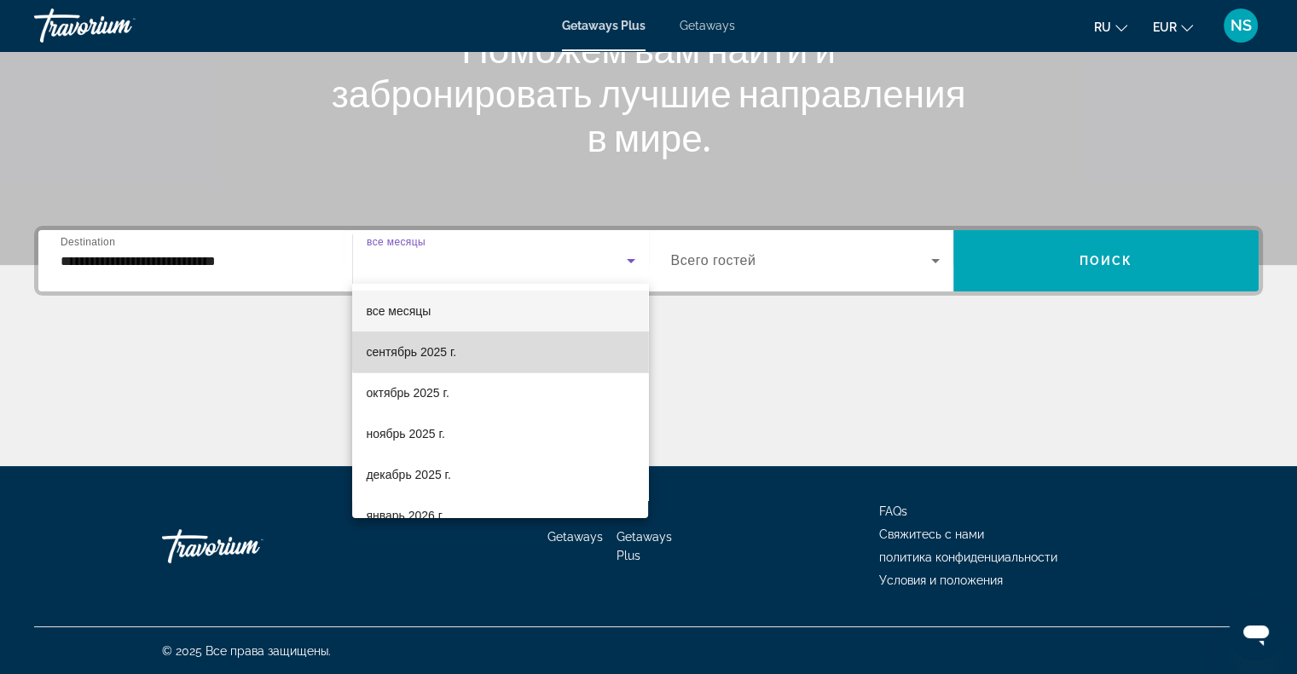
click at [506, 347] on mat-option "сентябрь 2025 г." at bounding box center [500, 352] width 296 height 41
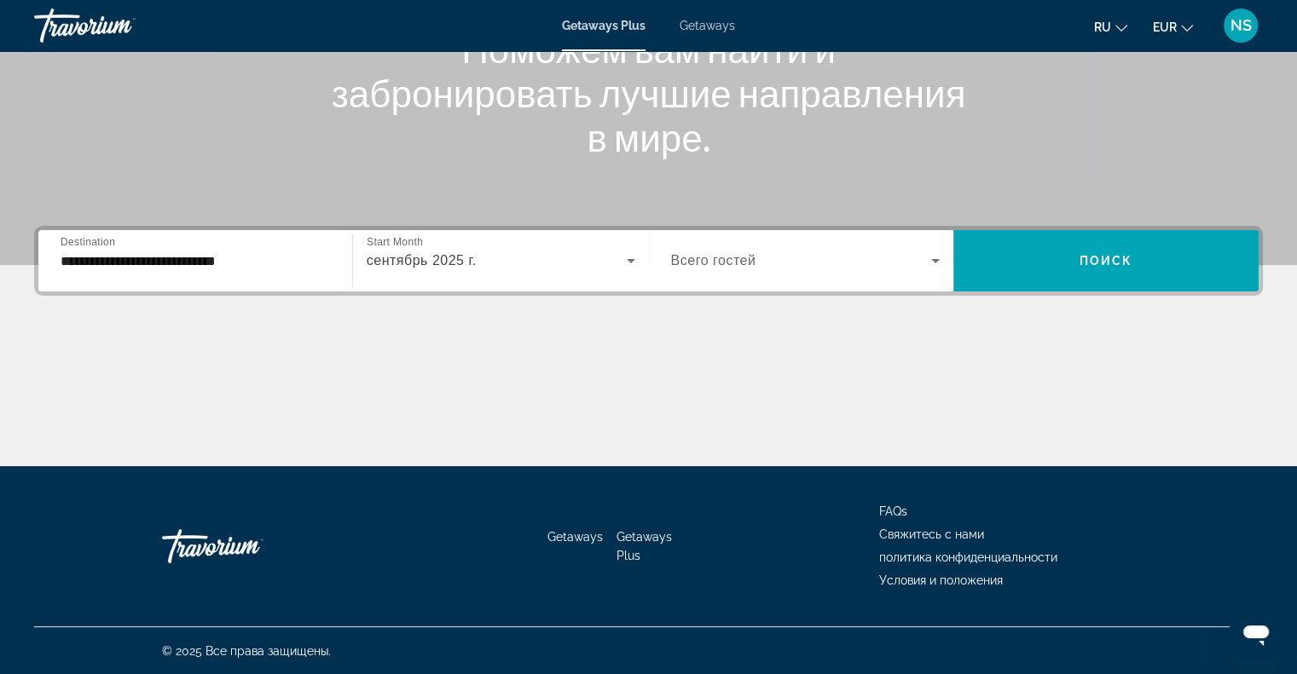
click at [743, 263] on span "Всего гостей" at bounding box center [713, 260] width 85 height 14
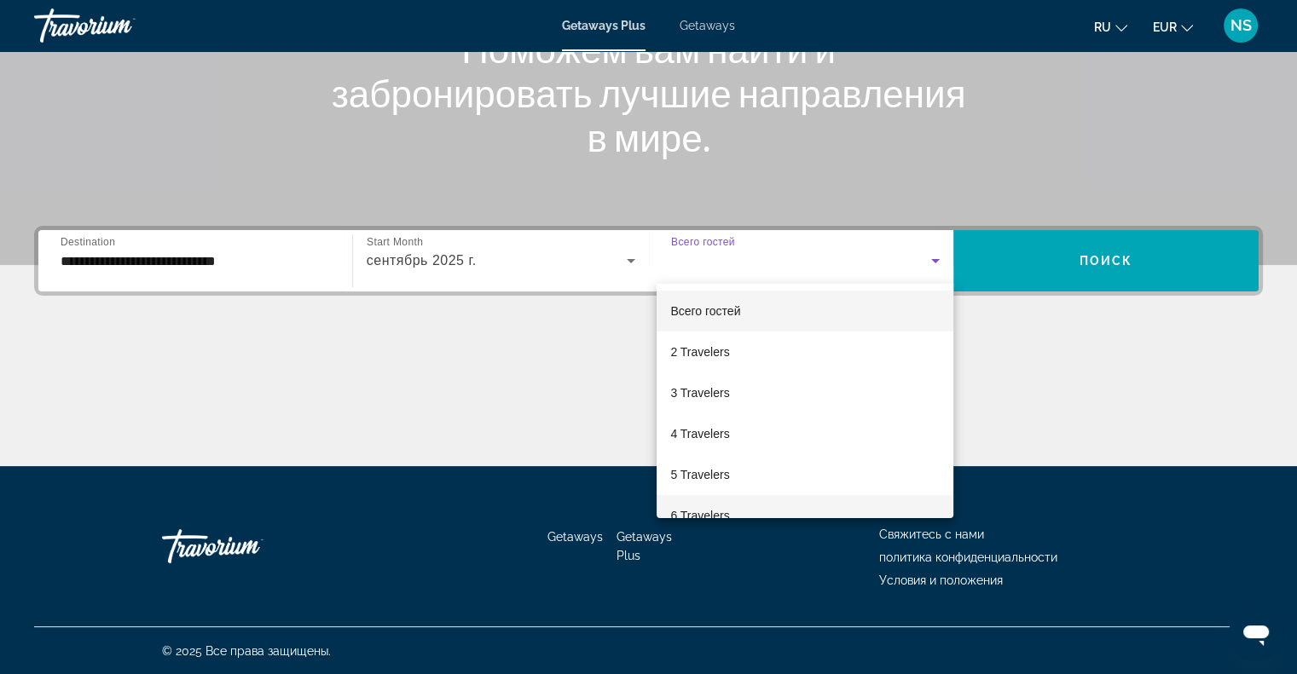
click at [692, 512] on span "6 Travelers" at bounding box center [699, 516] width 59 height 20
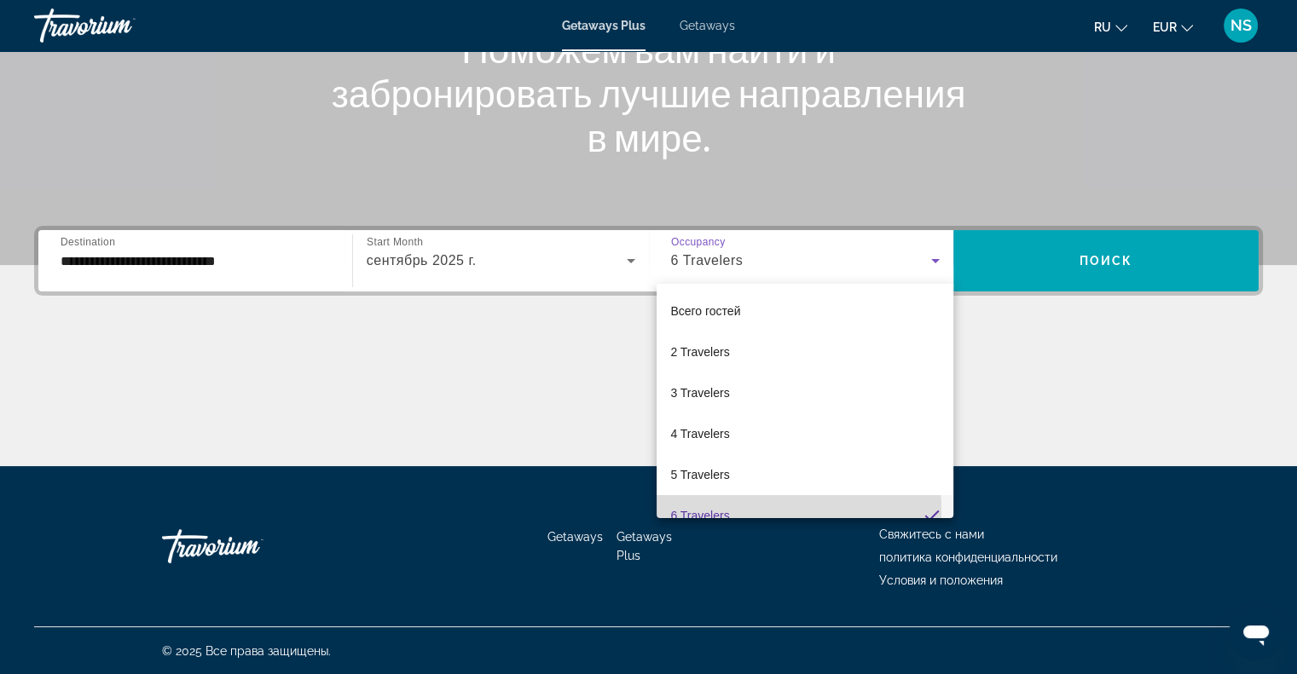
scroll to position [0, 0]
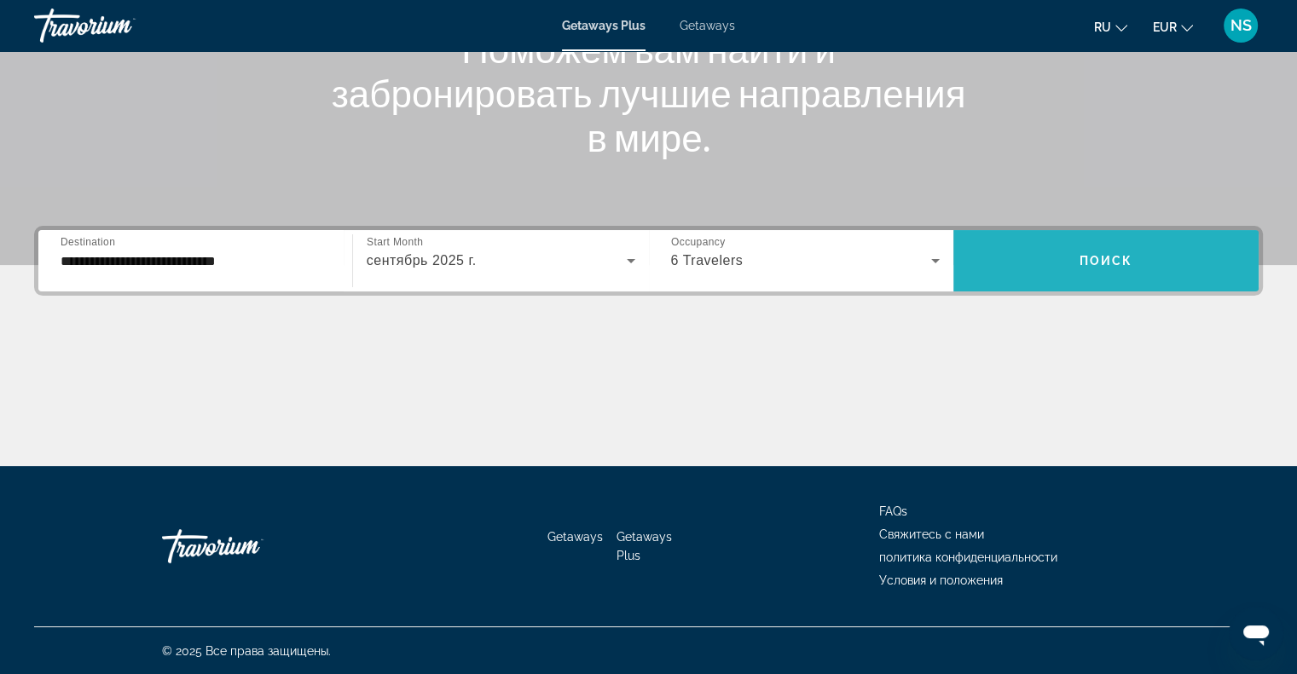
click at [1078, 278] on span "Search widget" at bounding box center [1105, 260] width 305 height 41
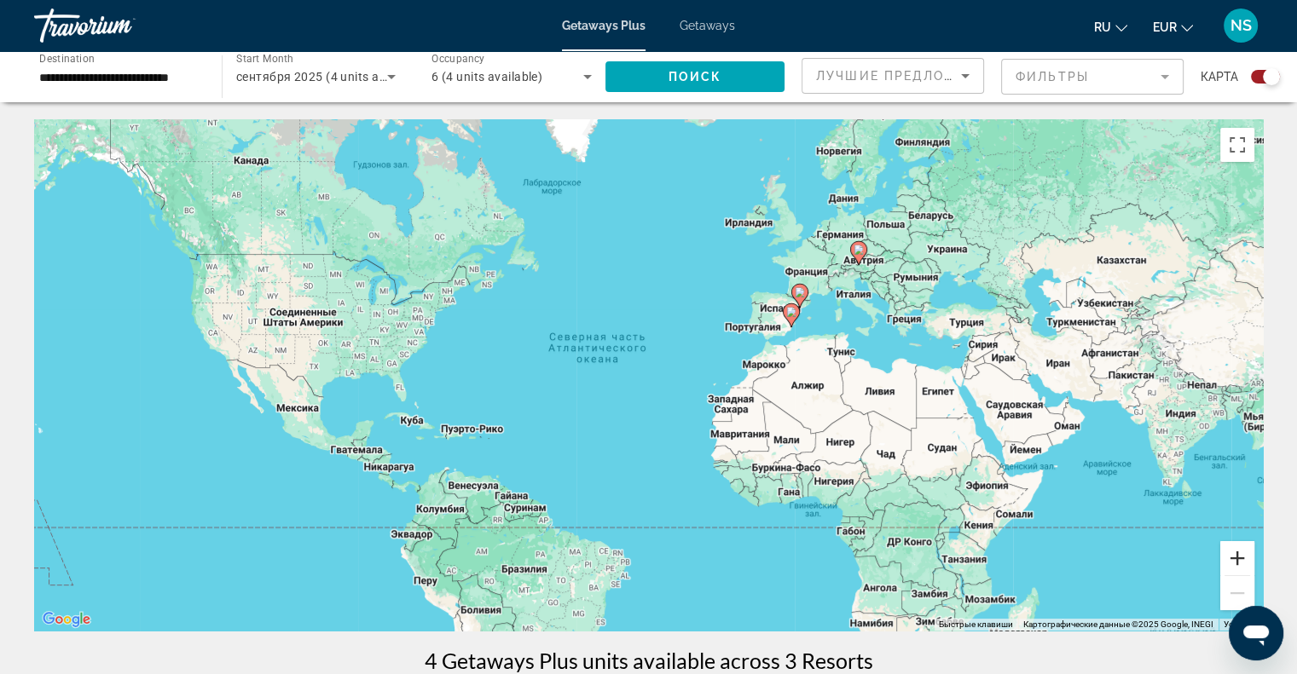
click at [1244, 552] on button "Увеличить" at bounding box center [1237, 558] width 34 height 34
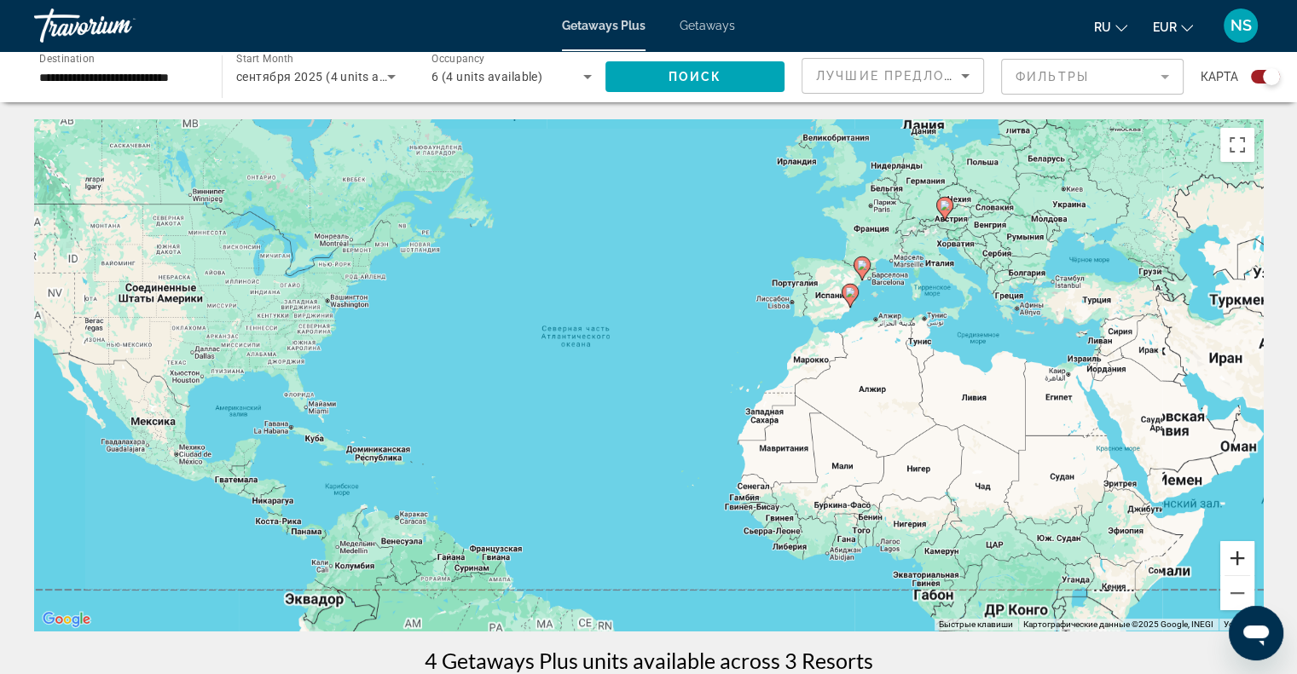
click at [1244, 552] on button "Увеличить" at bounding box center [1237, 558] width 34 height 34
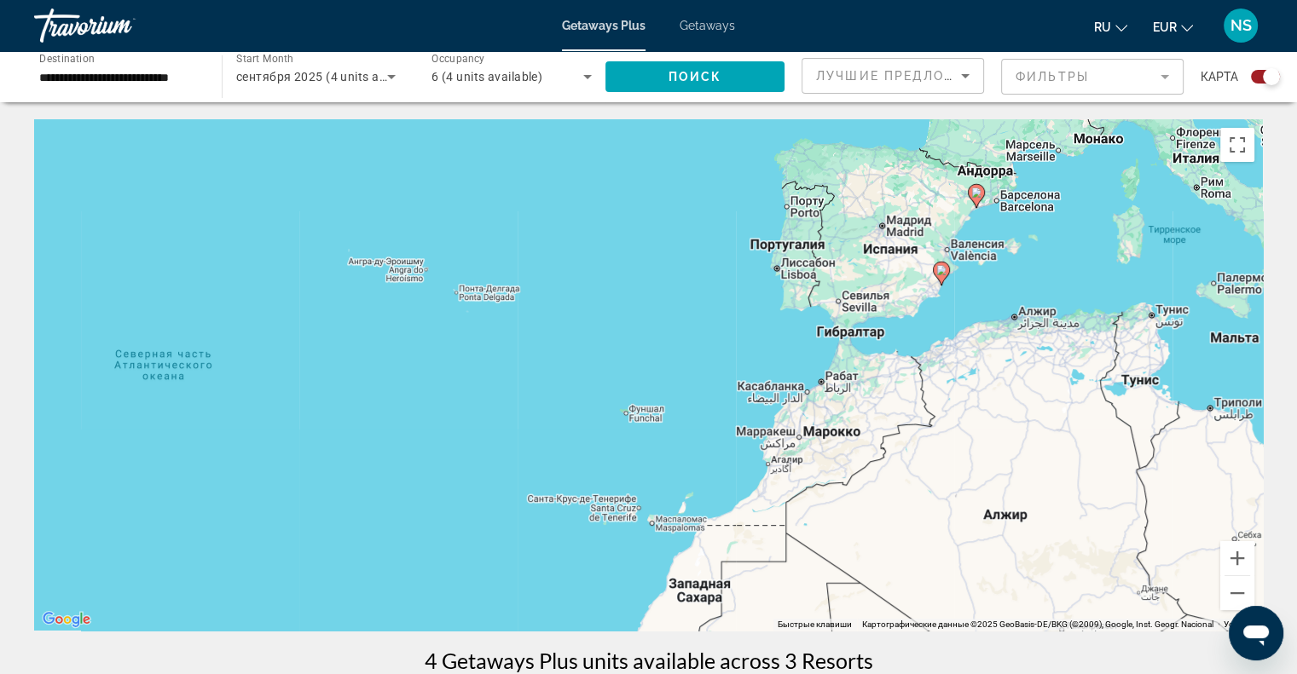
drag, startPoint x: 1197, startPoint y: 489, endPoint x: 908, endPoint y: 593, distance: 307.2
click at [908, 593] on div "Чтобы активировать перетаскивание с помощью клавиатуры, нажмите Alt + Ввод. Пос…" at bounding box center [648, 375] width 1229 height 512
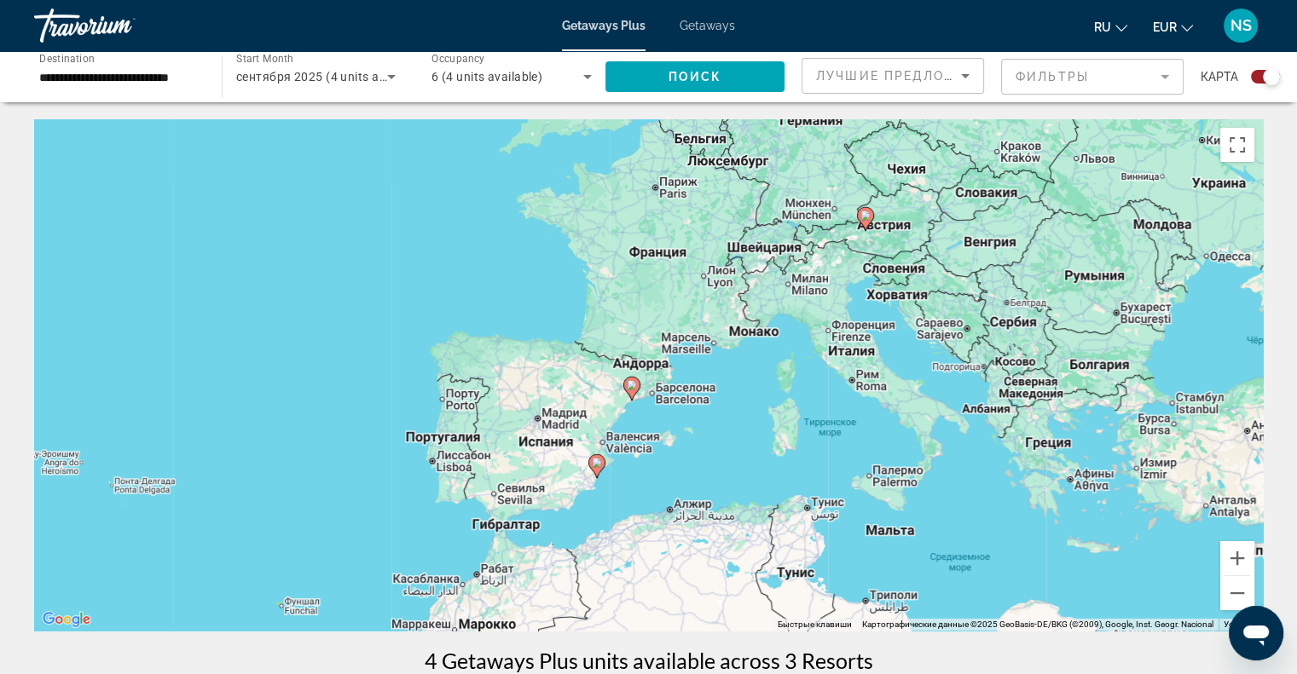
drag, startPoint x: 1080, startPoint y: 434, endPoint x: 968, endPoint y: 569, distance: 175.5
click at [968, 569] on div "Чтобы активировать перетаскивание с помощью клавиатуры, нажмите Alt + Ввод. Пос…" at bounding box center [648, 375] width 1229 height 512
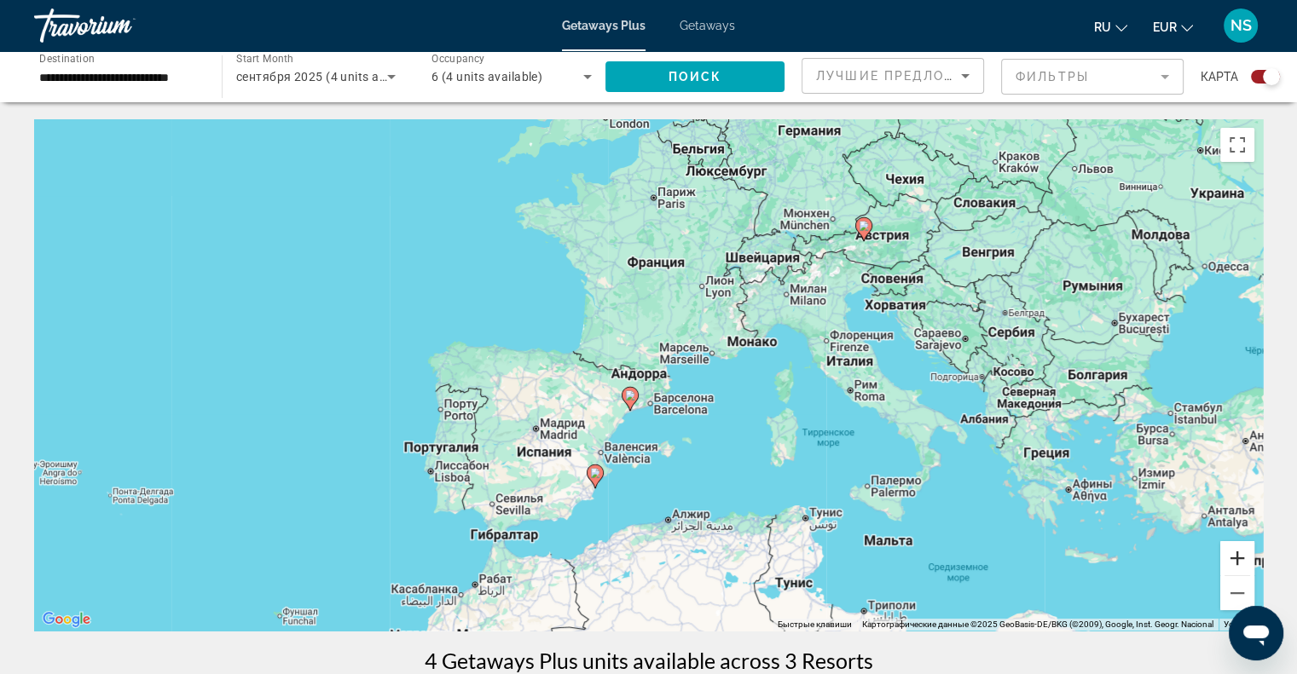
click at [1227, 556] on button "Увеличить" at bounding box center [1237, 558] width 34 height 34
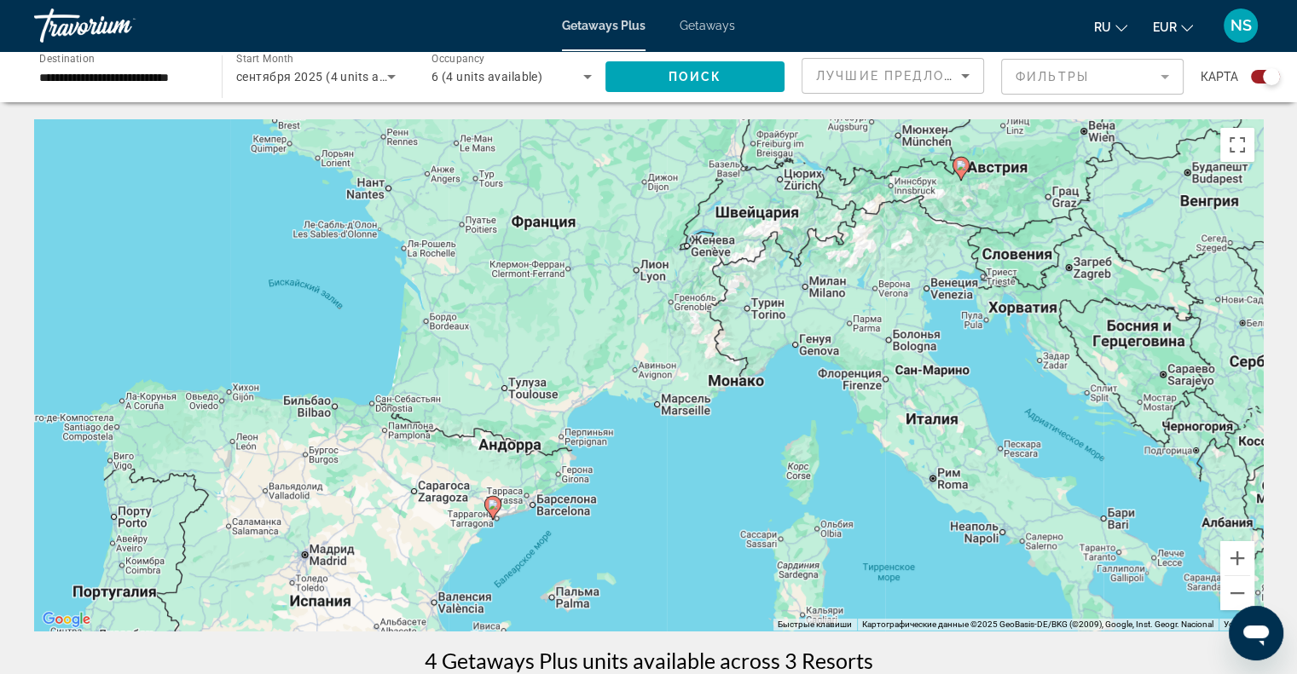
drag, startPoint x: 1154, startPoint y: 362, endPoint x: 1033, endPoint y: 438, distance: 143.3
click at [1033, 438] on div "Чтобы активировать перетаскивание с помощью клавиатуры, нажмите Alt + Ввод. Пос…" at bounding box center [648, 375] width 1229 height 512
